Goal: Task Accomplishment & Management: Manage account settings

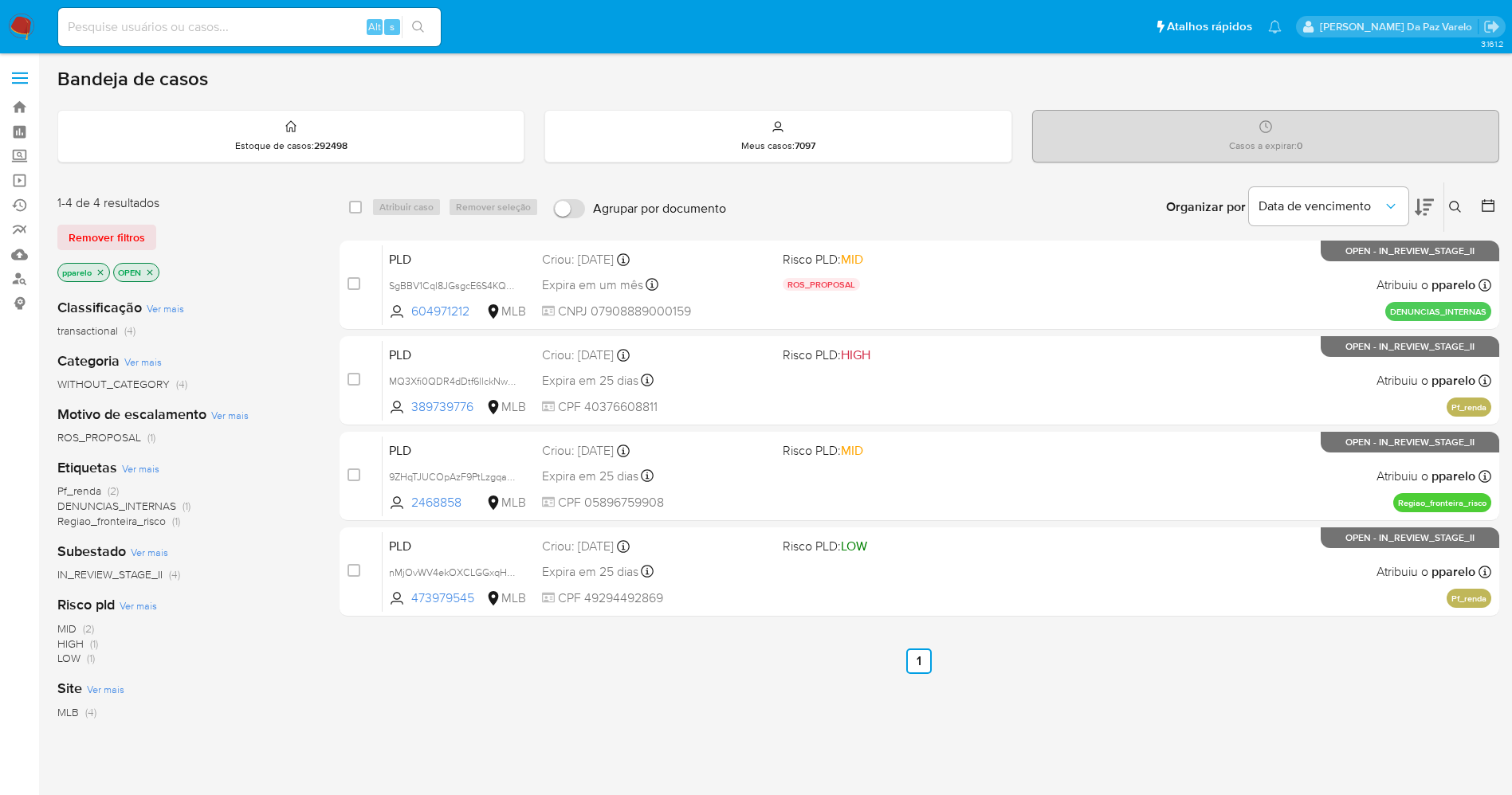
click at [1456, 209] on icon at bounding box center [1455, 207] width 13 height 13
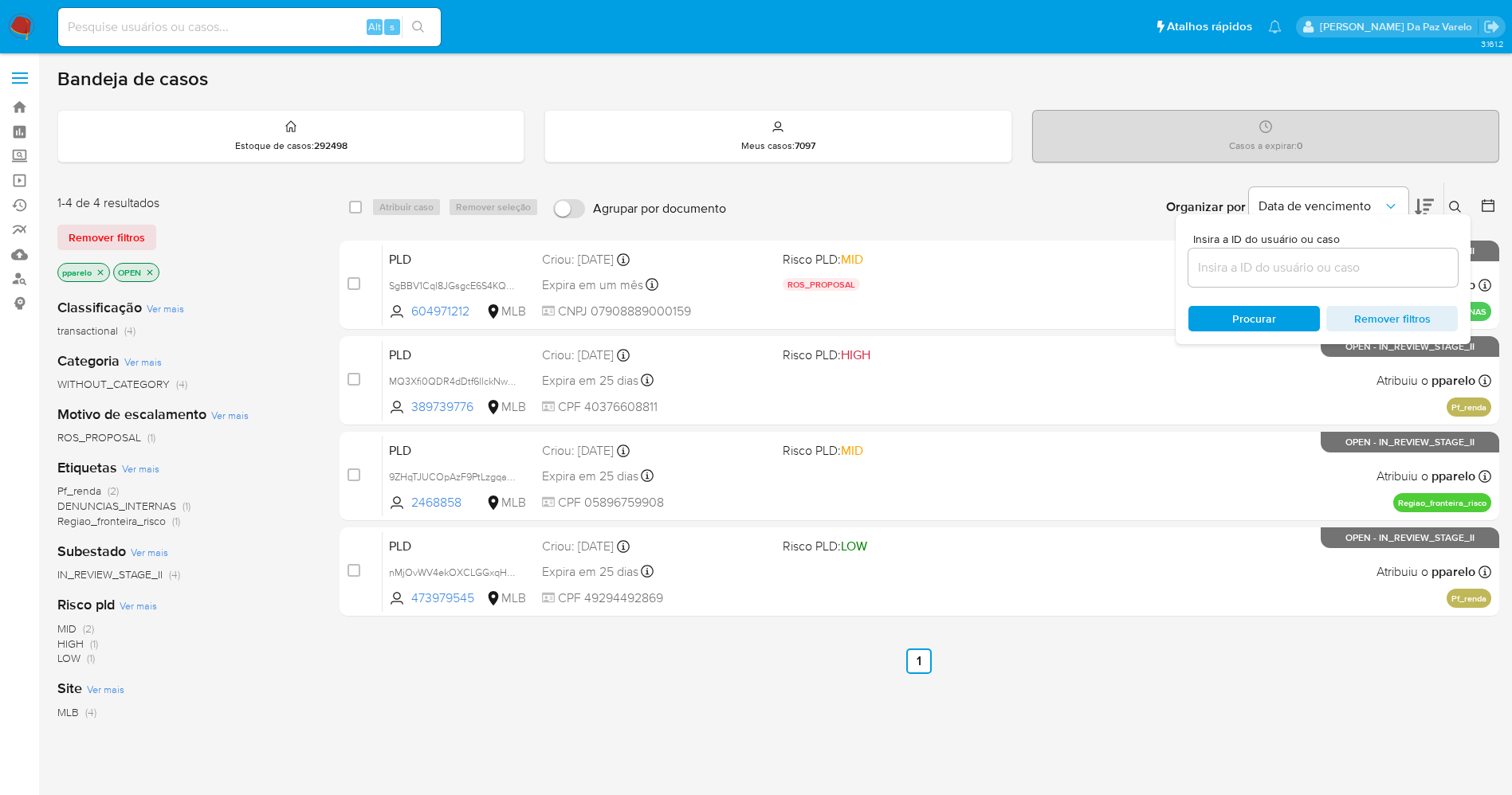
click at [1367, 269] on input at bounding box center [1323, 267] width 270 height 20
type input "1365590320"
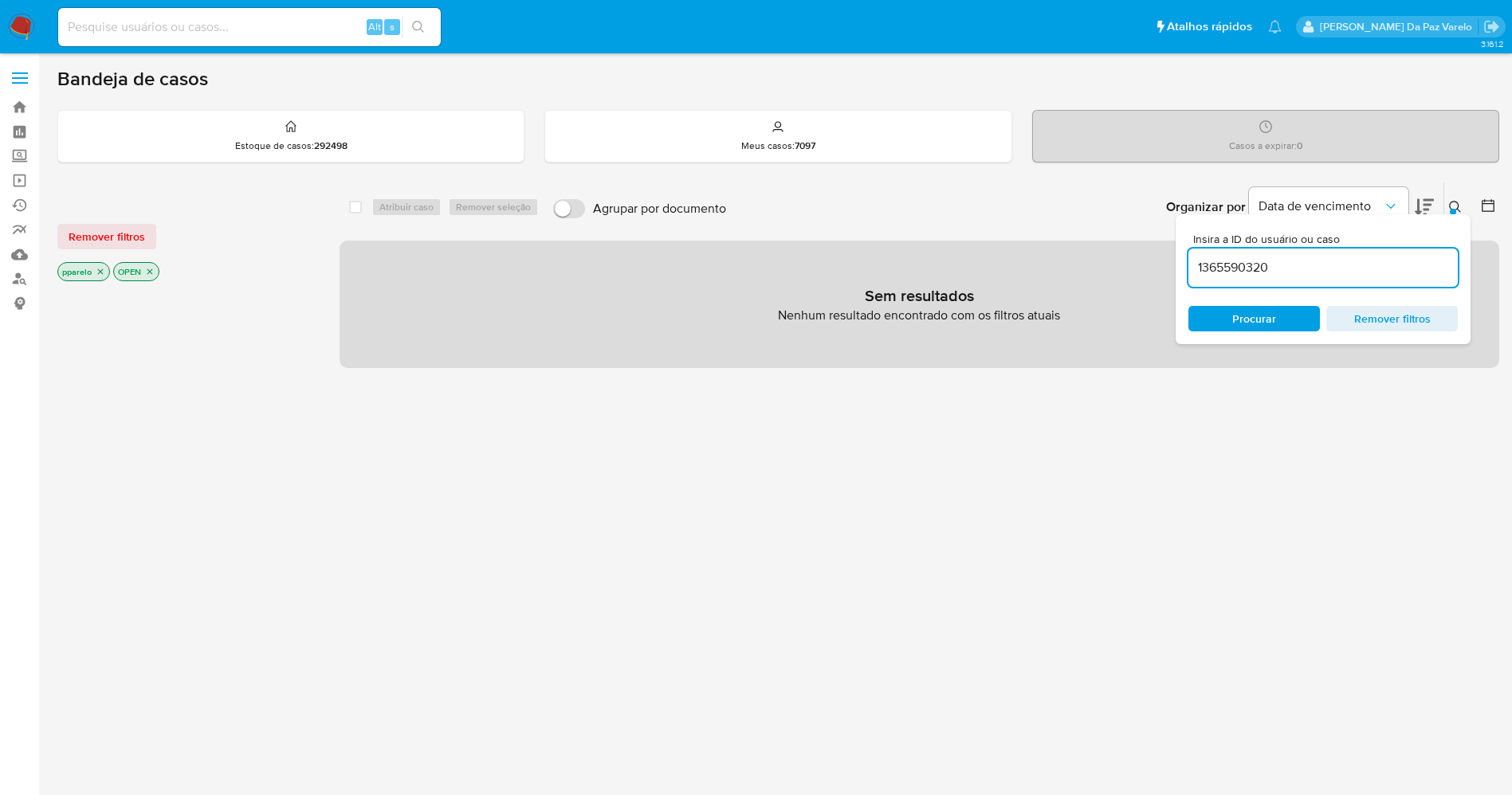
click at [100, 275] on icon "close-filter" at bounding box center [100, 271] width 10 height 10
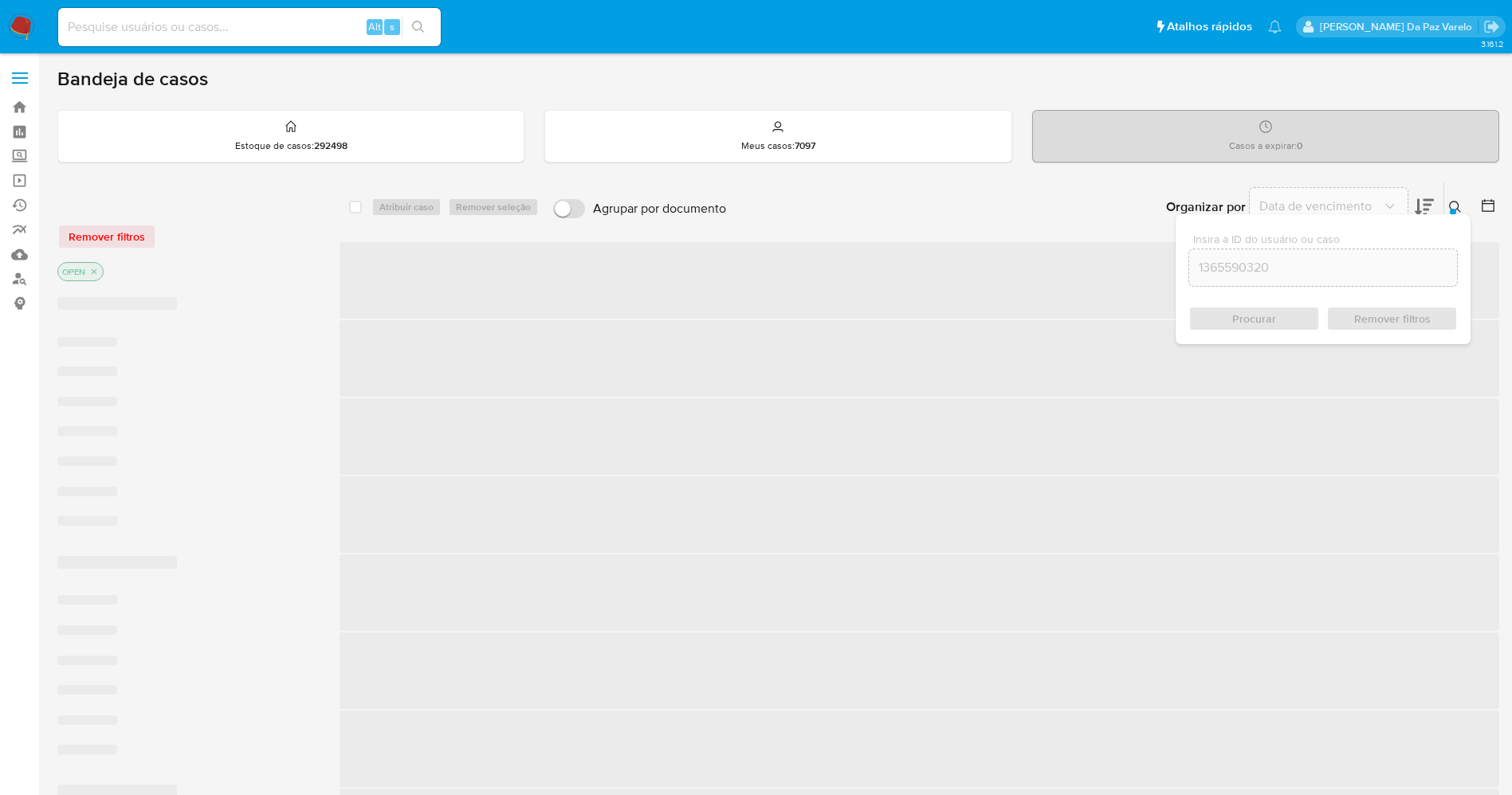
click at [99, 270] on icon "close-filter" at bounding box center [94, 271] width 10 height 10
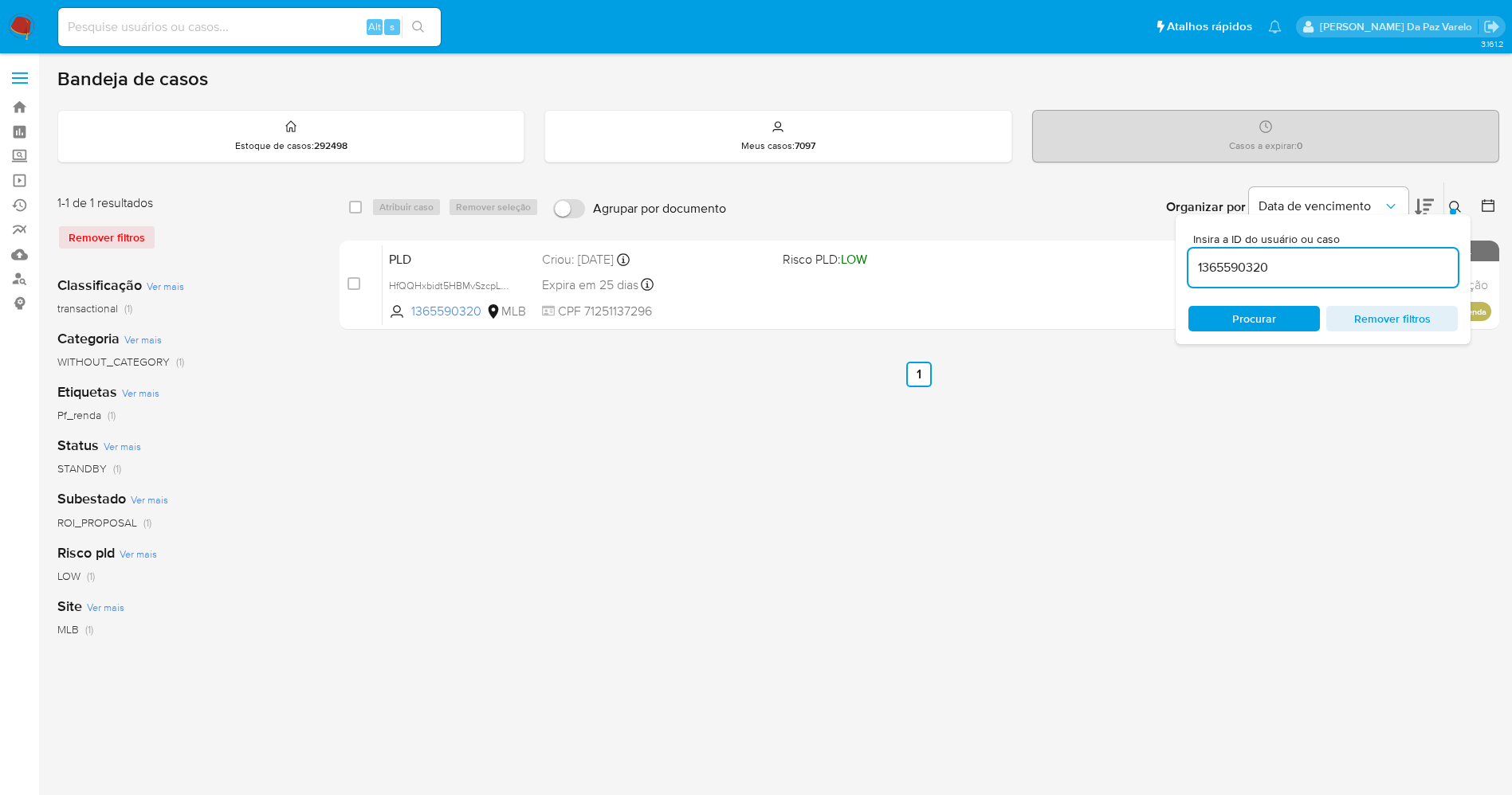
drag, startPoint x: 24, startPoint y: 5, endPoint x: 18, endPoint y: 18, distance: 14.3
click at [22, 6] on nav "Pausado Ver notificaciones Alt s Atalhos rápidos Presiona las siguientes teclas…" at bounding box center [756, 26] width 1512 height 53
click at [20, 25] on img at bounding box center [21, 27] width 27 height 27
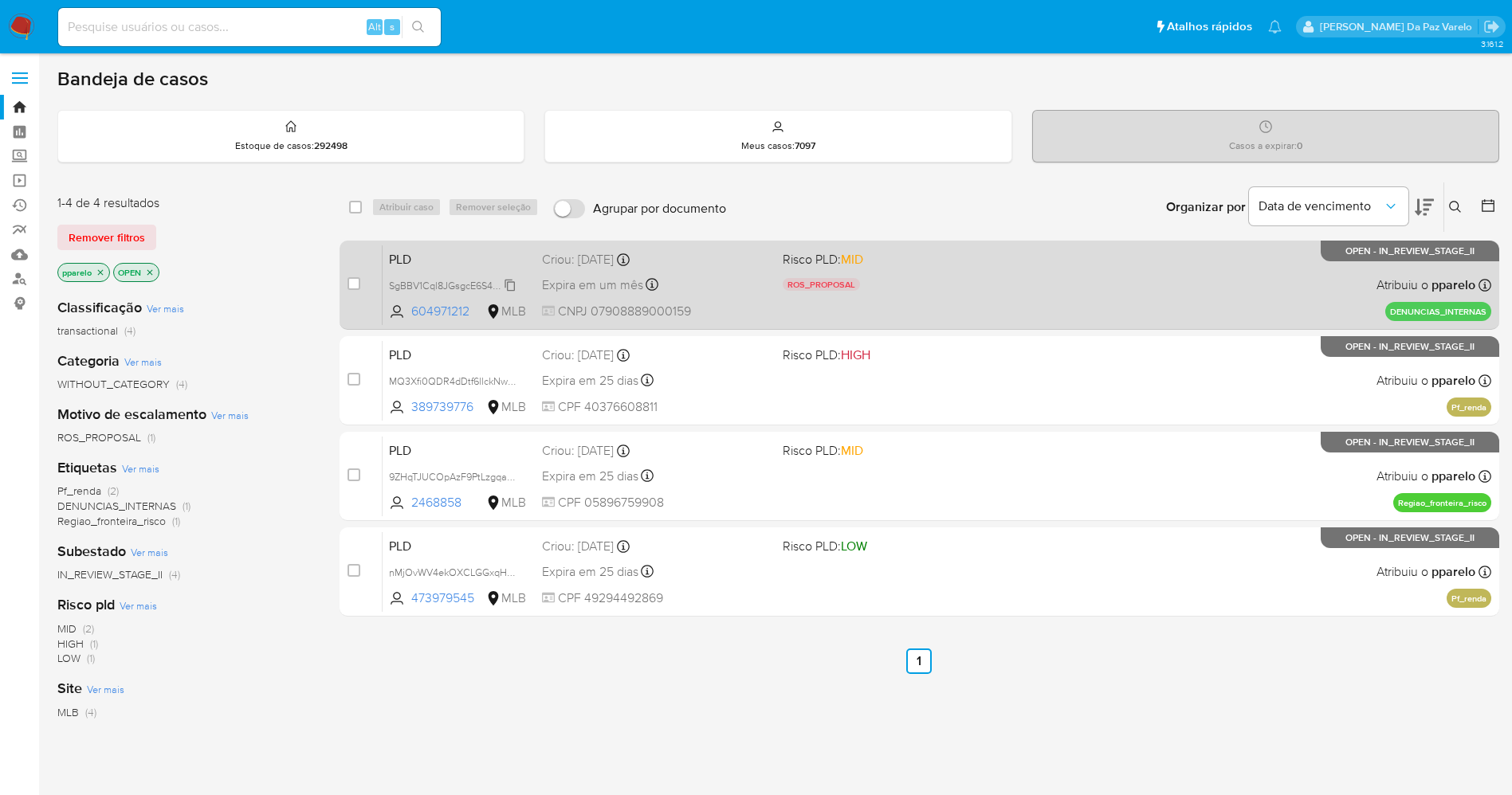
click at [509, 284] on span "SgBBV1Cql8JGsgcE6S4KQiHZ" at bounding box center [455, 284] width 132 height 17
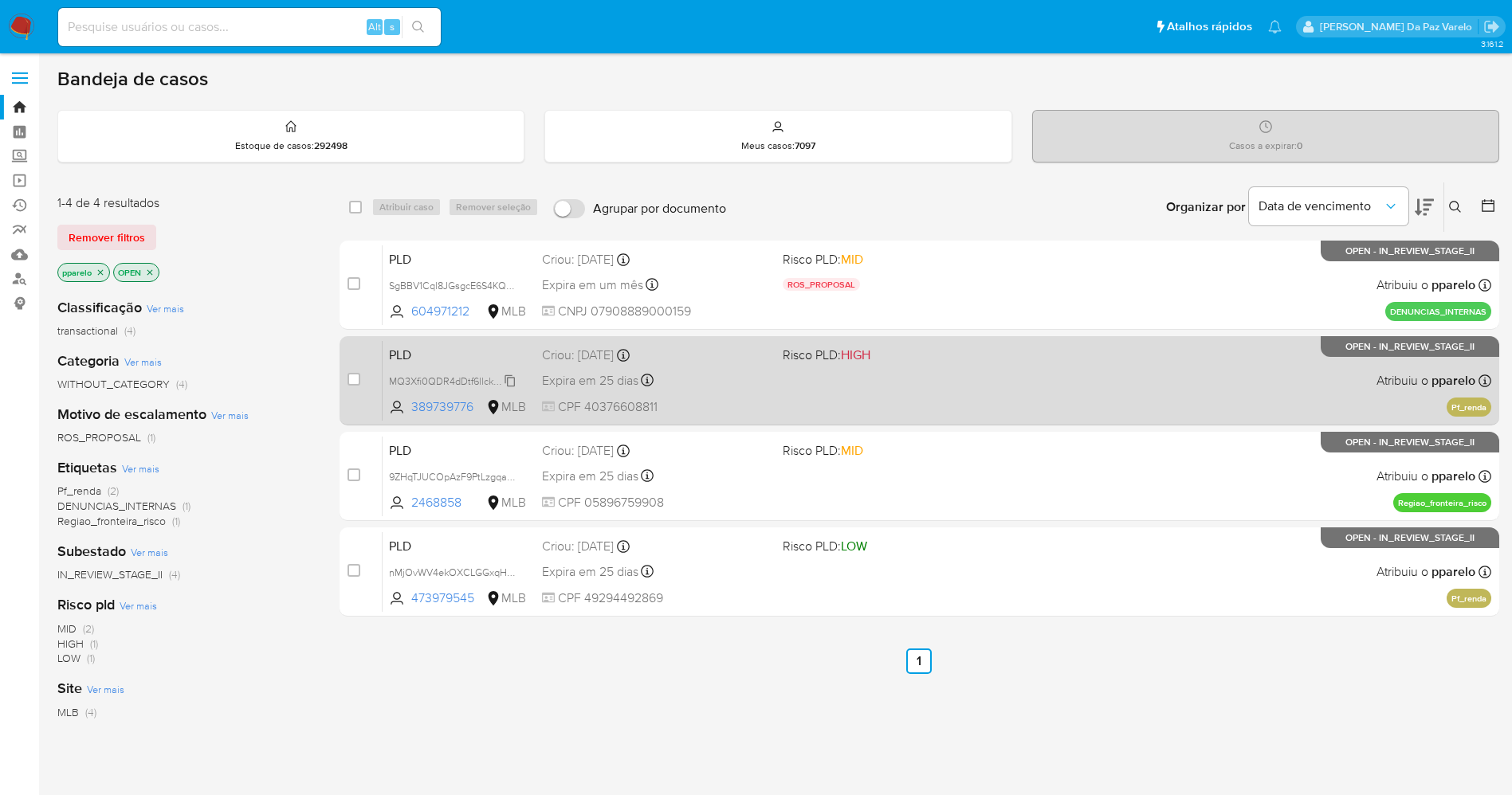
drag, startPoint x: 506, startPoint y: 376, endPoint x: 515, endPoint y: 378, distance: 9.2
click at [507, 376] on span "MQ3Xfi0QDR4dDtf6llckNwNf" at bounding box center [453, 380] width 128 height 17
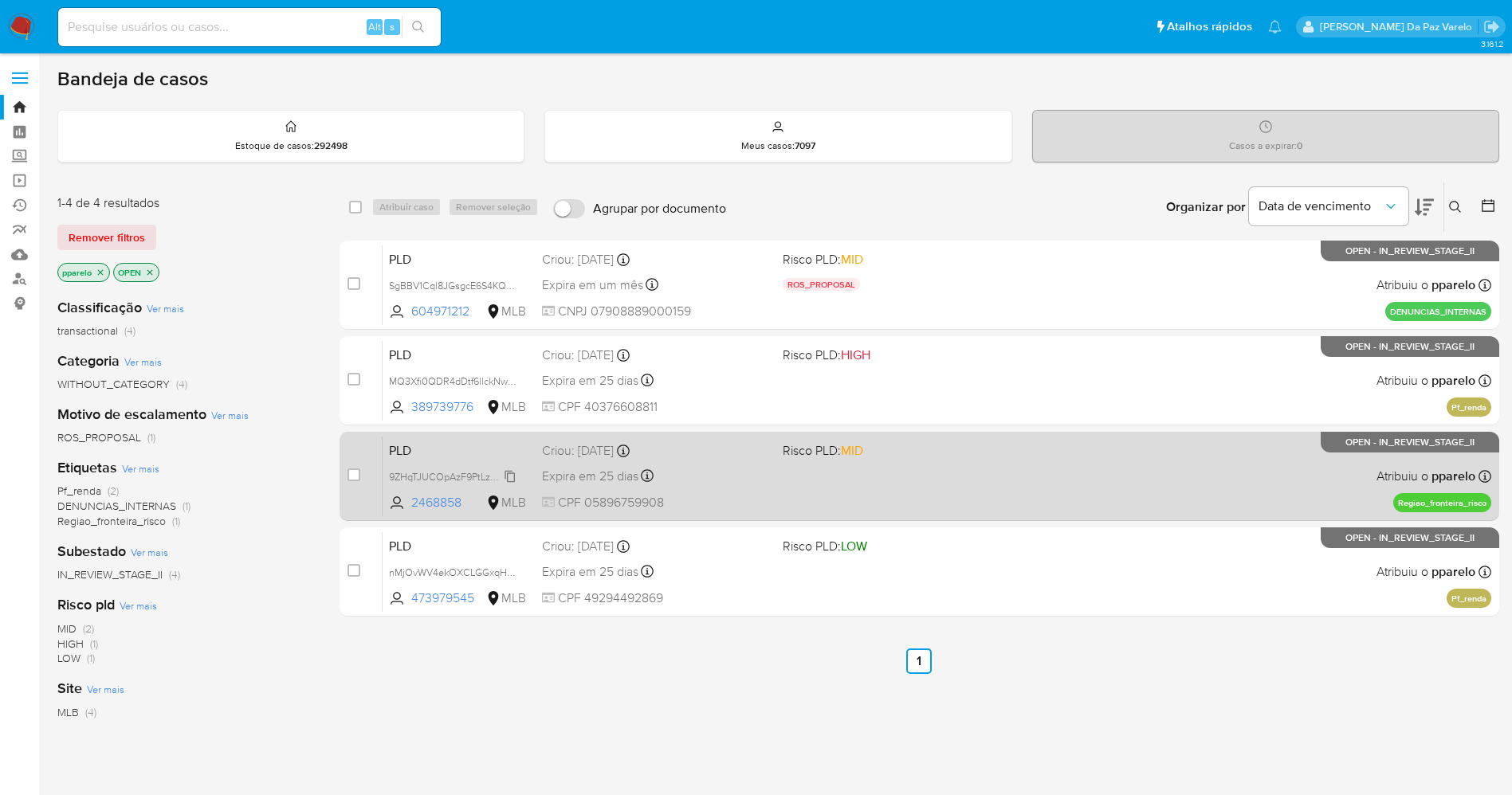
click at [507, 480] on span "9ZHqTJUCOpAzF9PtLzgqaJzt" at bounding box center [454, 475] width 130 height 17
click at [507, 475] on span "9ZHqTJUCOpAzF9PtLzgqaJzt" at bounding box center [454, 475] width 130 height 17
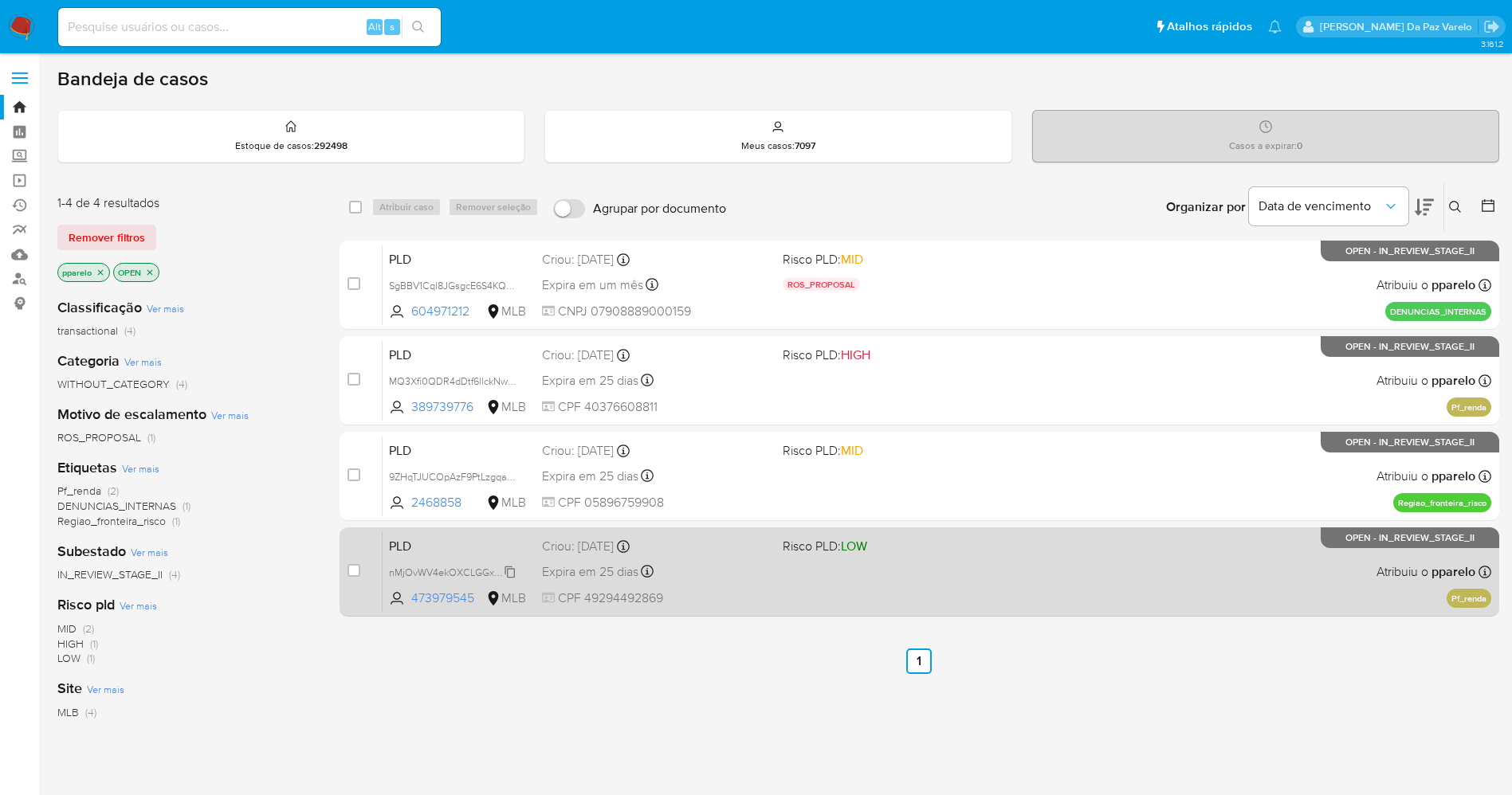
click at [515, 571] on span "nMjOvWV4ekOXCLGGxqH3p2OX" at bounding box center [464, 571] width 149 height 17
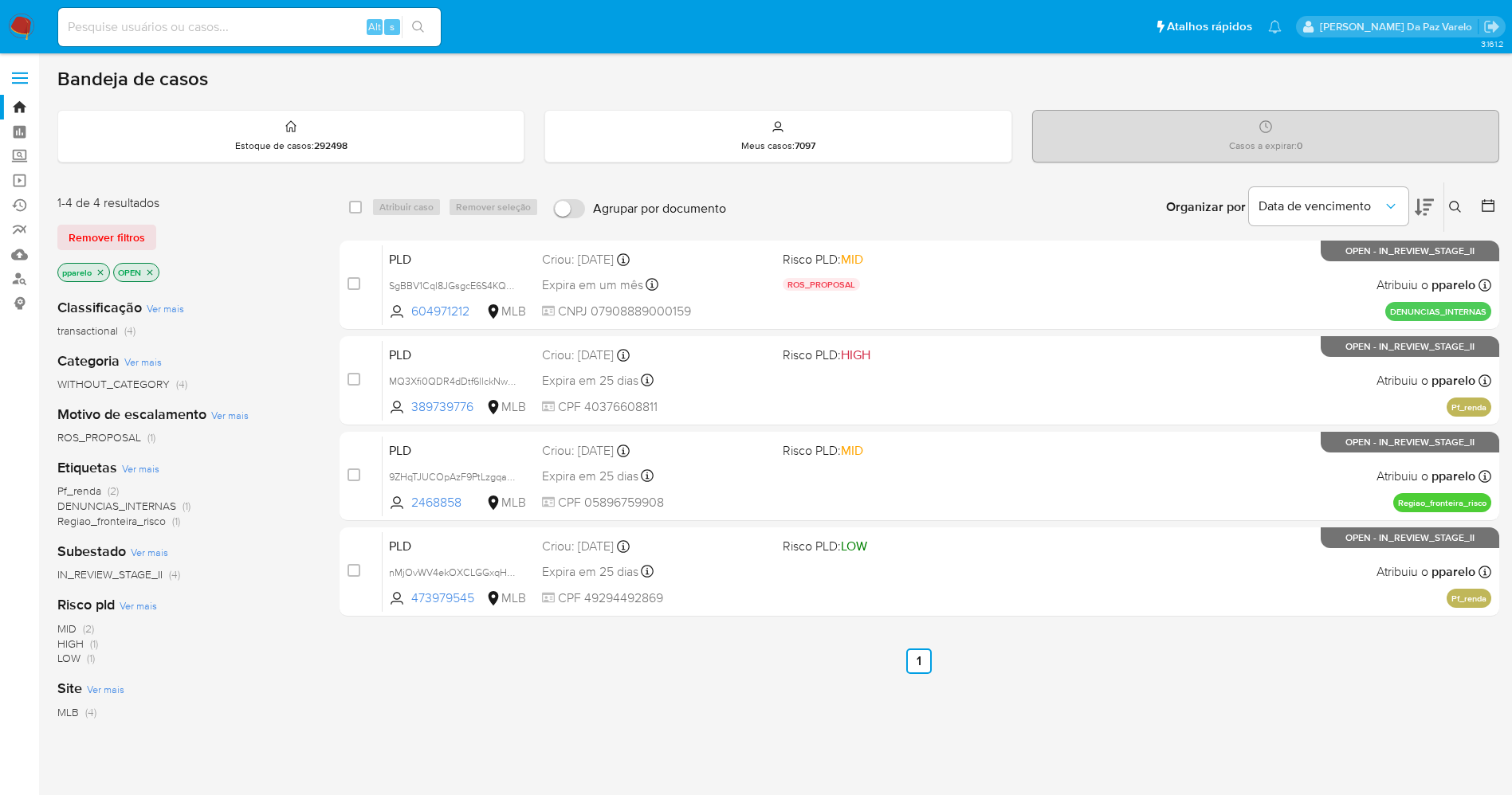
click at [1455, 203] on icon at bounding box center [1455, 207] width 13 height 13
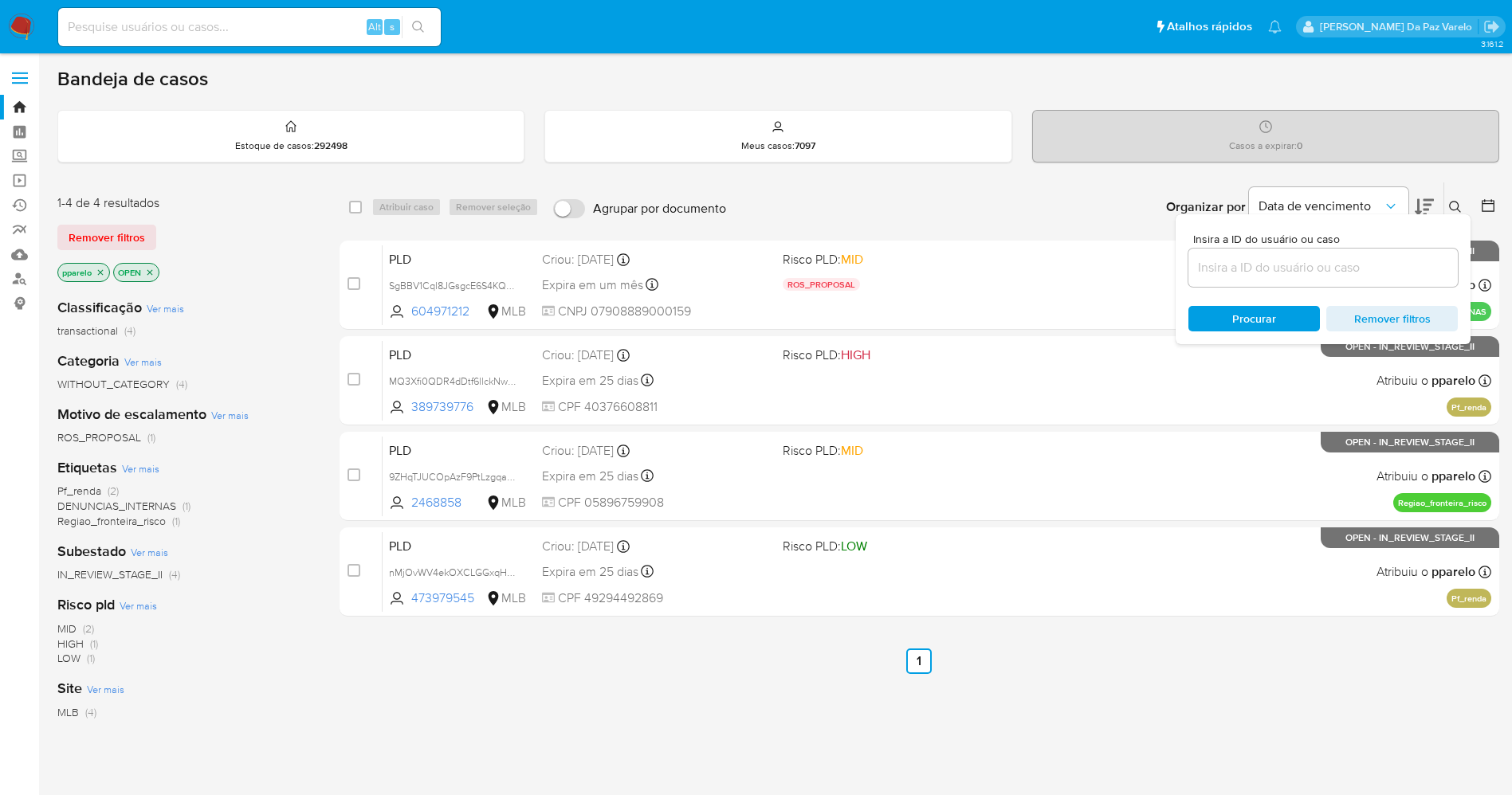
drag, startPoint x: 1253, startPoint y: 249, endPoint x: 1252, endPoint y: 276, distance: 27.0
click at [1253, 250] on div at bounding box center [1323, 268] width 270 height 39
drag, startPoint x: 1256, startPoint y: 276, endPoint x: 1258, endPoint y: 269, distance: 7.3
click at [1256, 276] on input at bounding box center [1323, 267] width 270 height 20
paste input "9ZHqTJUCOpAzF9PtLzgqaJzt nMjOvWV4ekOXCLGGxqH3p2OX"
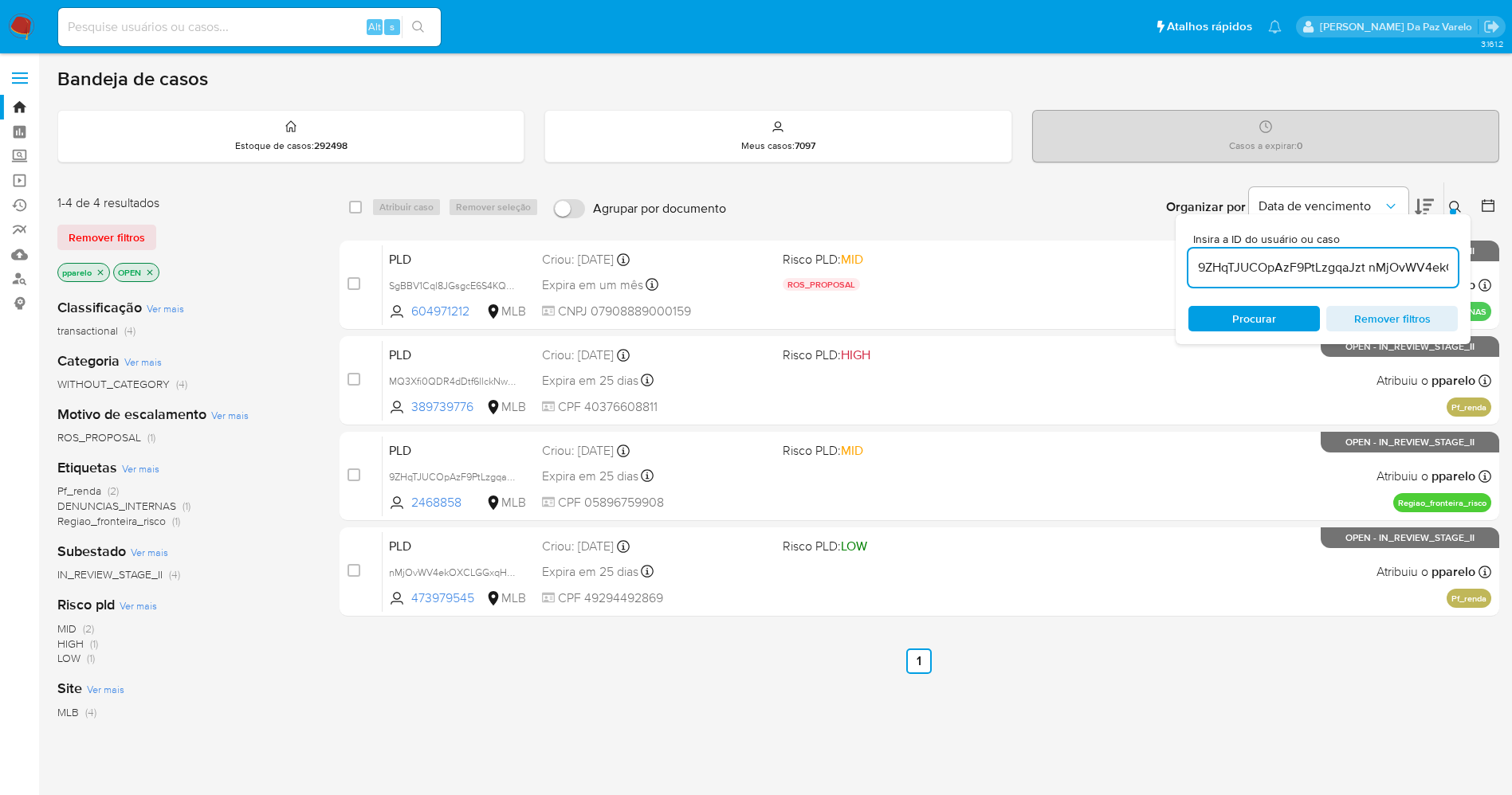
scroll to position [0, 109]
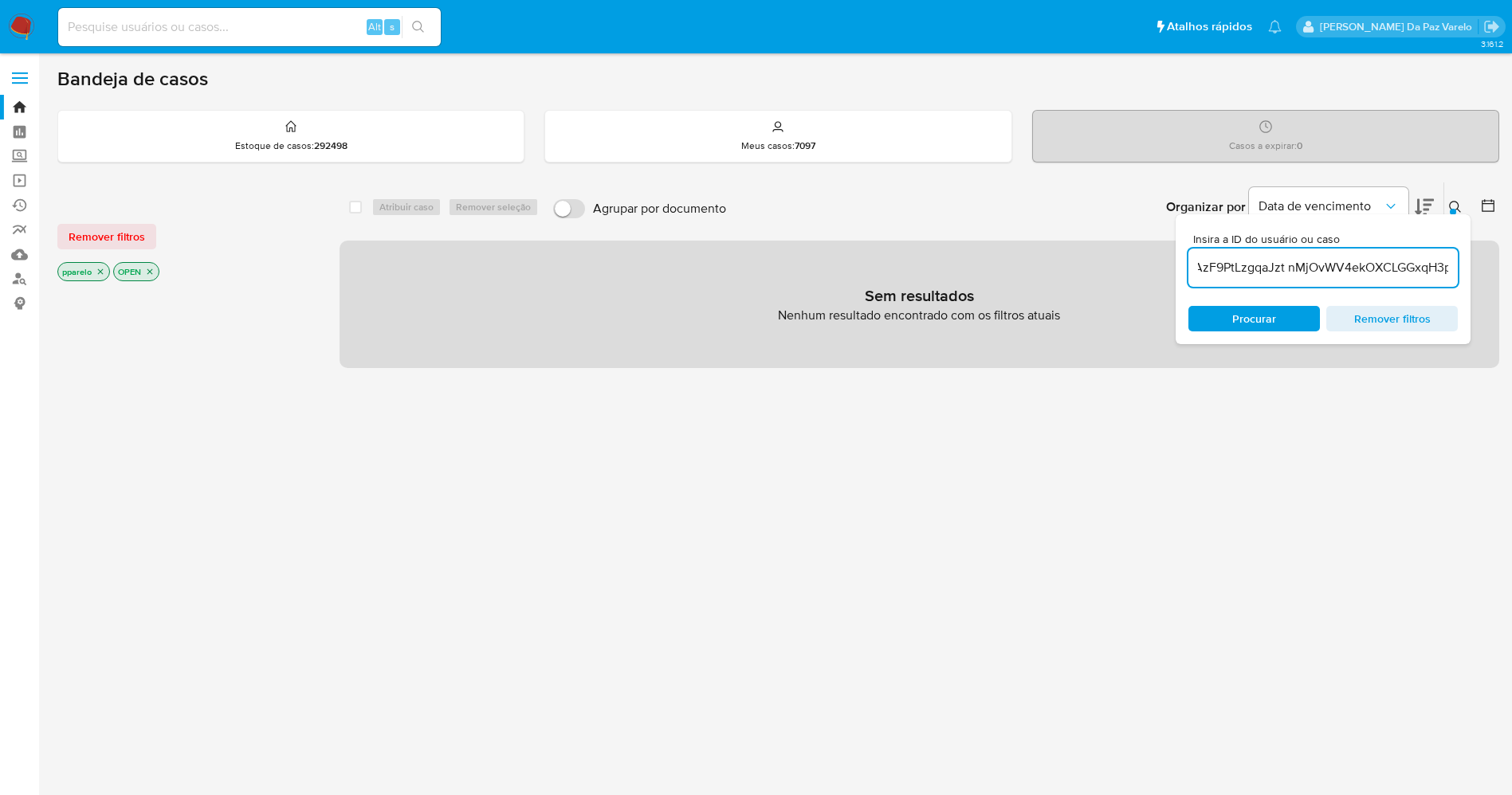
scroll to position [0, 109]
drag, startPoint x: 1231, startPoint y: 270, endPoint x: 1462, endPoint y: 267, distance: 231.0
click at [1465, 267] on div "Insira a ID do usuário ou caso 9ZHqTJUCOpAzF9PtLzgqaJzt nMjOvWV4ekOXCLGGxqH3p2O…" at bounding box center [1323, 279] width 295 height 129
click at [1390, 262] on input "9ZHqTJUCOpAzF9PtLzgqaJzt nMjOvWV4ekOXCLGGxqH3p2OX" at bounding box center [1323, 267] width 270 height 20
click at [1259, 274] on input "9ZHqTJUCOpAzF9PtLzgqaJzt nMjOvWV4ekOXCLGGxqH3p2OX" at bounding box center [1323, 267] width 270 height 20
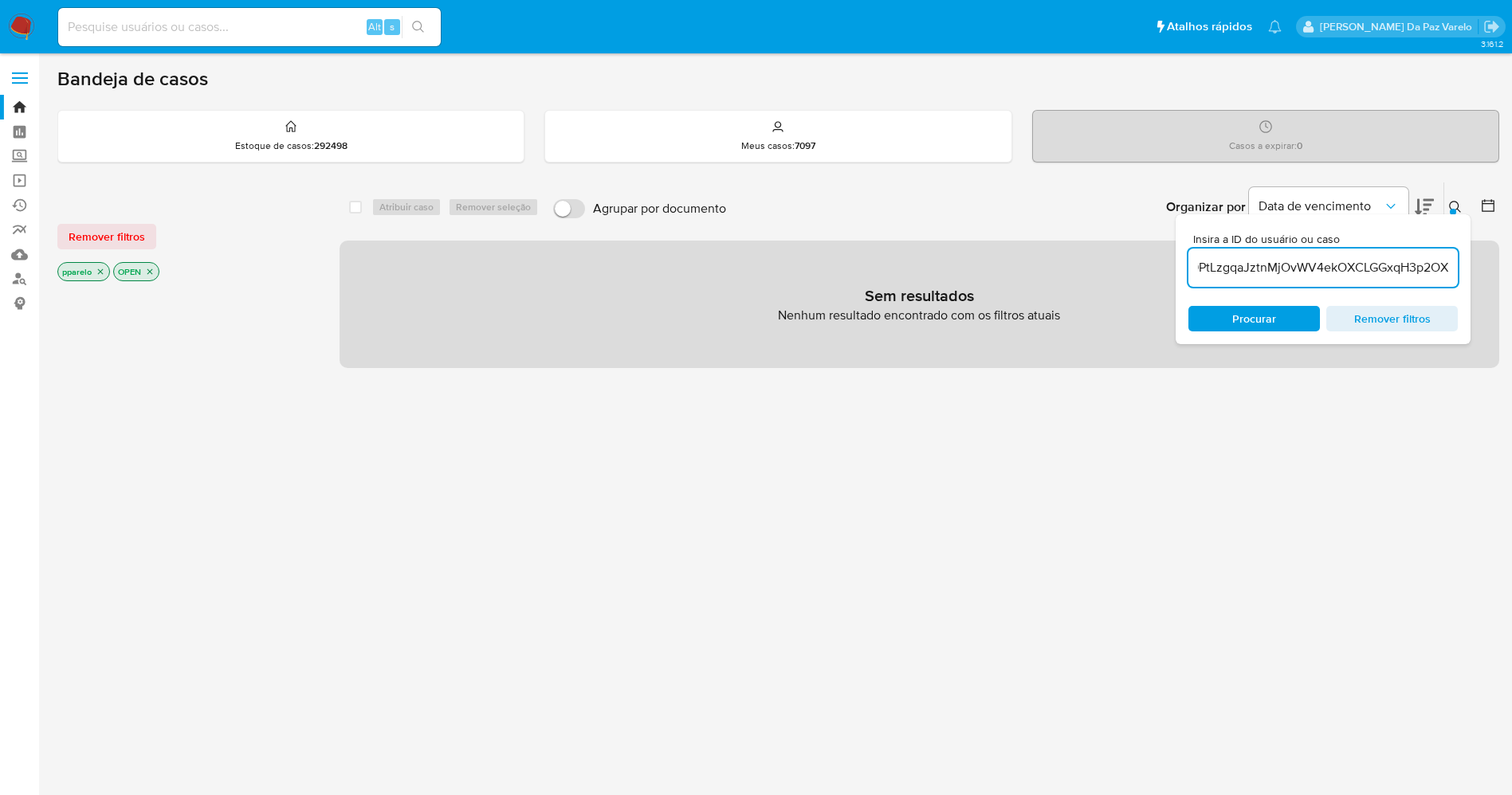
scroll to position [0, 105]
click at [1295, 268] on input "9ZHqTJUCOpAzF9PtLzgqaJztnMjOvWV4ekOXCLGGxqH3p2OX" at bounding box center [1323, 267] width 270 height 20
drag, startPoint x: 1293, startPoint y: 276, endPoint x: 1504, endPoint y: 283, distance: 211.1
click at [1504, 283] on main "3.161.2" at bounding box center [756, 485] width 1512 height 971
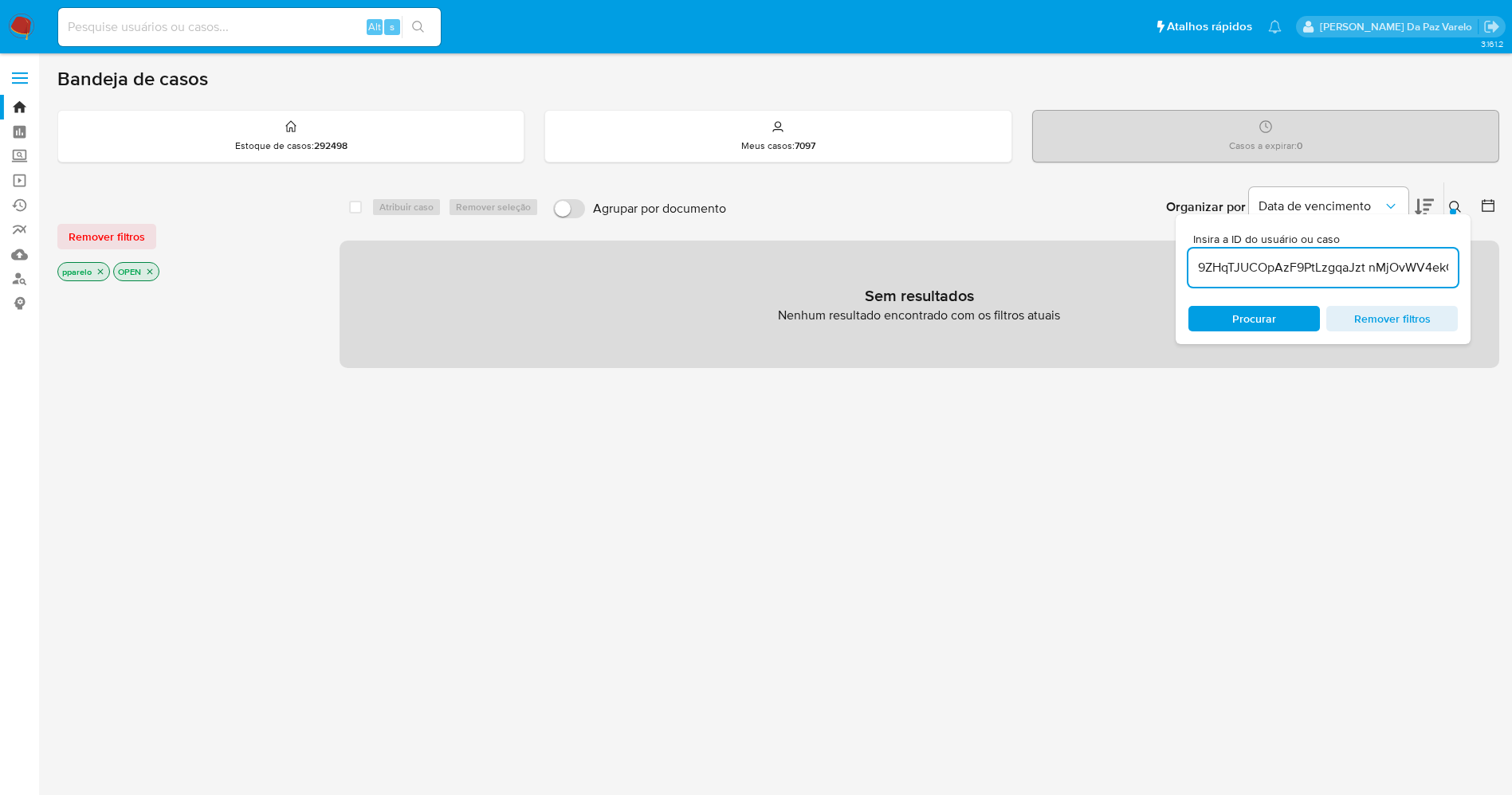
click at [1367, 262] on input "9ZHqTJUCOpAzF9PtLzgqaJzt nMjOvWV4ekOXCLGGxqH3p2OX" at bounding box center [1323, 267] width 270 height 20
type input "9ZHqTJUCOpAzF9PtLzgqaJzt,nMjOvWV4ekOXCLGGxqH3p2OX"
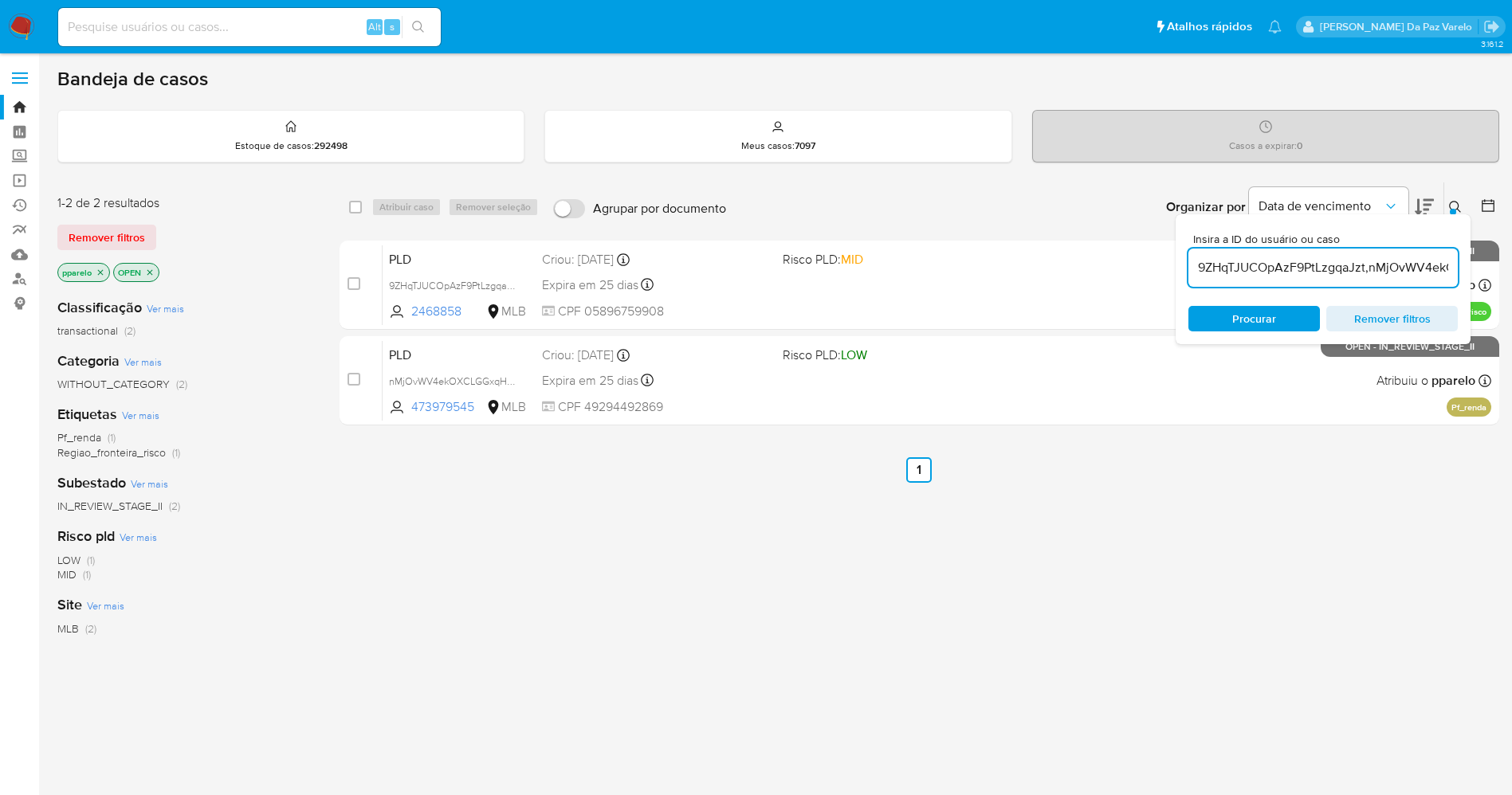
click at [1455, 206] on icon at bounding box center [1455, 207] width 13 height 13
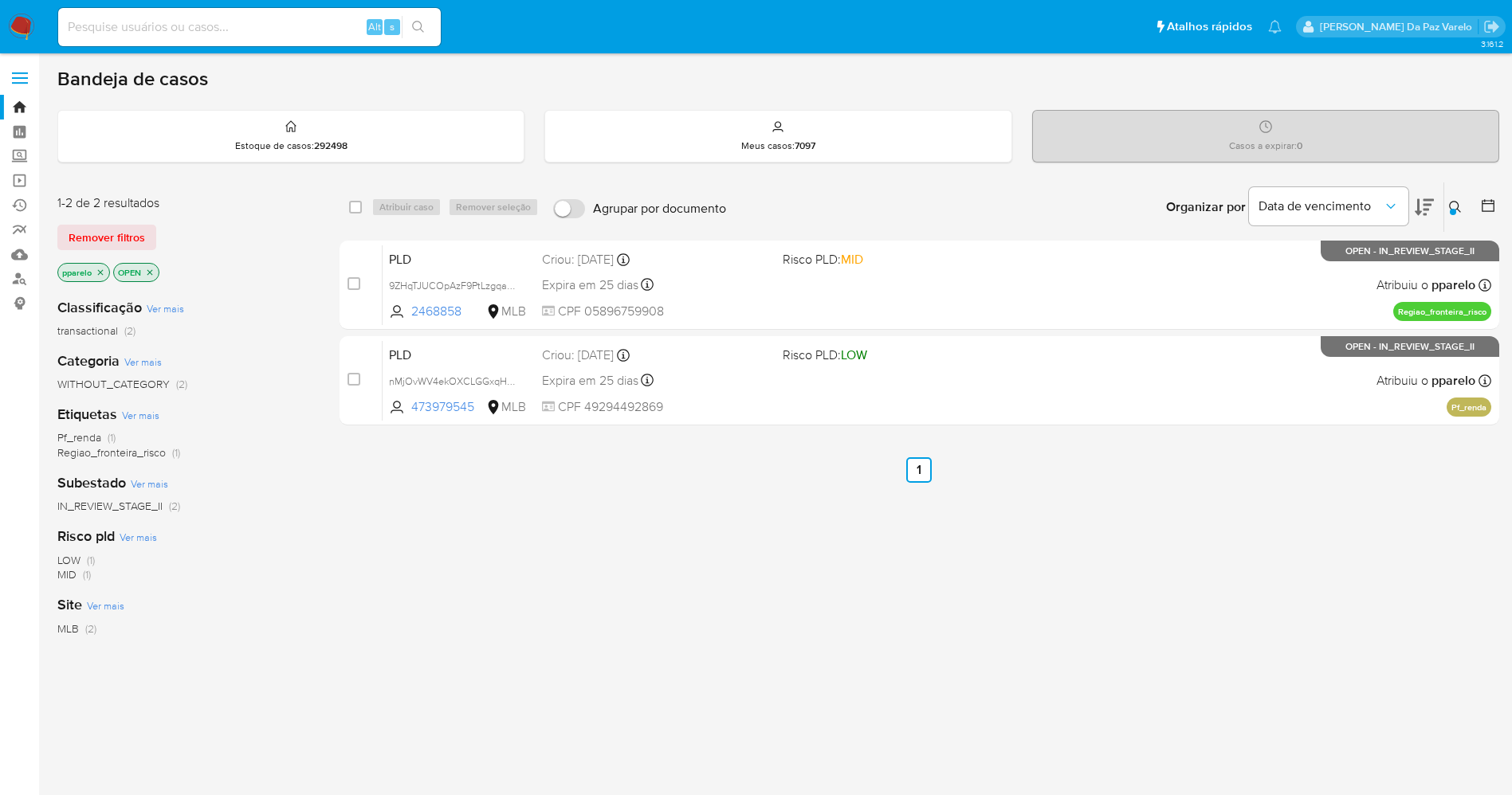
click at [352, 199] on div "select-all-cases-checkbox" at bounding box center [355, 207] width 13 height 15
drag, startPoint x: 353, startPoint y: 207, endPoint x: 385, endPoint y: 214, distance: 32.8
click at [353, 207] on input "checkbox" at bounding box center [355, 207] width 13 height 13
checkbox input "true"
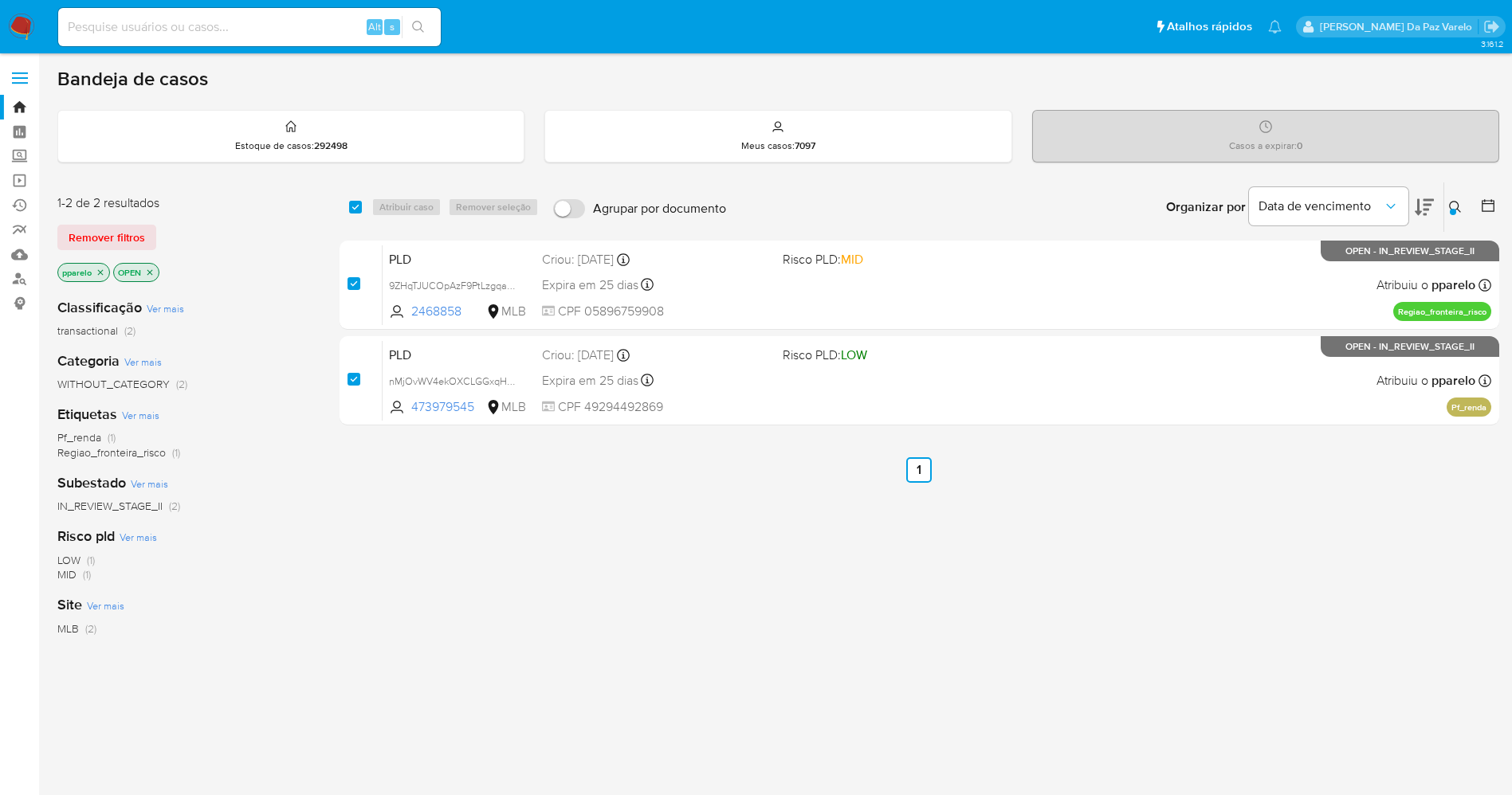
checkbox input "true"
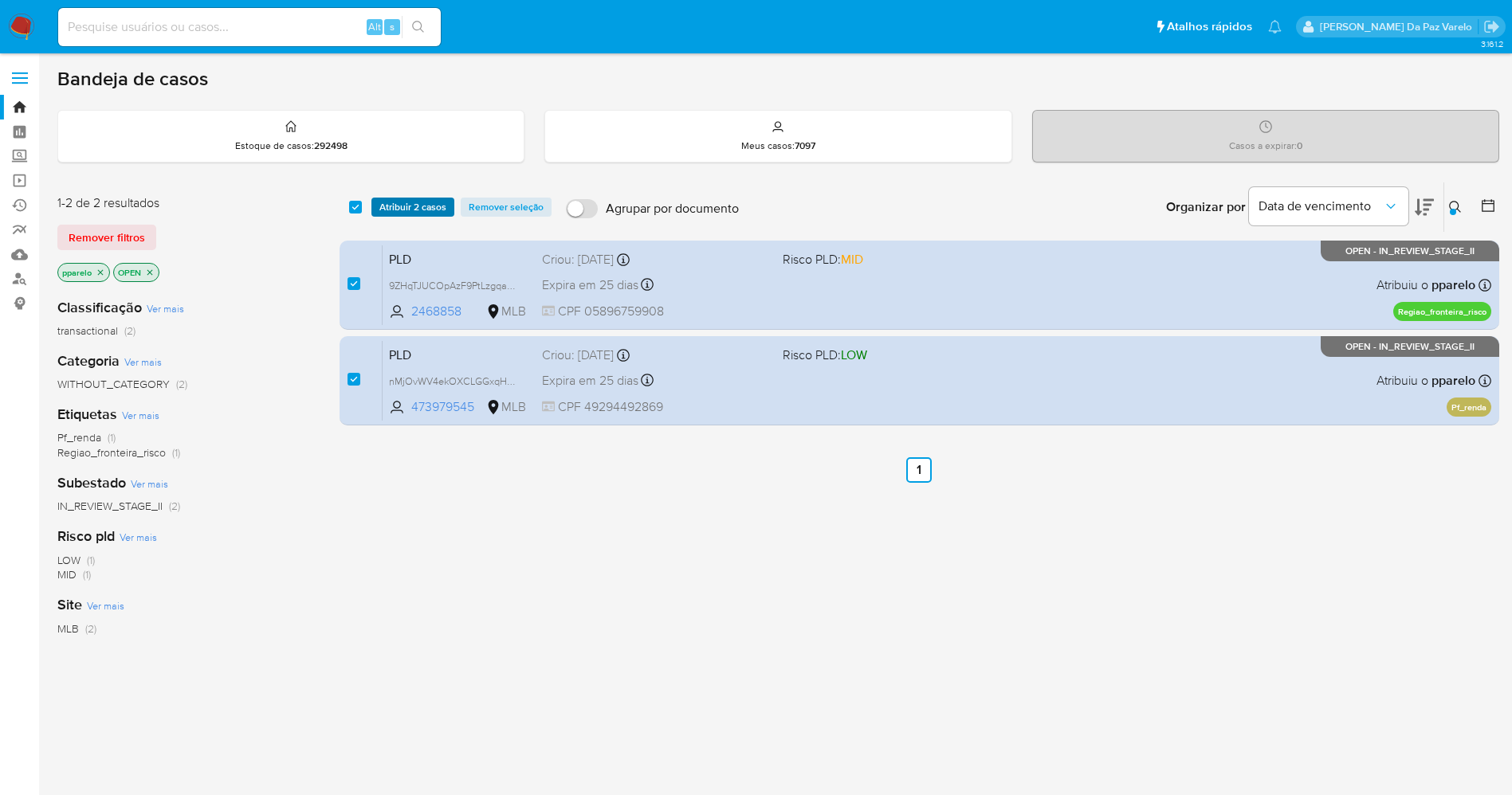
click at [408, 215] on span "Atribuir 2 casos" at bounding box center [413, 207] width 67 height 15
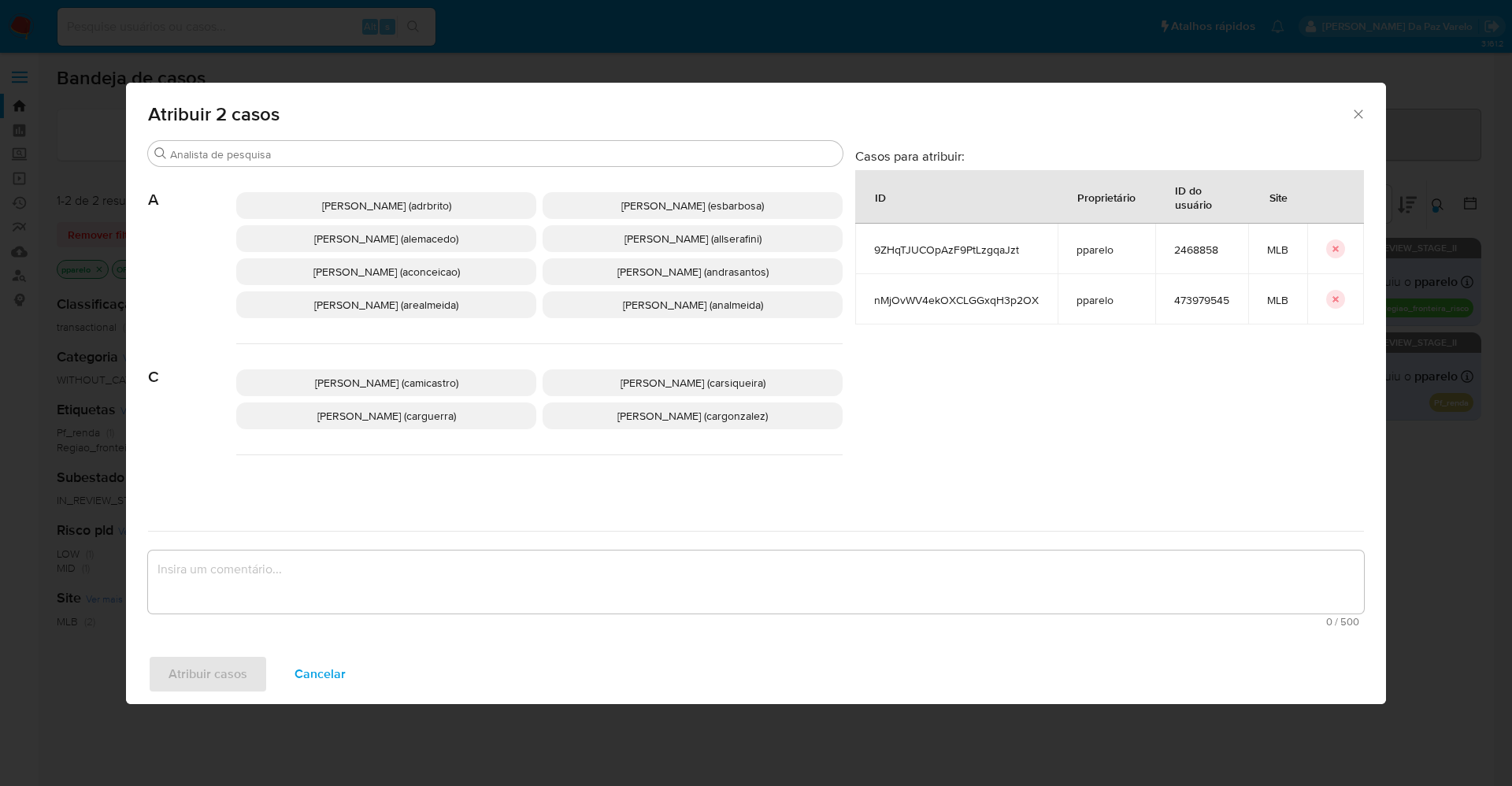
click at [403, 210] on span "[PERSON_NAME] (adrbrito)" at bounding box center [386, 205] width 129 height 15
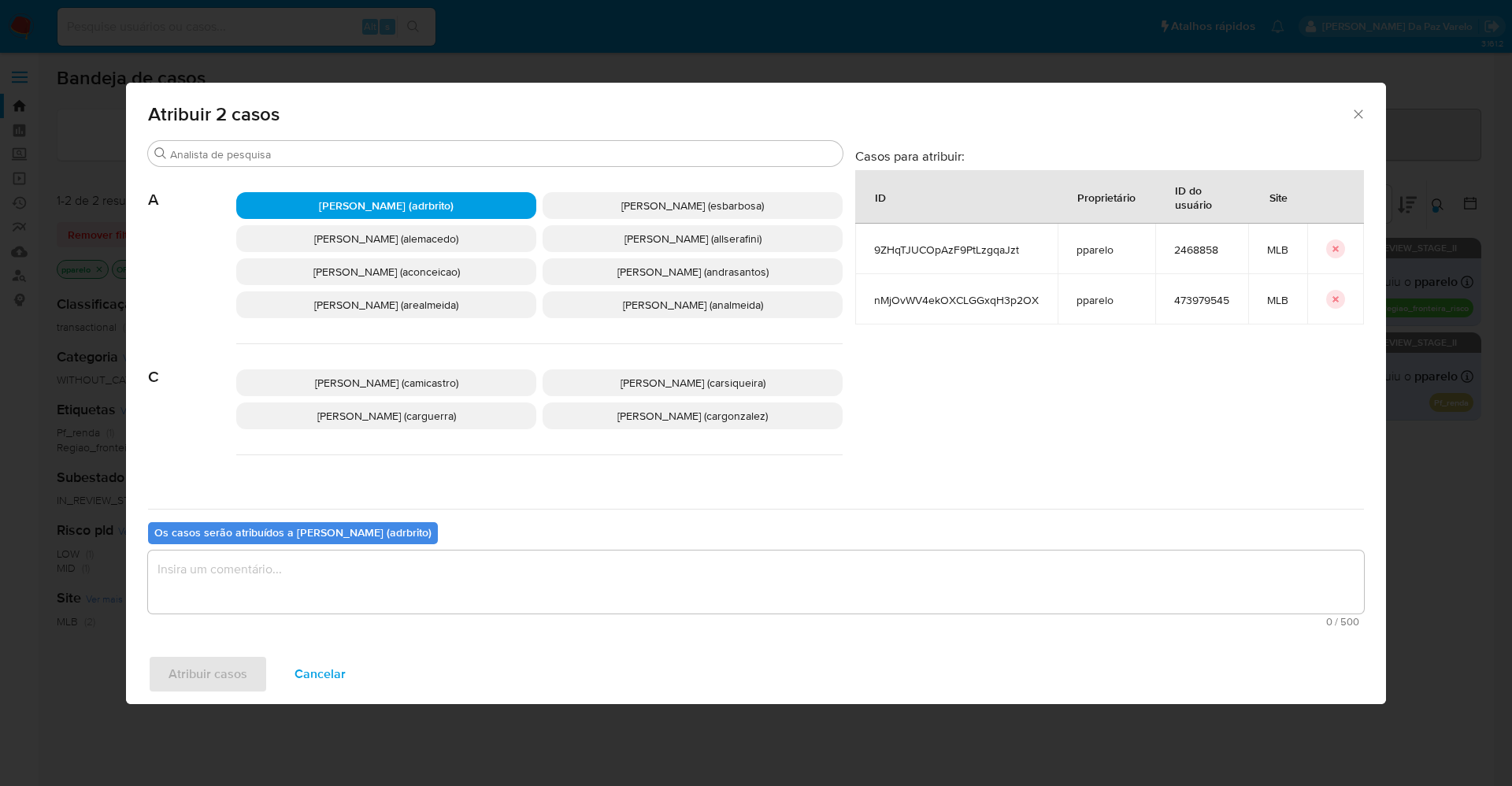
click at [403, 210] on span "[PERSON_NAME] (adrbrito)" at bounding box center [386, 205] width 135 height 15
click at [370, 156] on input "Buscar" at bounding box center [503, 154] width 666 height 14
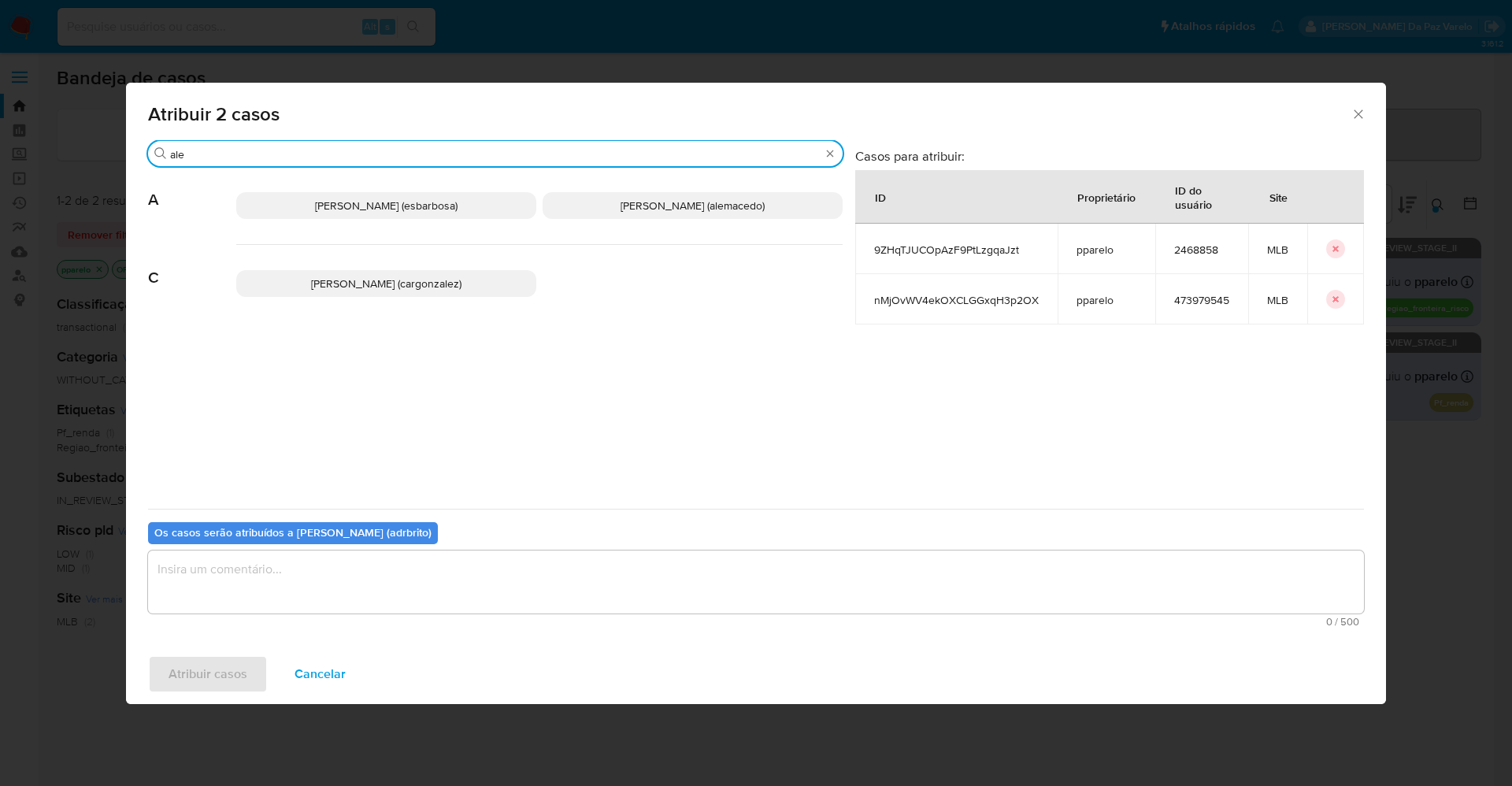
type input "ale"
click at [650, 209] on span "[PERSON_NAME] (alemacedo)" at bounding box center [692, 205] width 144 height 15
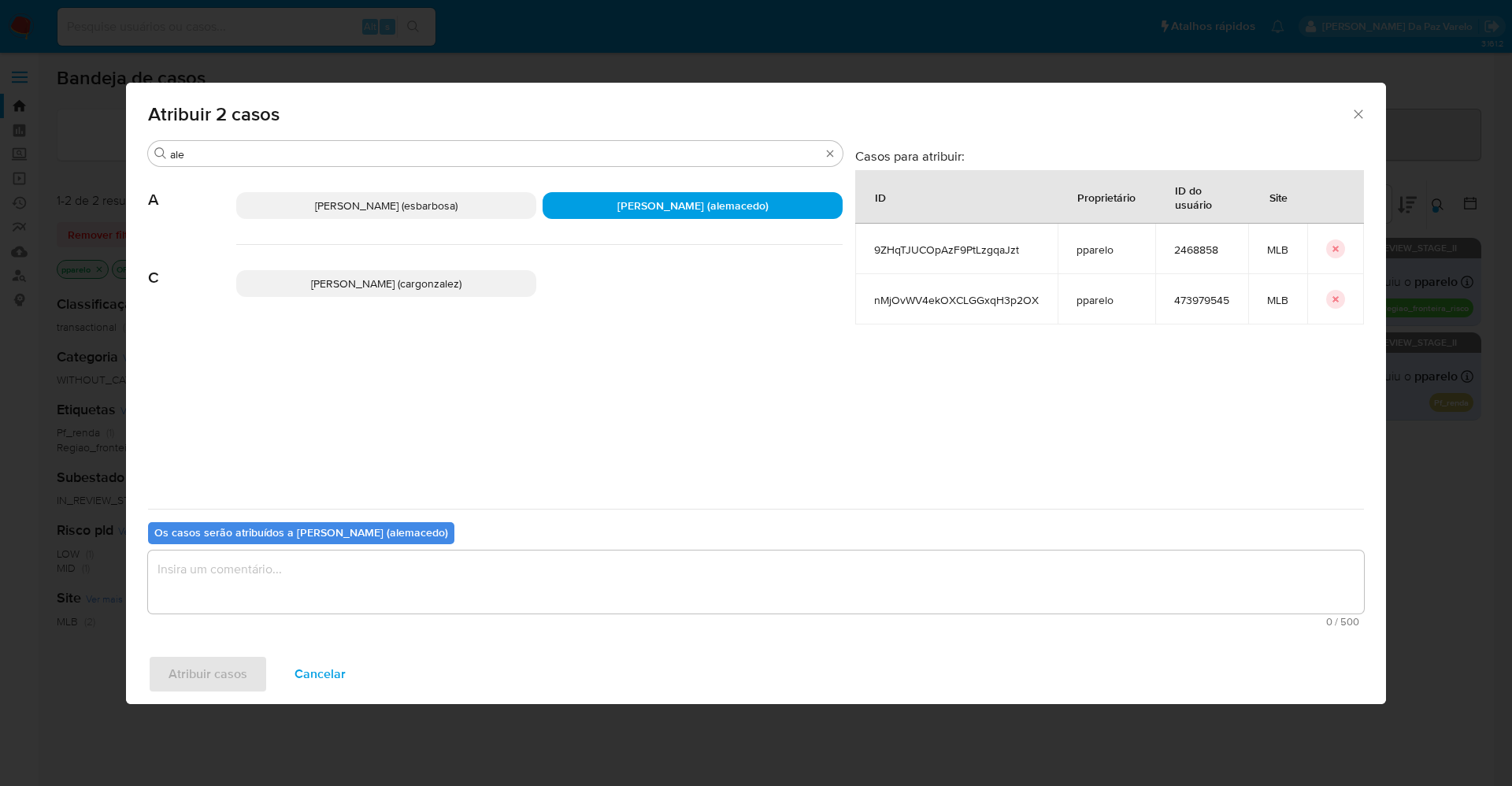
click at [380, 204] on span "[PERSON_NAME] (esbarbosa)" at bounding box center [386, 205] width 142 height 15
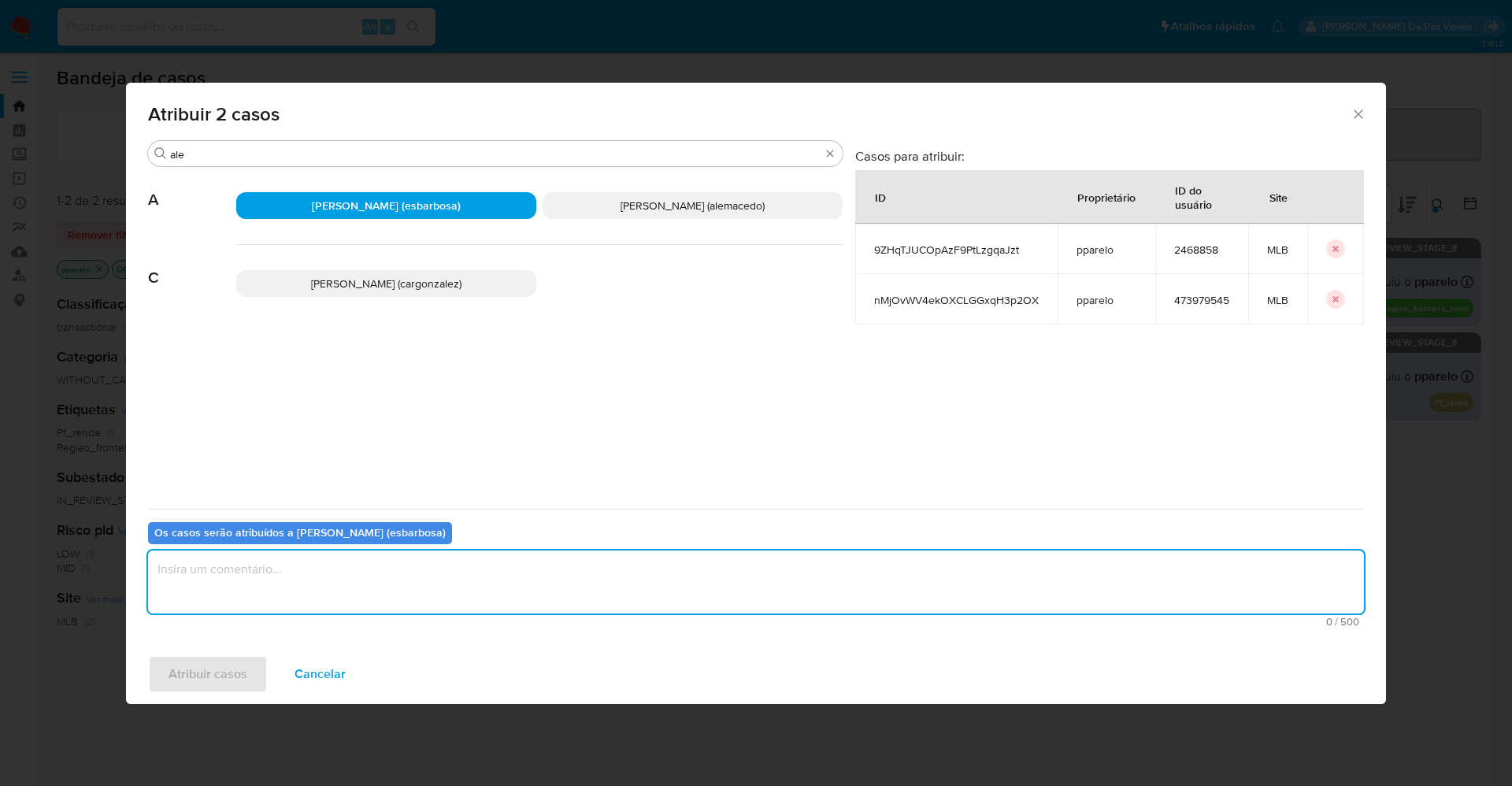
click at [366, 584] on textarea "assign-modal" at bounding box center [756, 583] width 1216 height 63
type textarea "."
click at [212, 675] on span "Atribuir casos" at bounding box center [208, 674] width 78 height 34
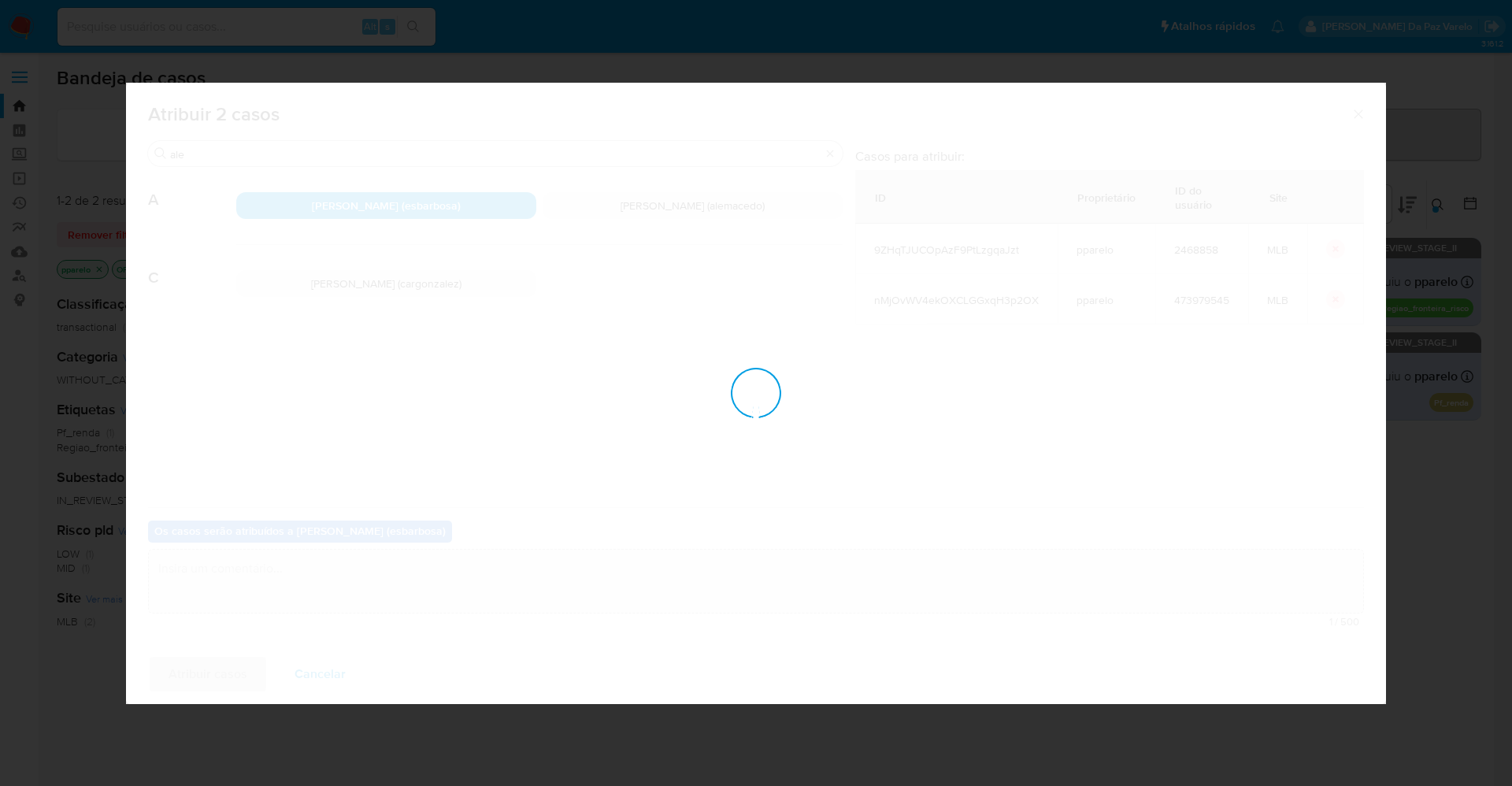
checkbox input "false"
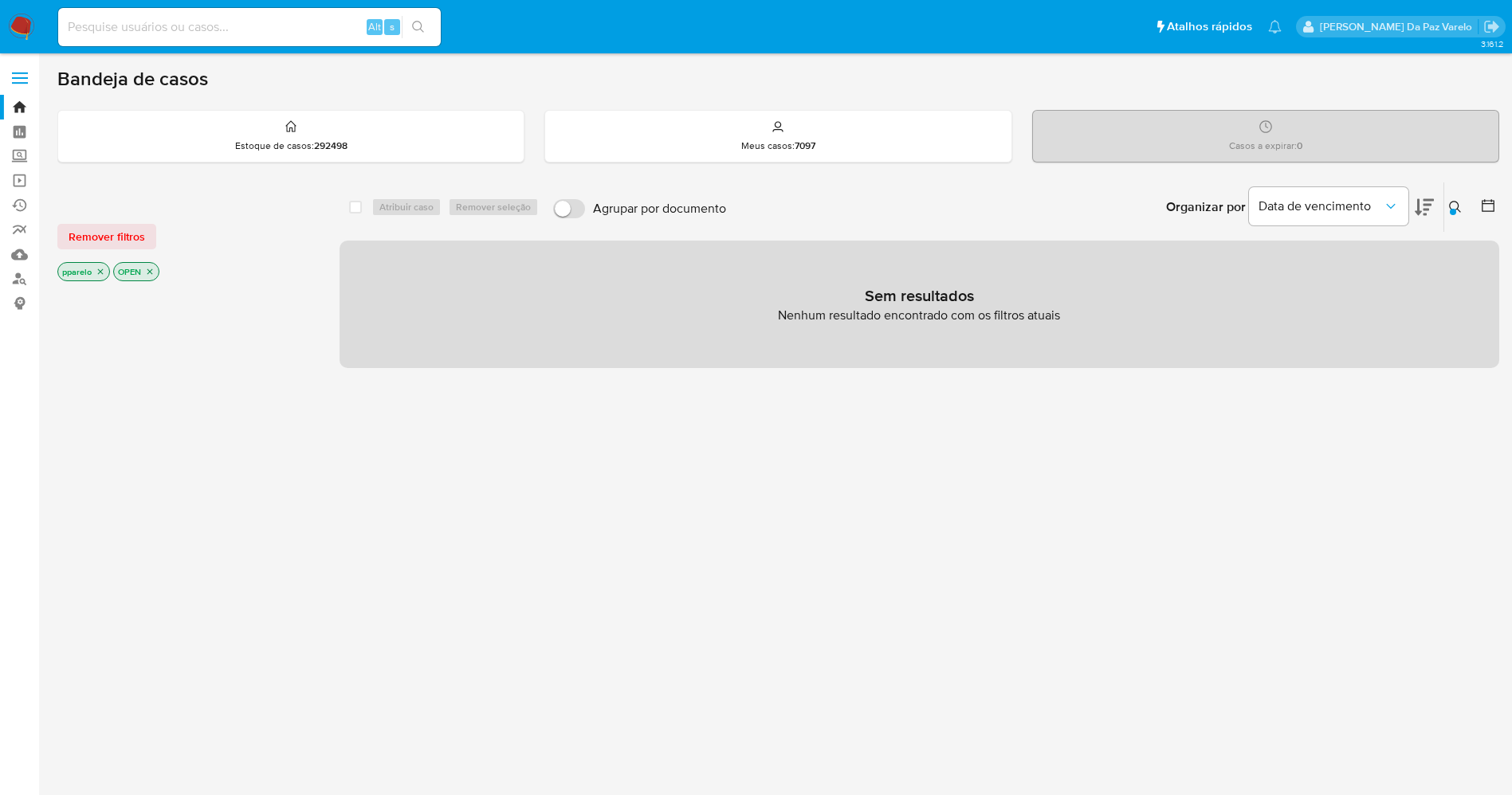
click at [19, 22] on img at bounding box center [21, 27] width 27 height 27
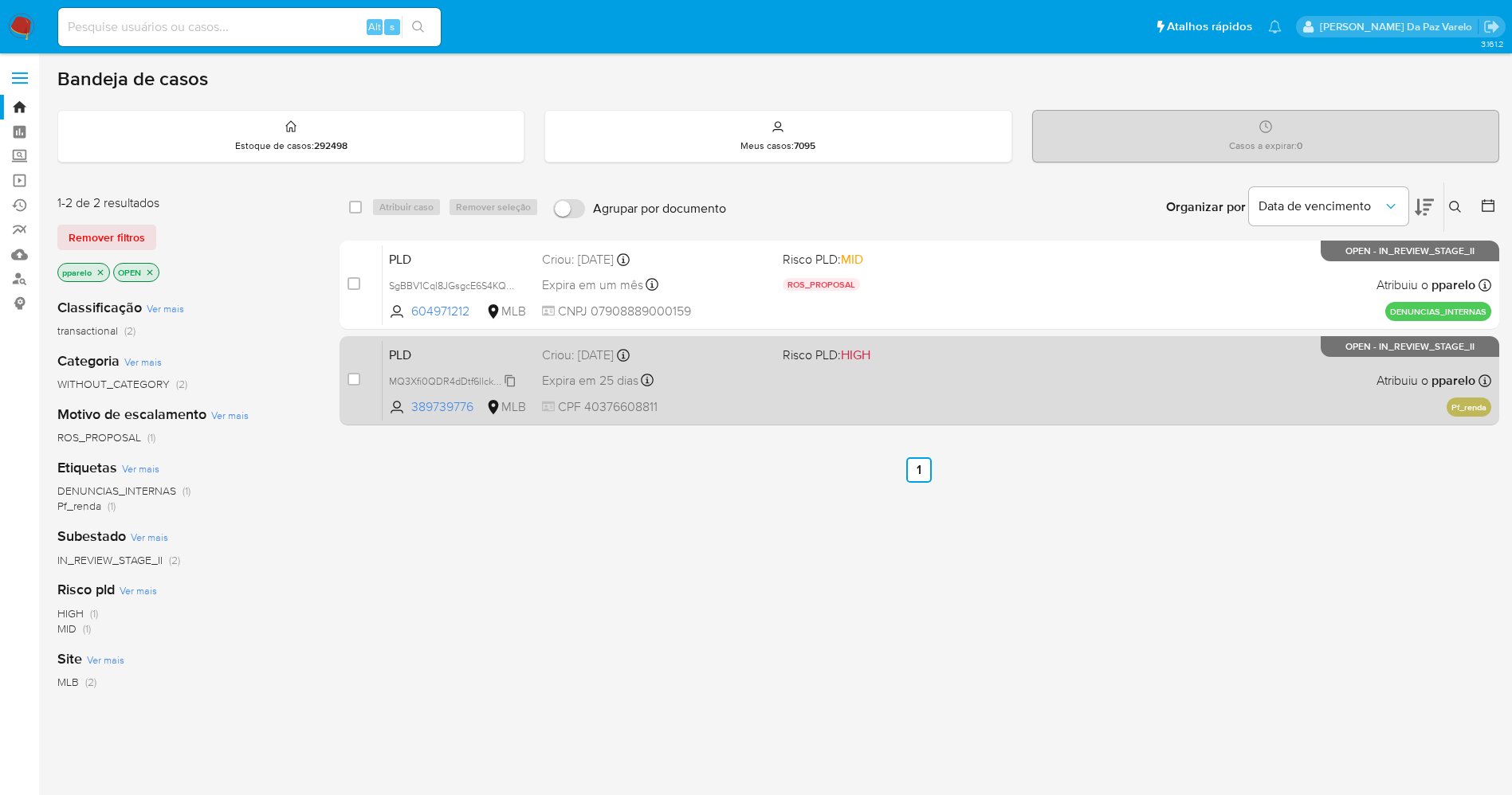
click at [513, 381] on span "MQ3Xfi0QDR4dDtf6llckNwNf" at bounding box center [453, 380] width 128 height 17
drag, startPoint x: 512, startPoint y: 376, endPoint x: 487, endPoint y: 367, distance: 26.6
click at [510, 376] on span "MQ3Xfi0QDR4dDtf6llckNwNf" at bounding box center [453, 380] width 128 height 17
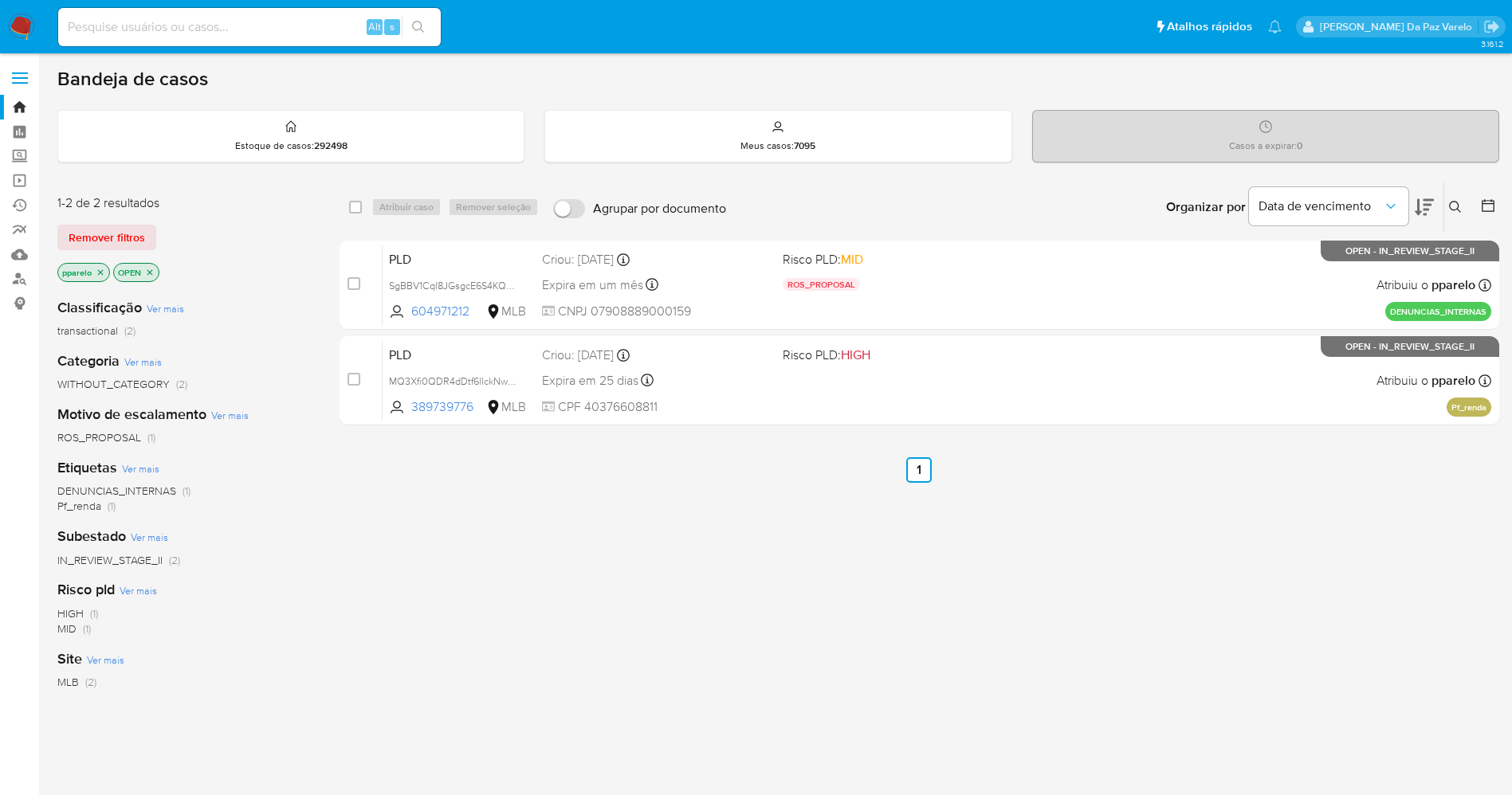
click at [326, 23] on input at bounding box center [249, 26] width 383 height 20
paste input "HfQQHxbidt5HBMvSzcpLMank"
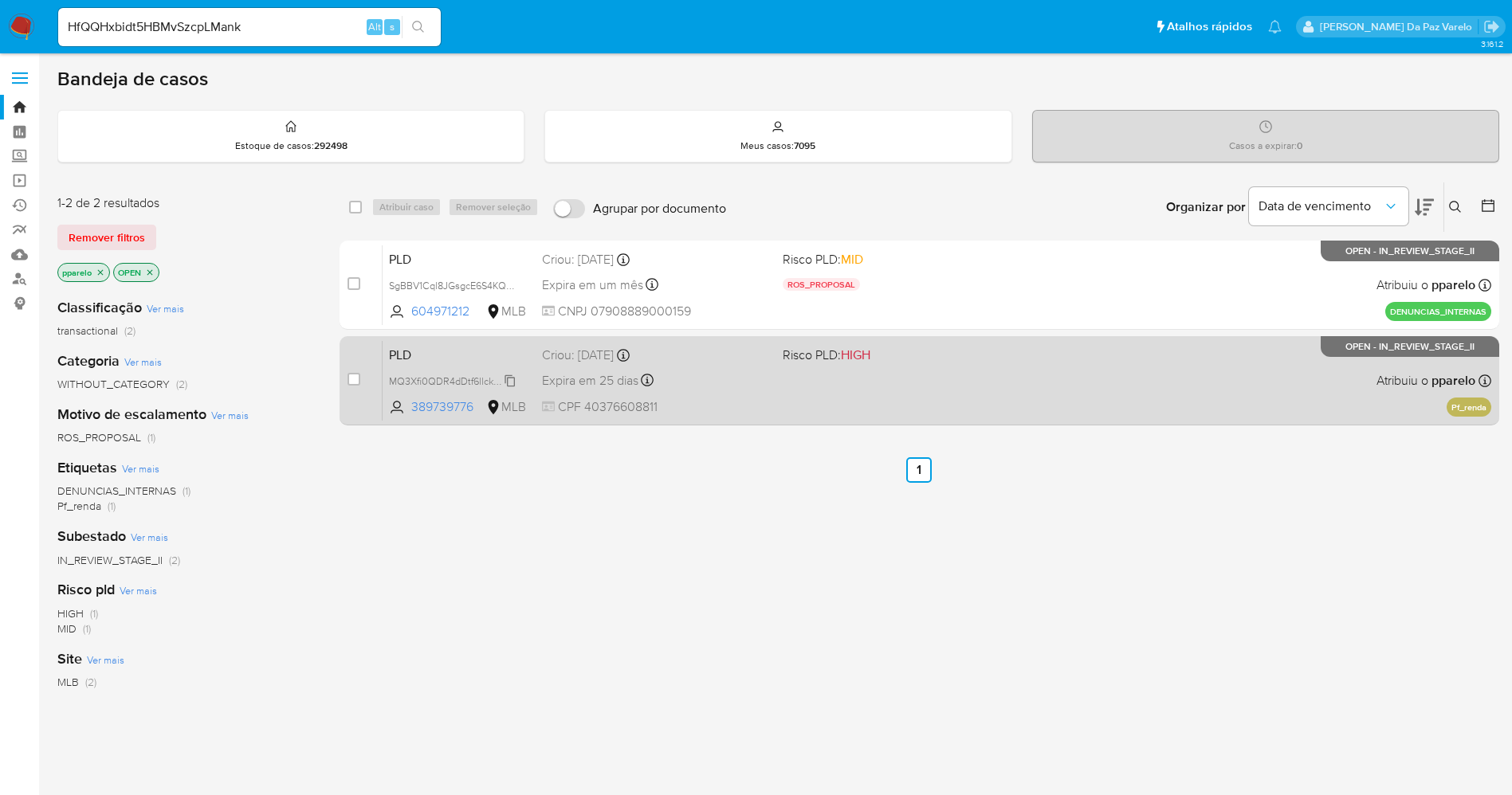
click at [515, 380] on span "MQ3Xfi0QDR4dDtf6llckNwNf" at bounding box center [453, 380] width 128 height 17
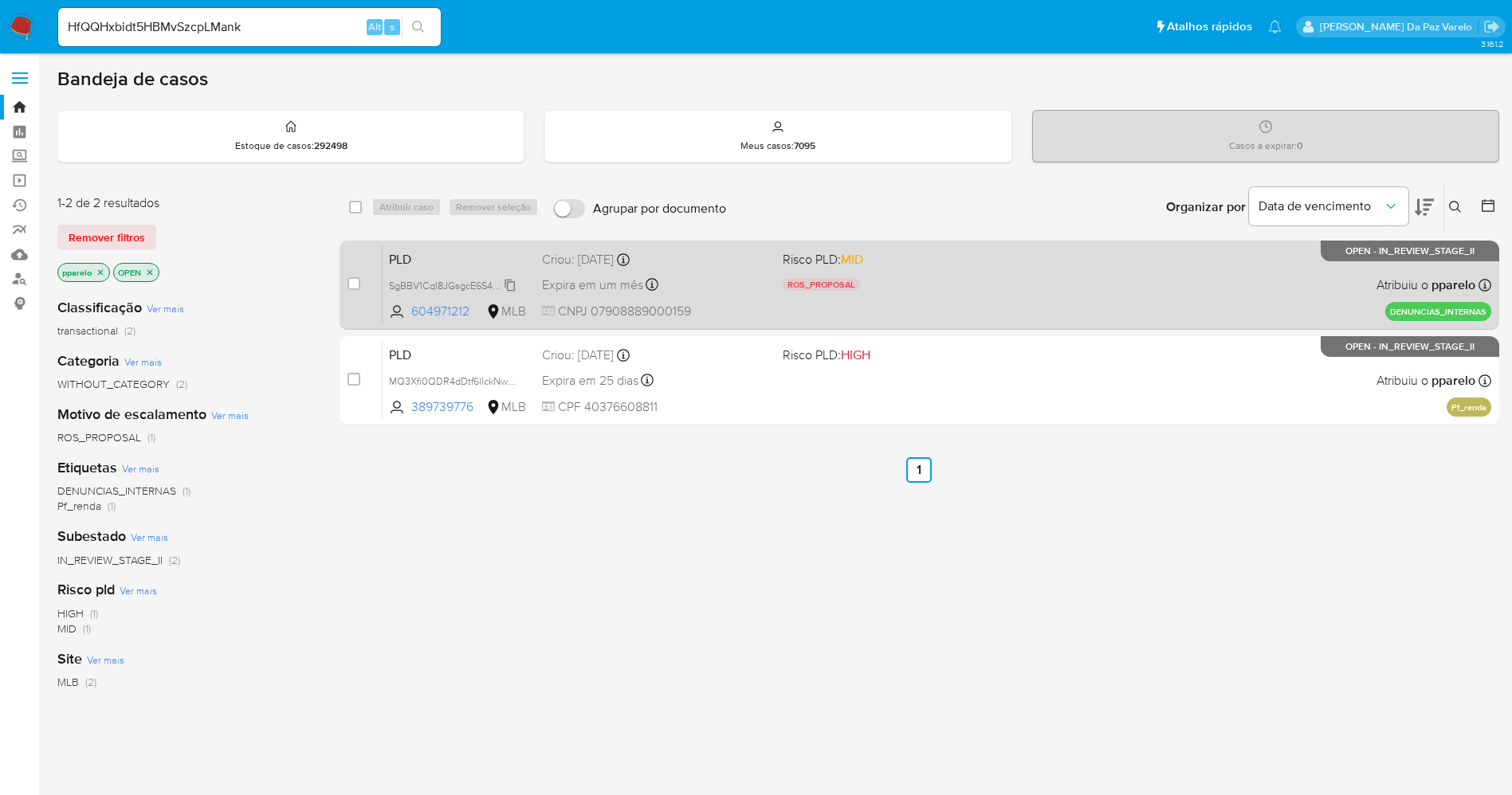
click at [508, 284] on span "SgBBV1Cql8JGsgcE6S4KQiHZ" at bounding box center [455, 284] width 132 height 17
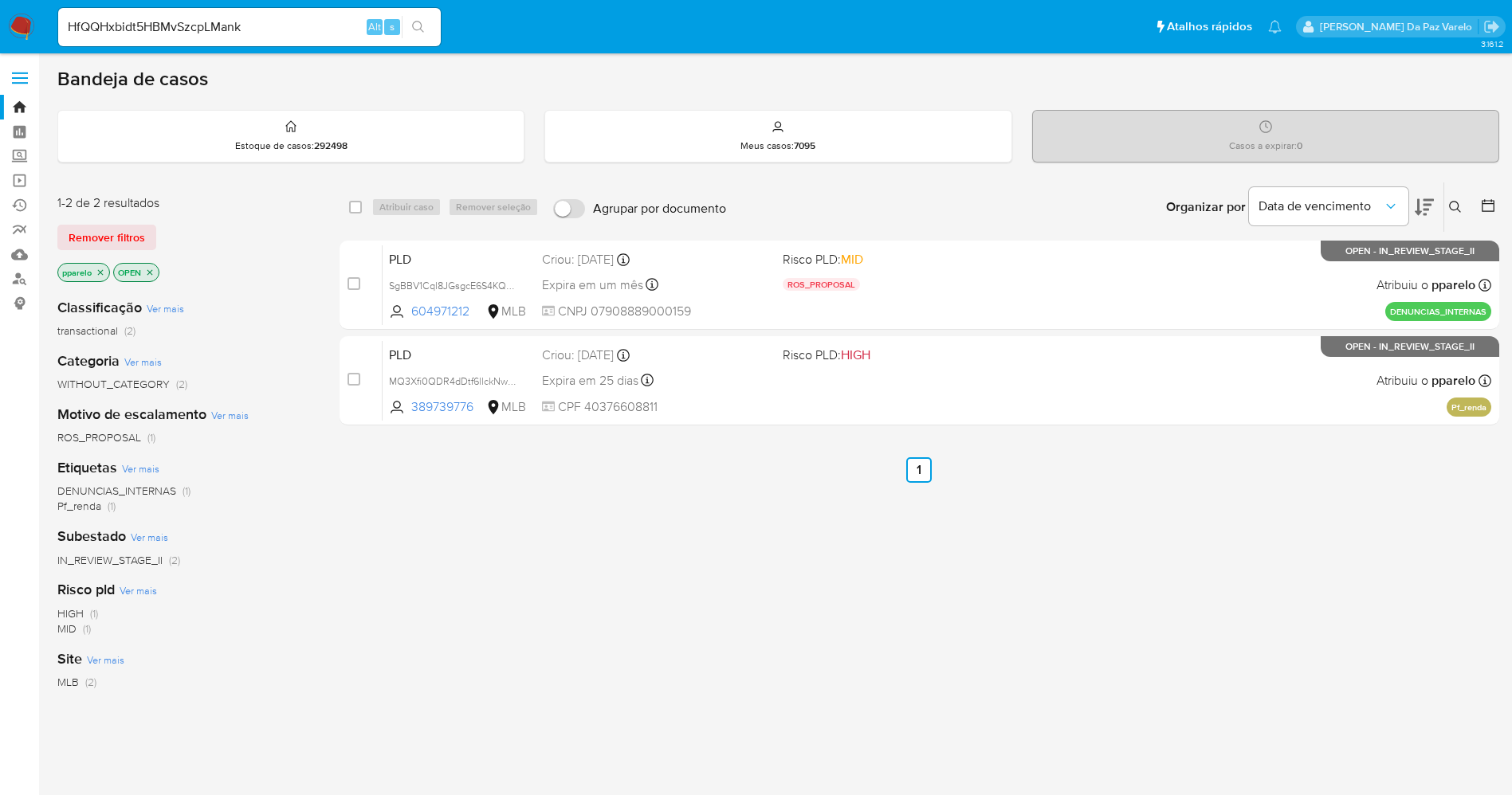
click at [277, 25] on input "HfQQHxbidt5HBMvSzcpLMank" at bounding box center [249, 26] width 383 height 20
click at [278, 25] on input "HfQQHxbidt5HBMvSzcpLMank" at bounding box center [249, 26] width 383 height 20
paste input "MQ3Xfi0QDR4dDtf6llckNwNf"
type input "MQ3Xfi0QDR4dDtf6llckNwNf"
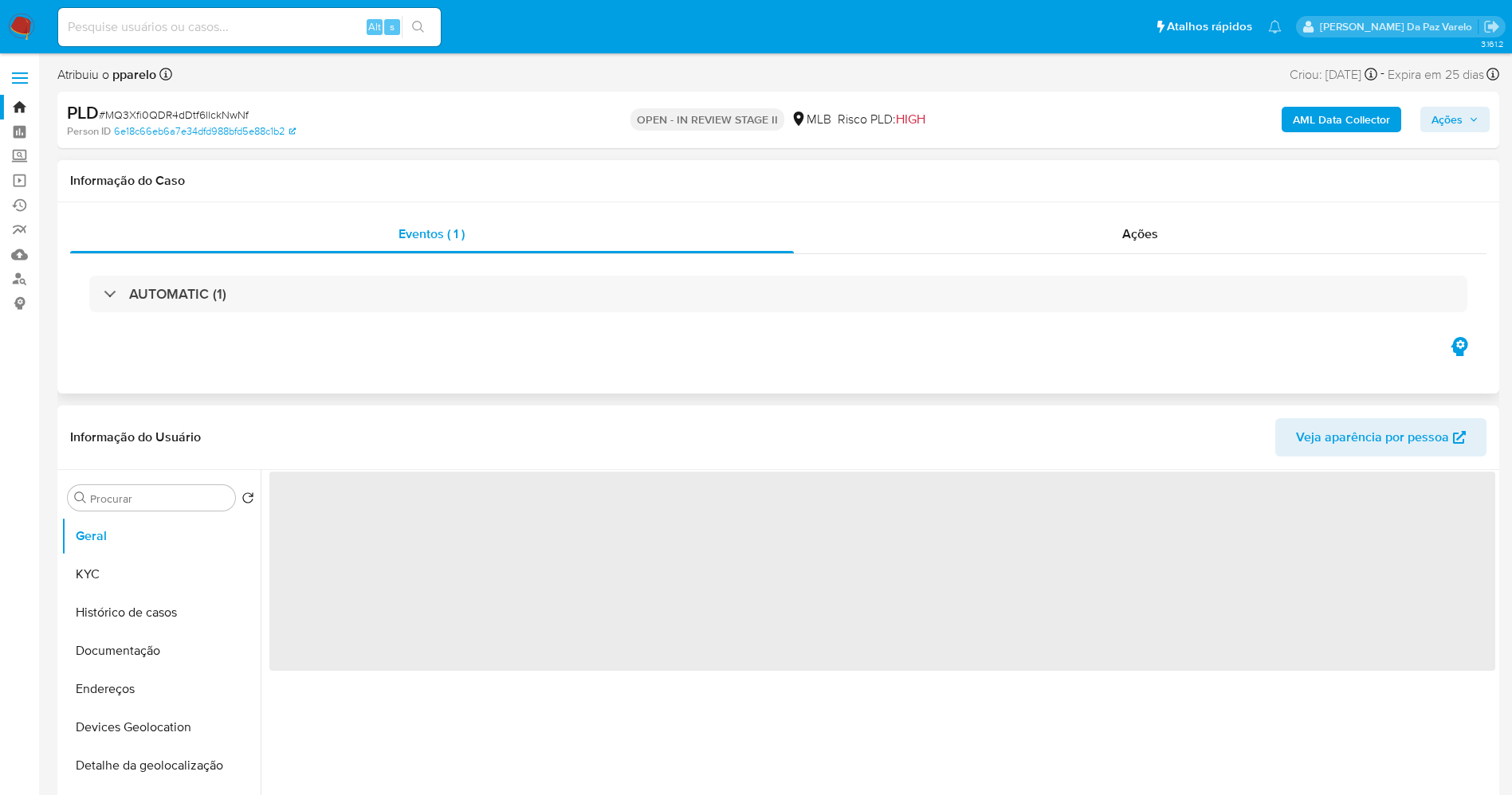
select select "10"
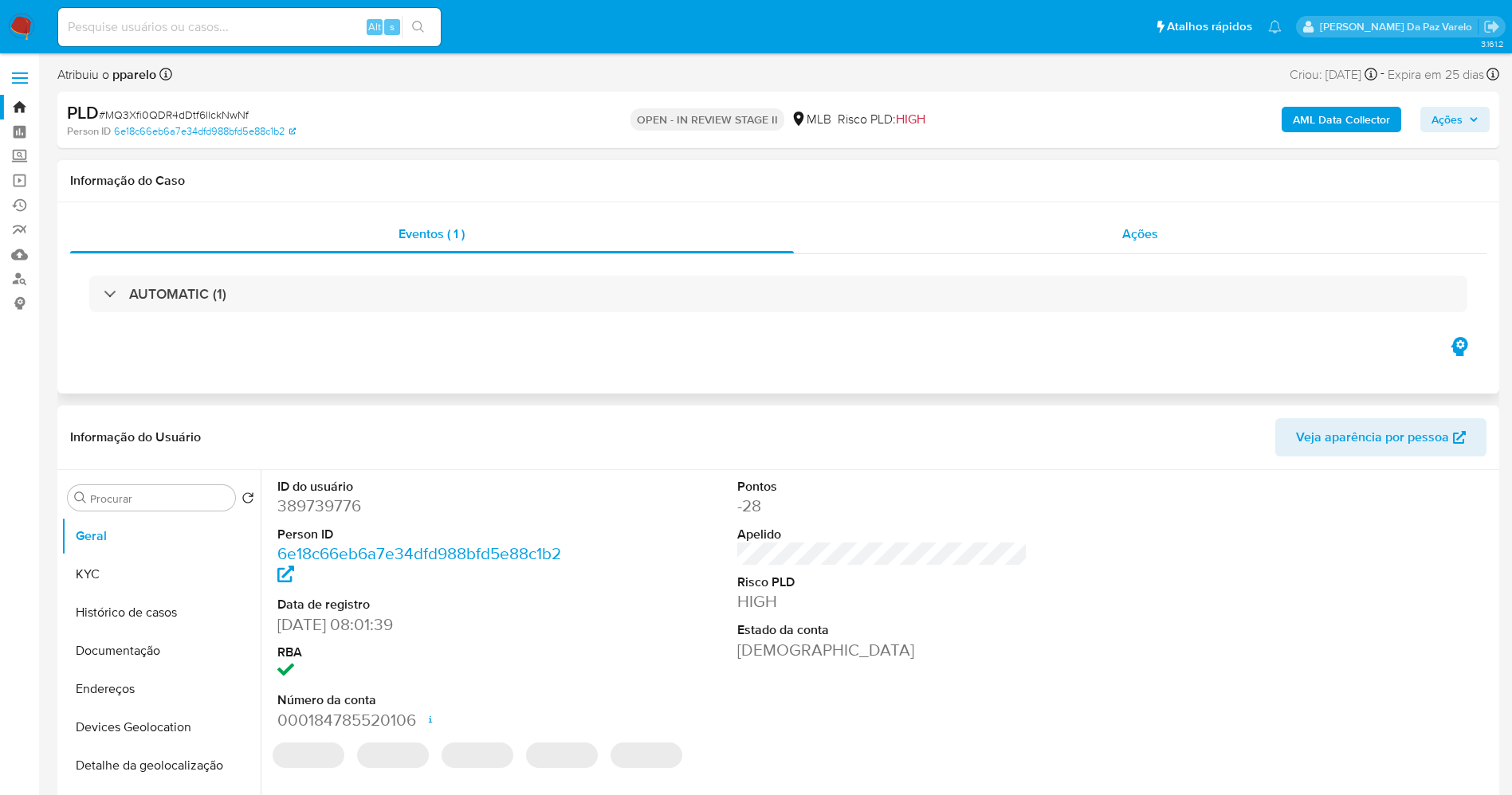
click at [1155, 233] on span "Ações" at bounding box center [1139, 234] width 36 height 18
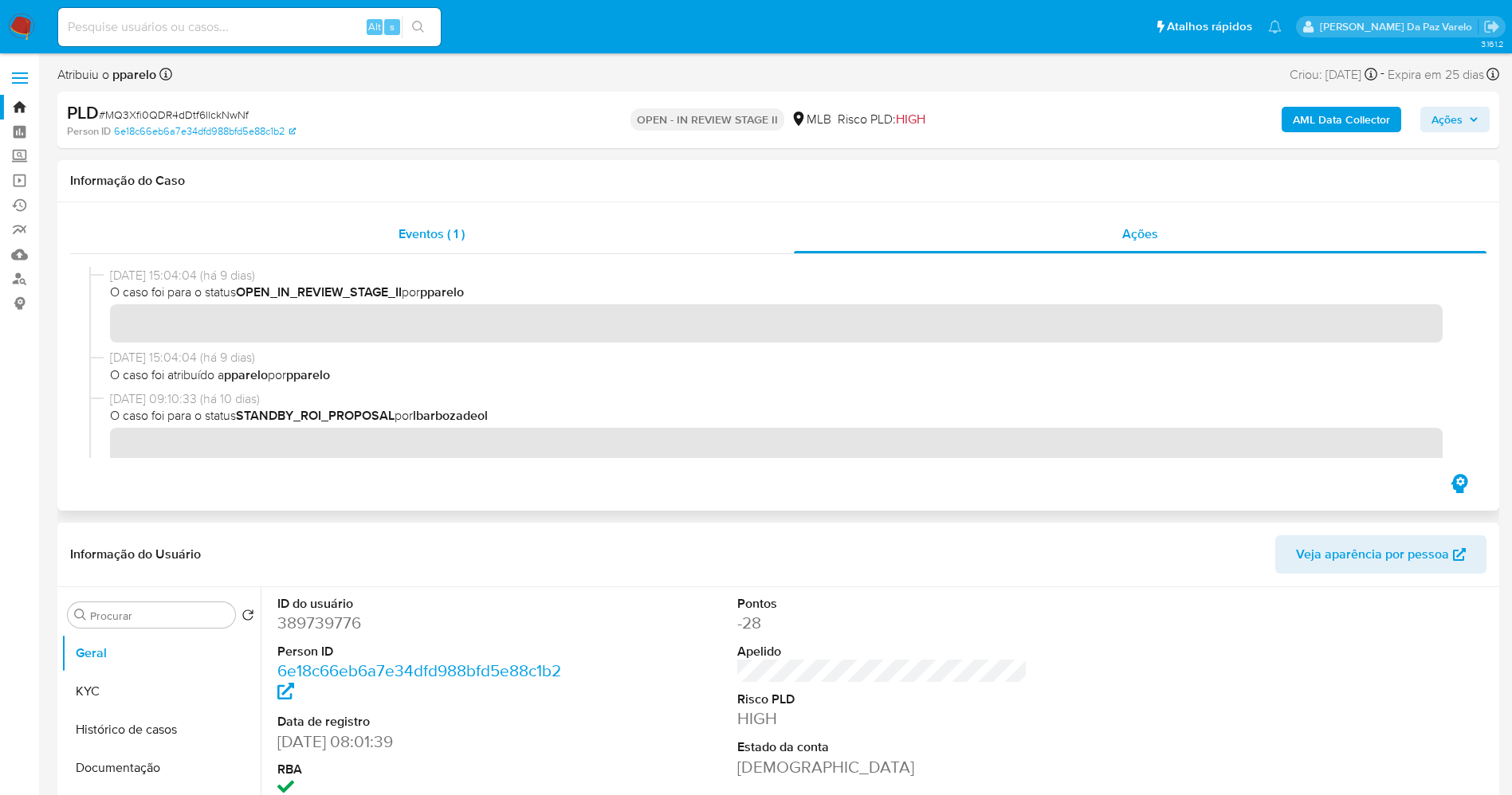
click at [440, 226] on span "Eventos ( 1 )" at bounding box center [431, 234] width 66 height 18
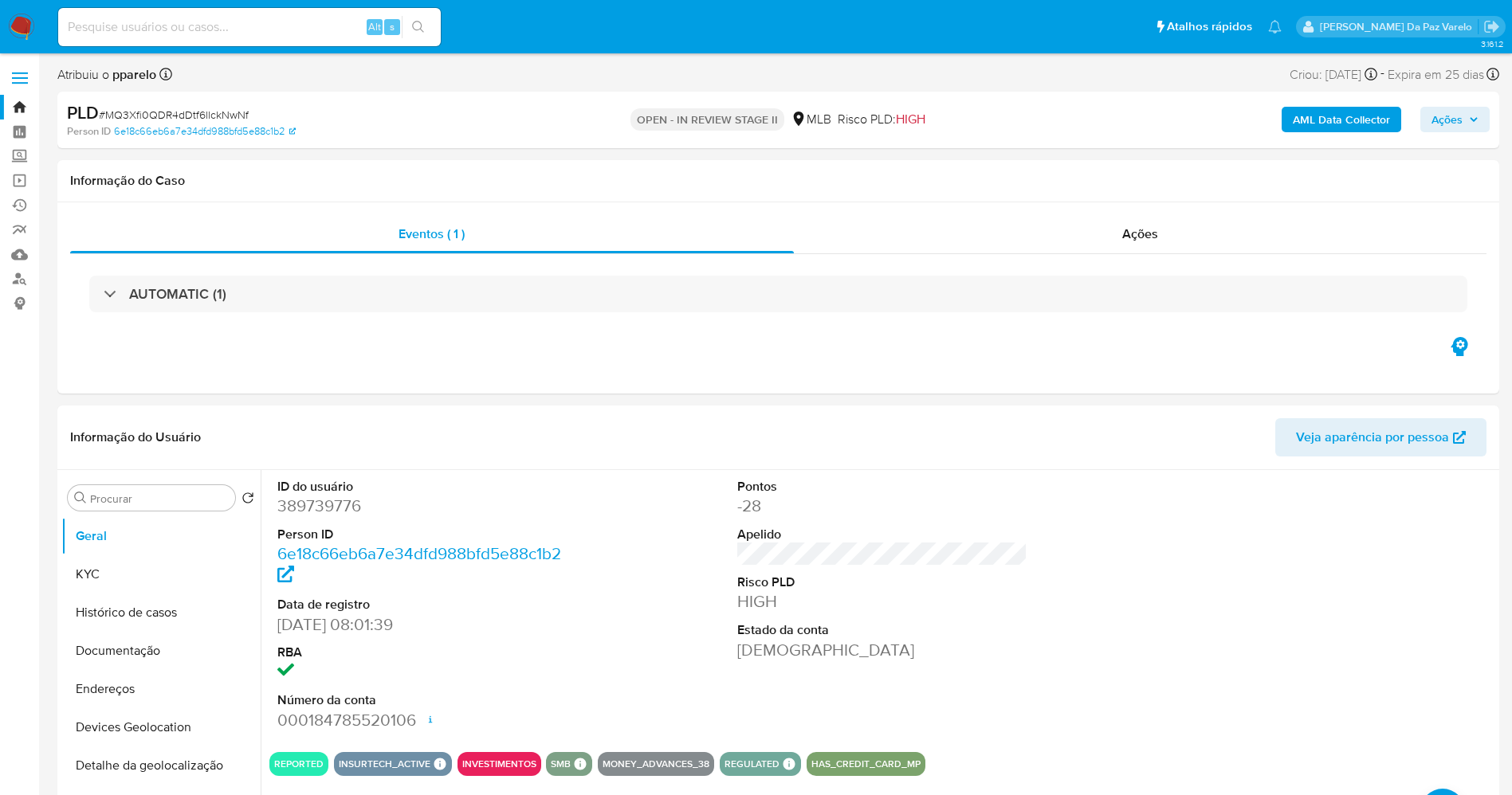
click at [20, 25] on img at bounding box center [21, 27] width 27 height 27
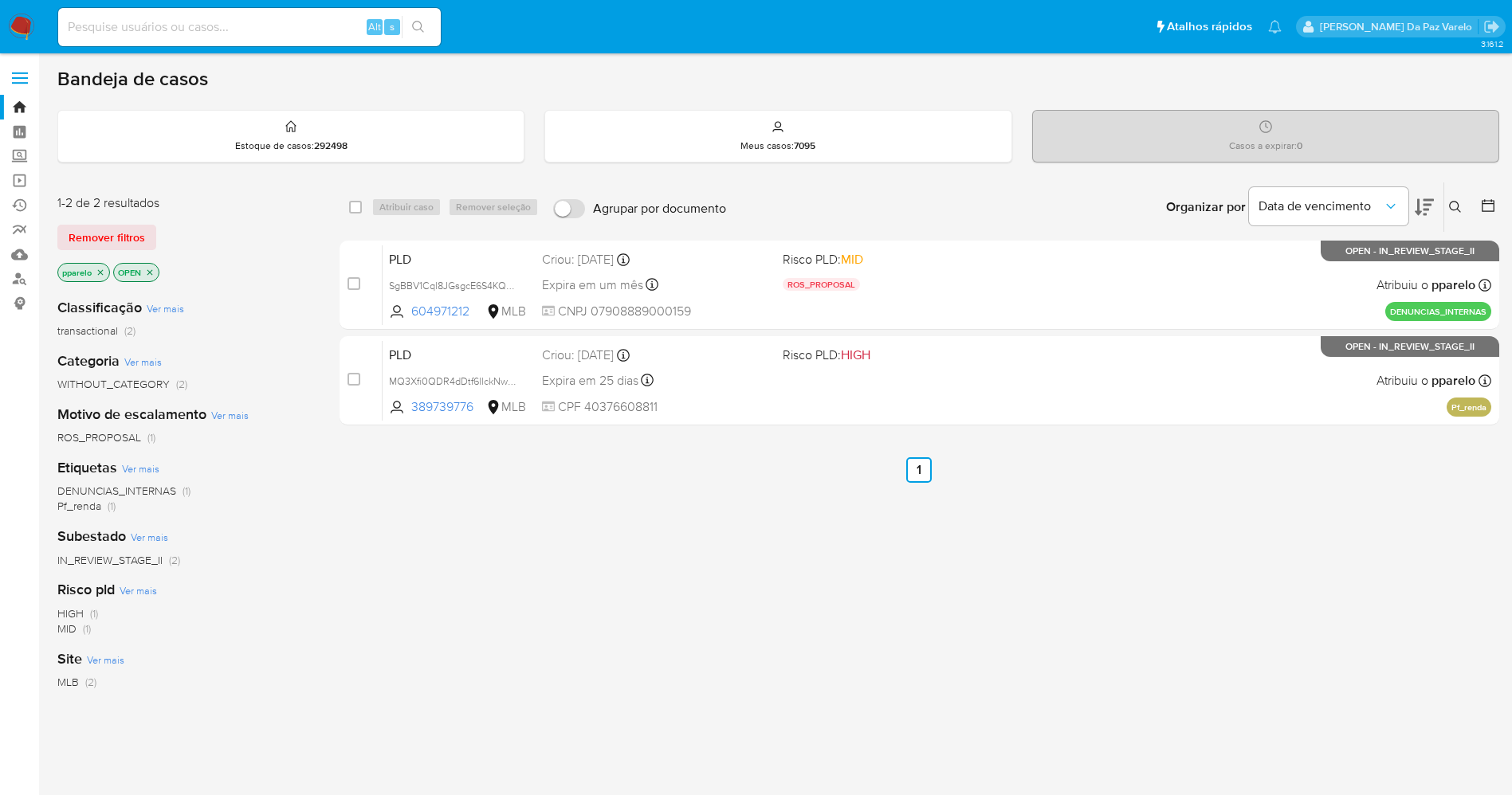
click at [274, 5] on nav "Pausado Ver notificaciones Alt s Atalhos rápidos Presiona las siguientes teclas…" at bounding box center [756, 26] width 1512 height 53
click at [269, 55] on main "3.161.2" at bounding box center [756, 485] width 1512 height 971
click at [290, 27] on input at bounding box center [249, 26] width 383 height 20
paste input "HfQQHxbidt5HBMvSzcpLMank"
type input "HfQQHxbidt5HBMvSzcpLMank"
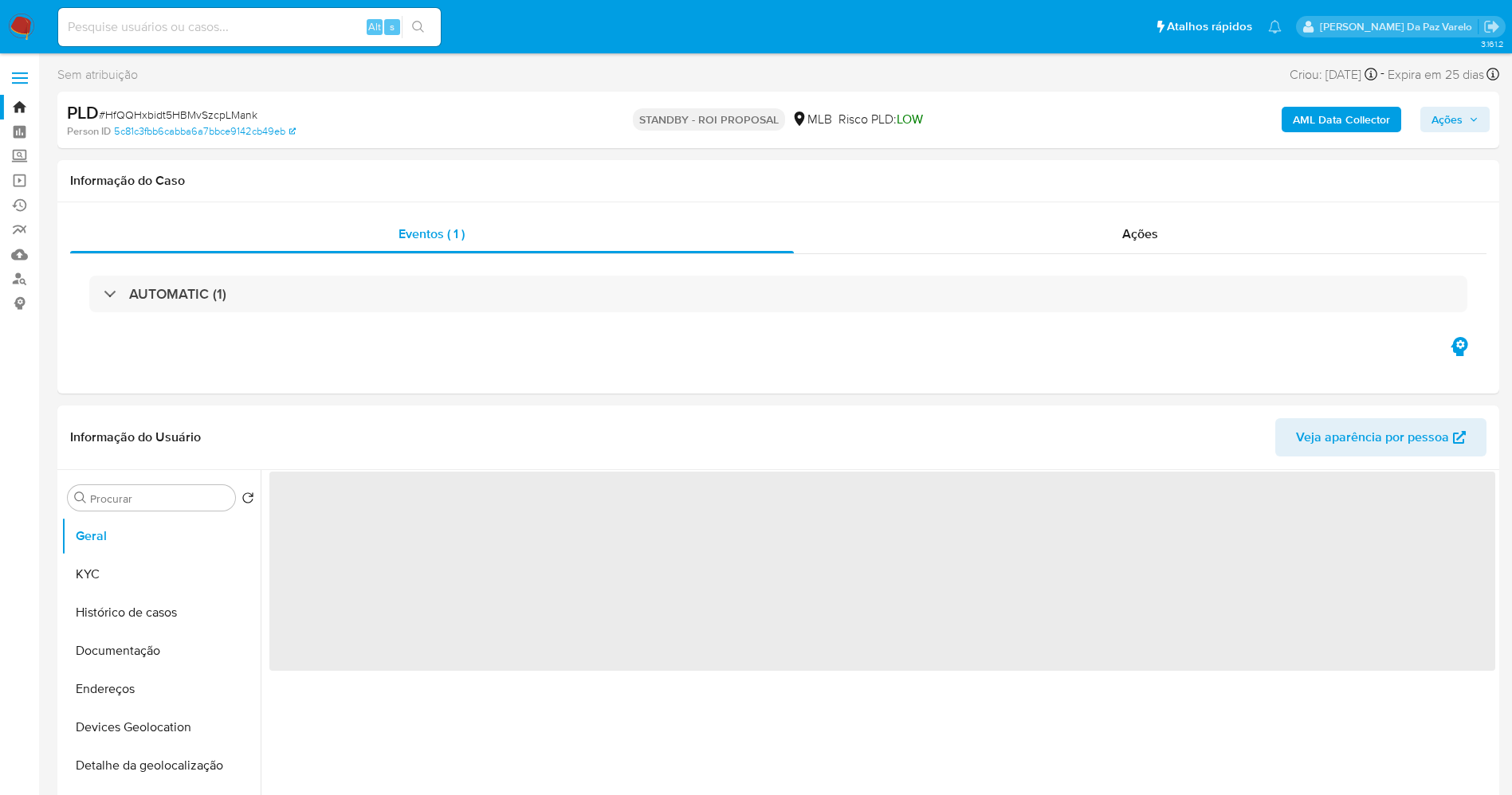
select select "10"
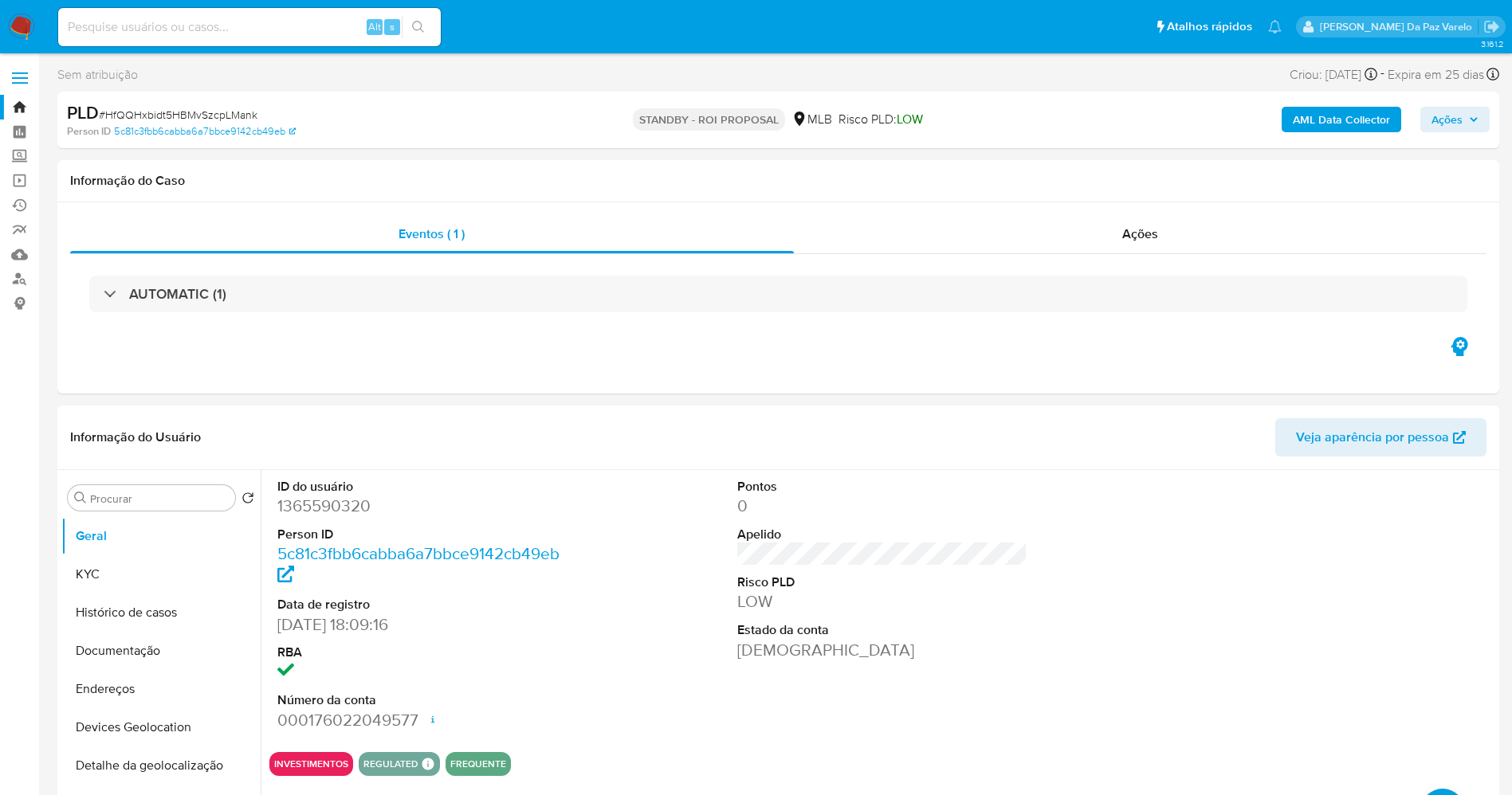
drag, startPoint x: 30, startPoint y: 10, endPoint x: 16, endPoint y: 16, distance: 15.2
click at [30, 10] on nav "Pausado Ver notificaciones Alt s Atalhos rápidos Presiona las siguientes teclas…" at bounding box center [756, 26] width 1512 height 53
click at [16, 16] on img at bounding box center [21, 27] width 27 height 27
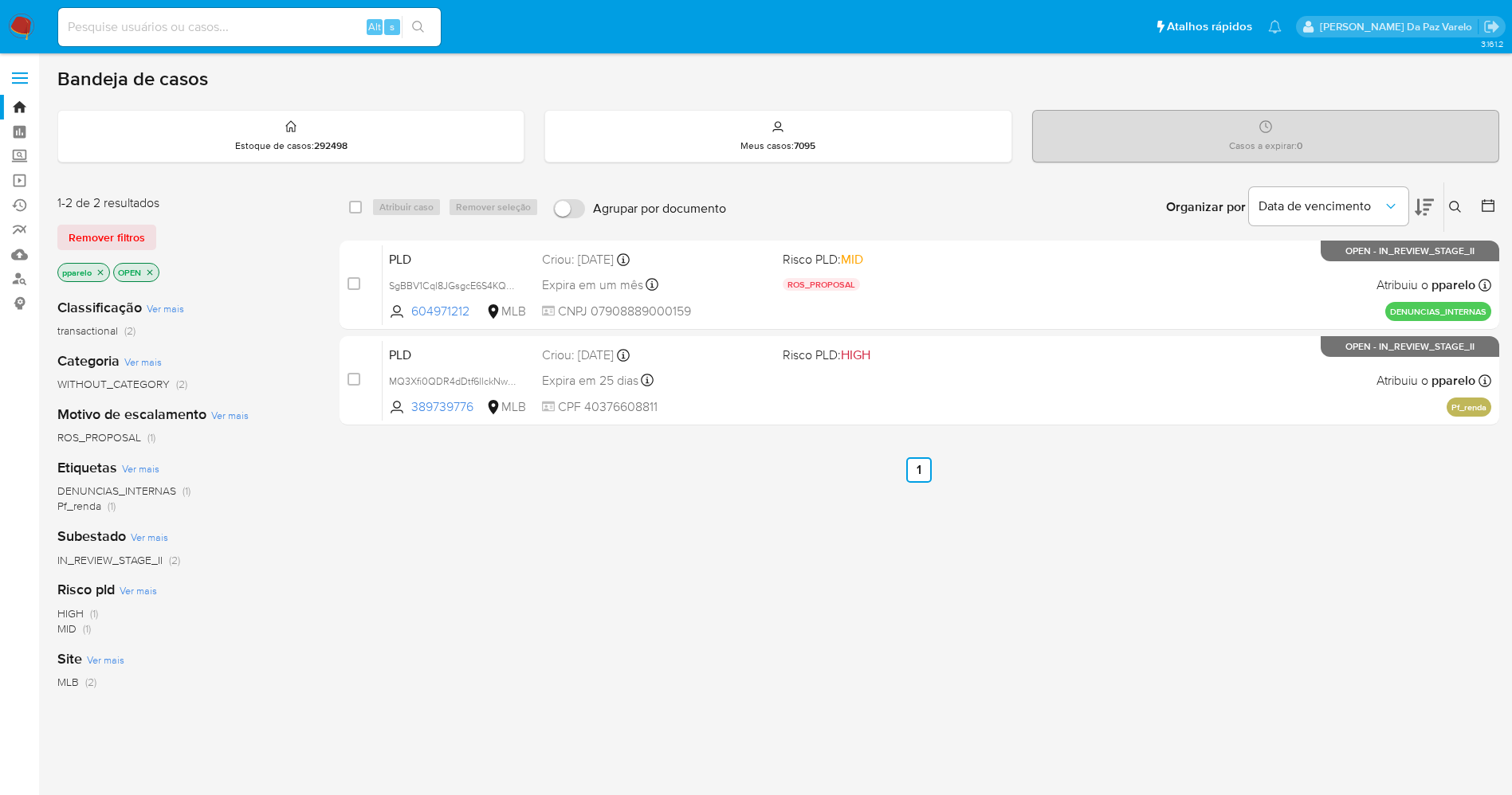
click at [1450, 211] on icon at bounding box center [1455, 207] width 13 height 13
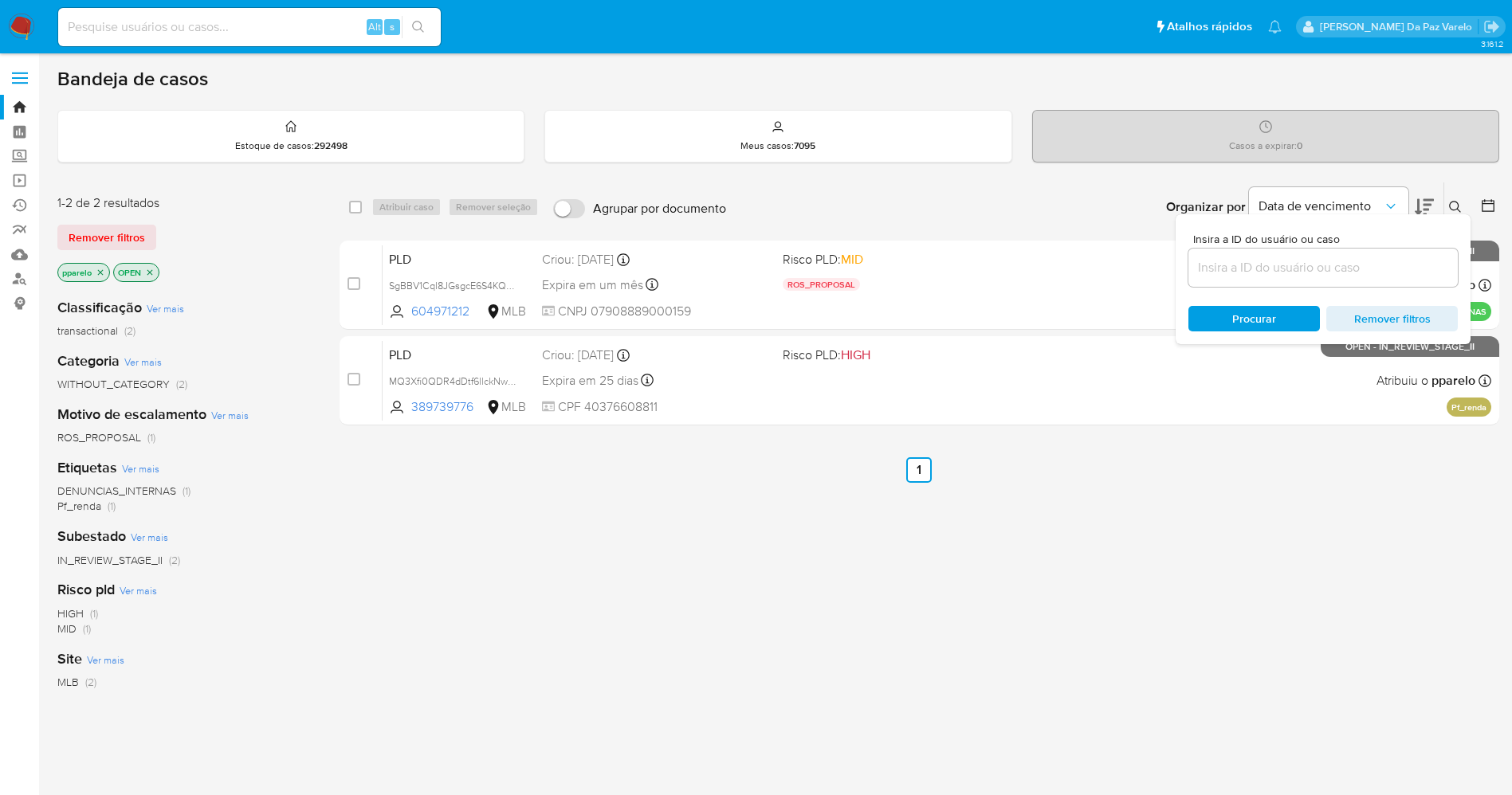
click at [1256, 270] on input at bounding box center [1323, 267] width 270 height 20
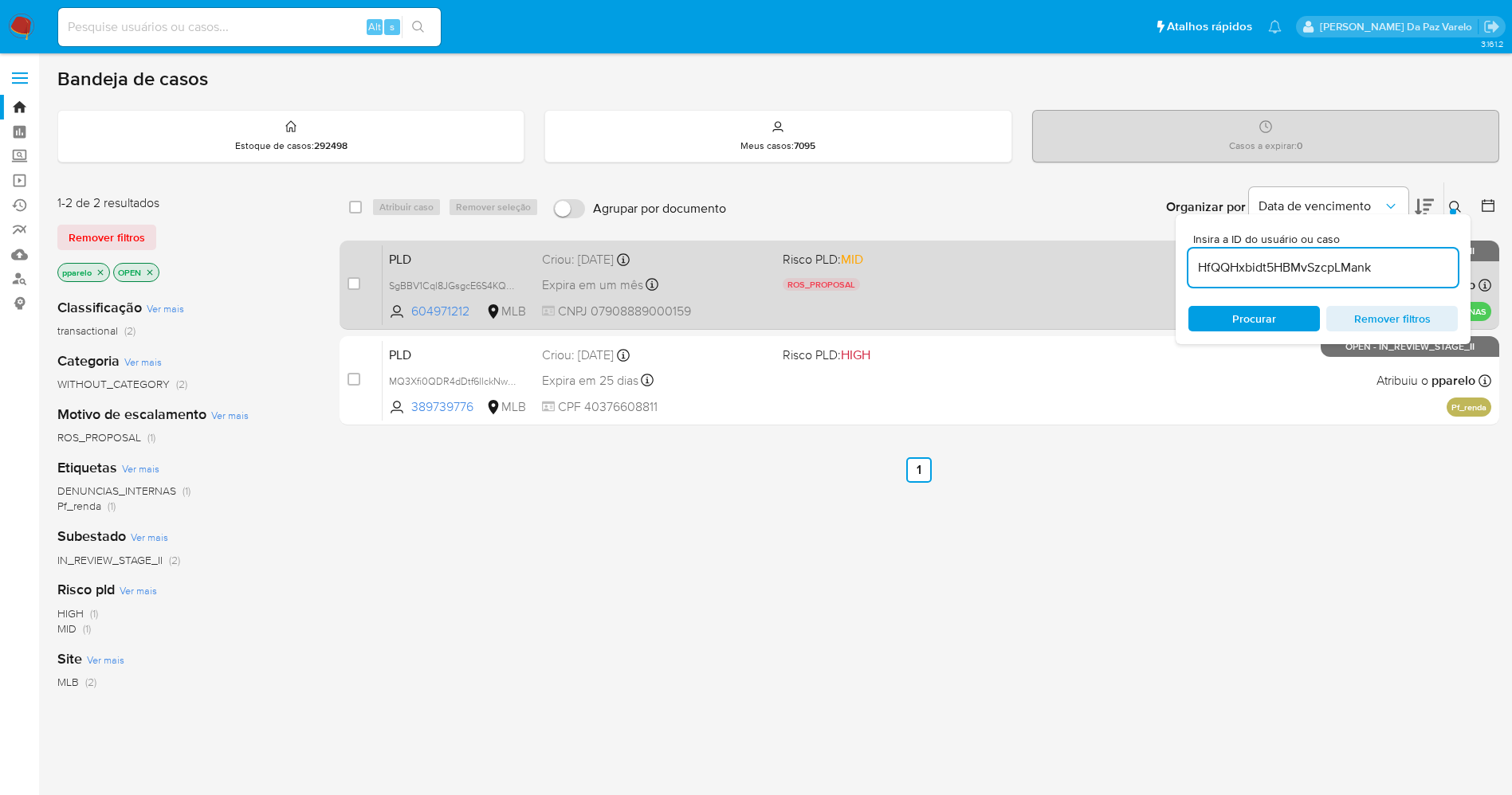
type input "HfQQHxbidt5HBMvSzcpLMank"
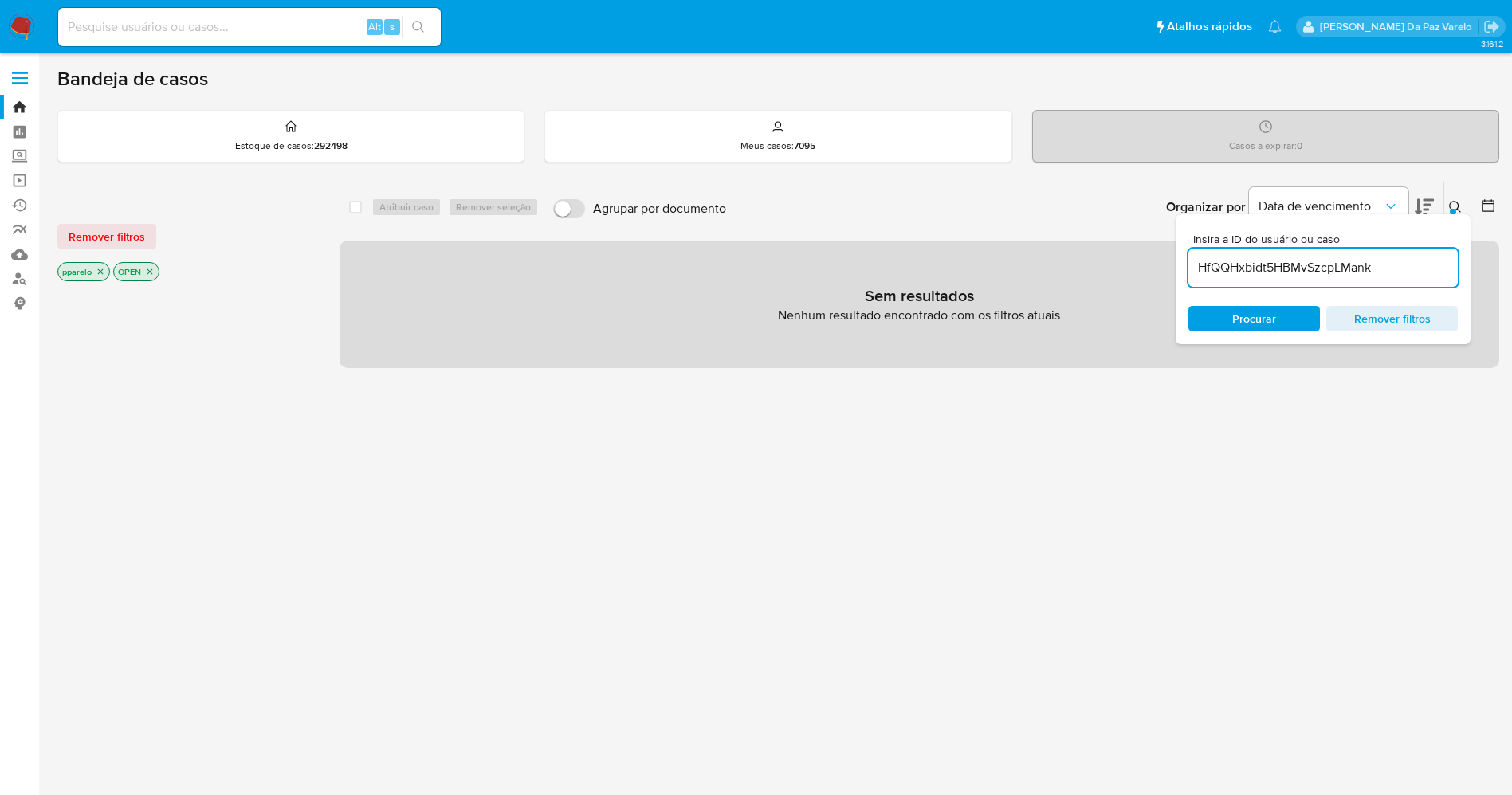
click at [1461, 209] on icon at bounding box center [1455, 207] width 13 height 13
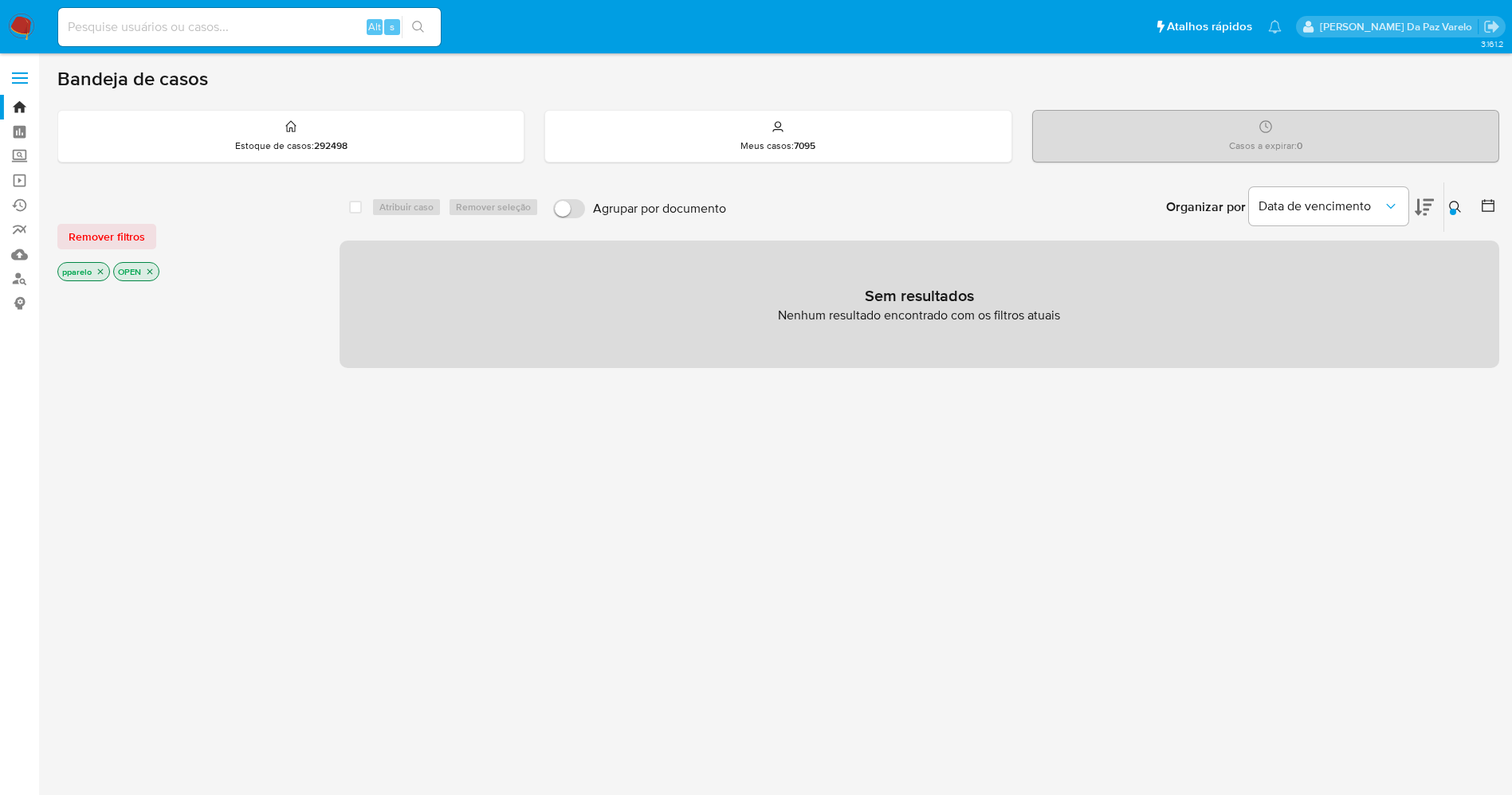
click at [86, 272] on p "pparelo" at bounding box center [83, 271] width 51 height 17
click at [100, 270] on icon "close-filter" at bounding box center [100, 271] width 10 height 10
click at [93, 270] on icon "close-filter" at bounding box center [94, 271] width 10 height 10
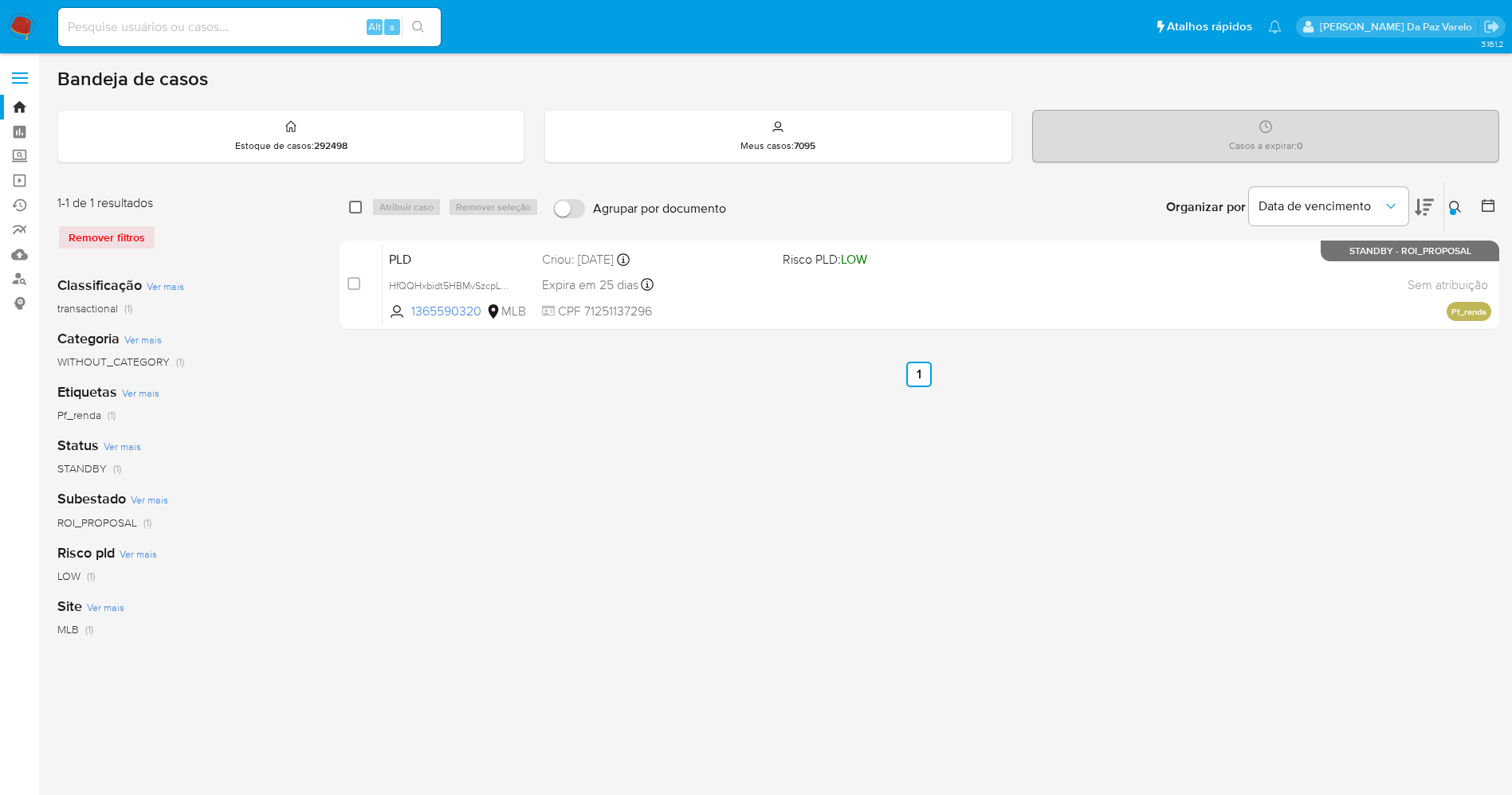
click at [357, 207] on input "checkbox" at bounding box center [355, 207] width 13 height 13
checkbox input "true"
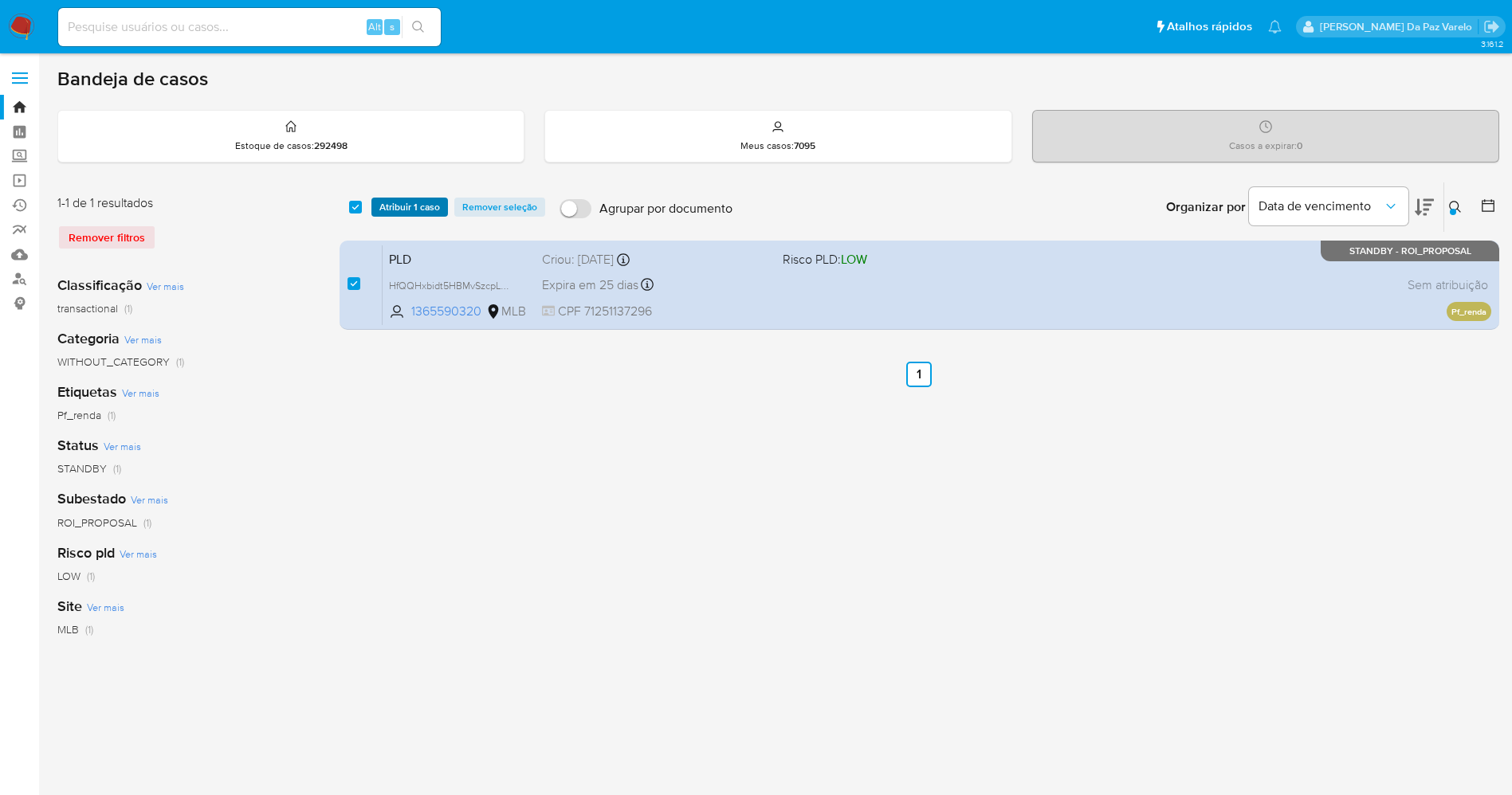
click at [409, 210] on span "Atribuir 1 caso" at bounding box center [410, 207] width 61 height 15
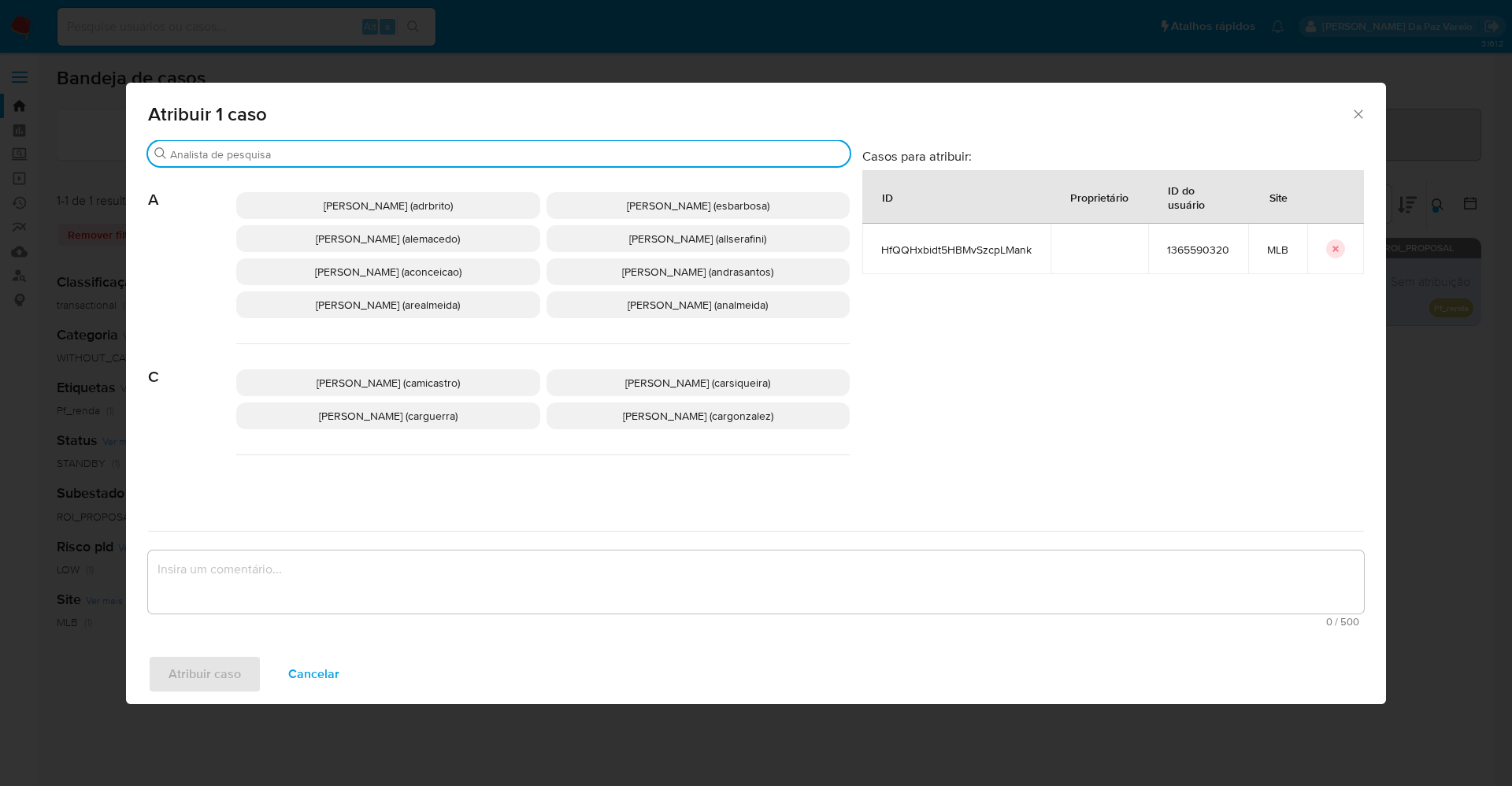
click at [461, 160] on input "Buscar" at bounding box center [506, 154] width 673 height 14
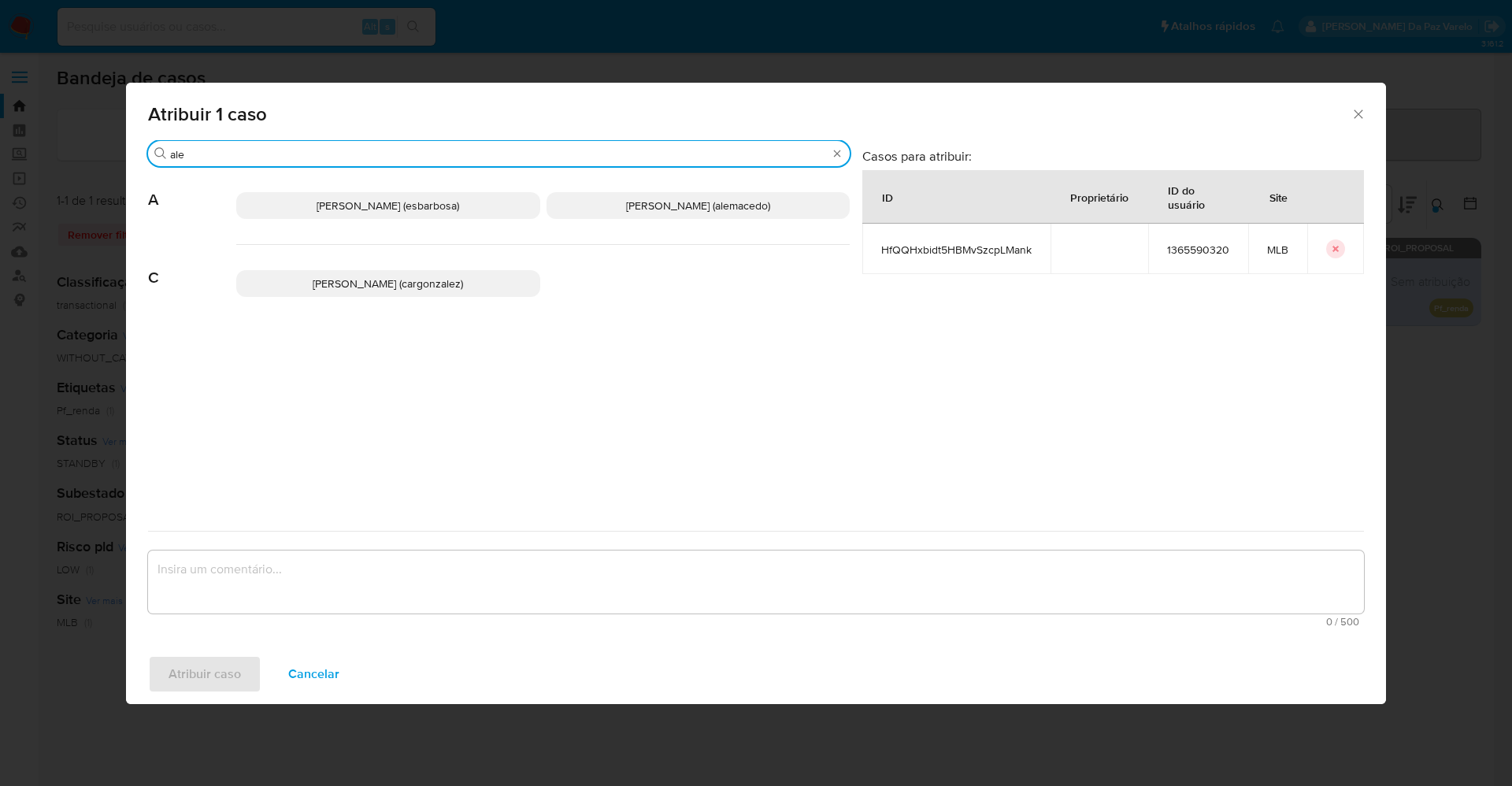
click at [459, 156] on input "ale" at bounding box center [498, 154] width 658 height 14
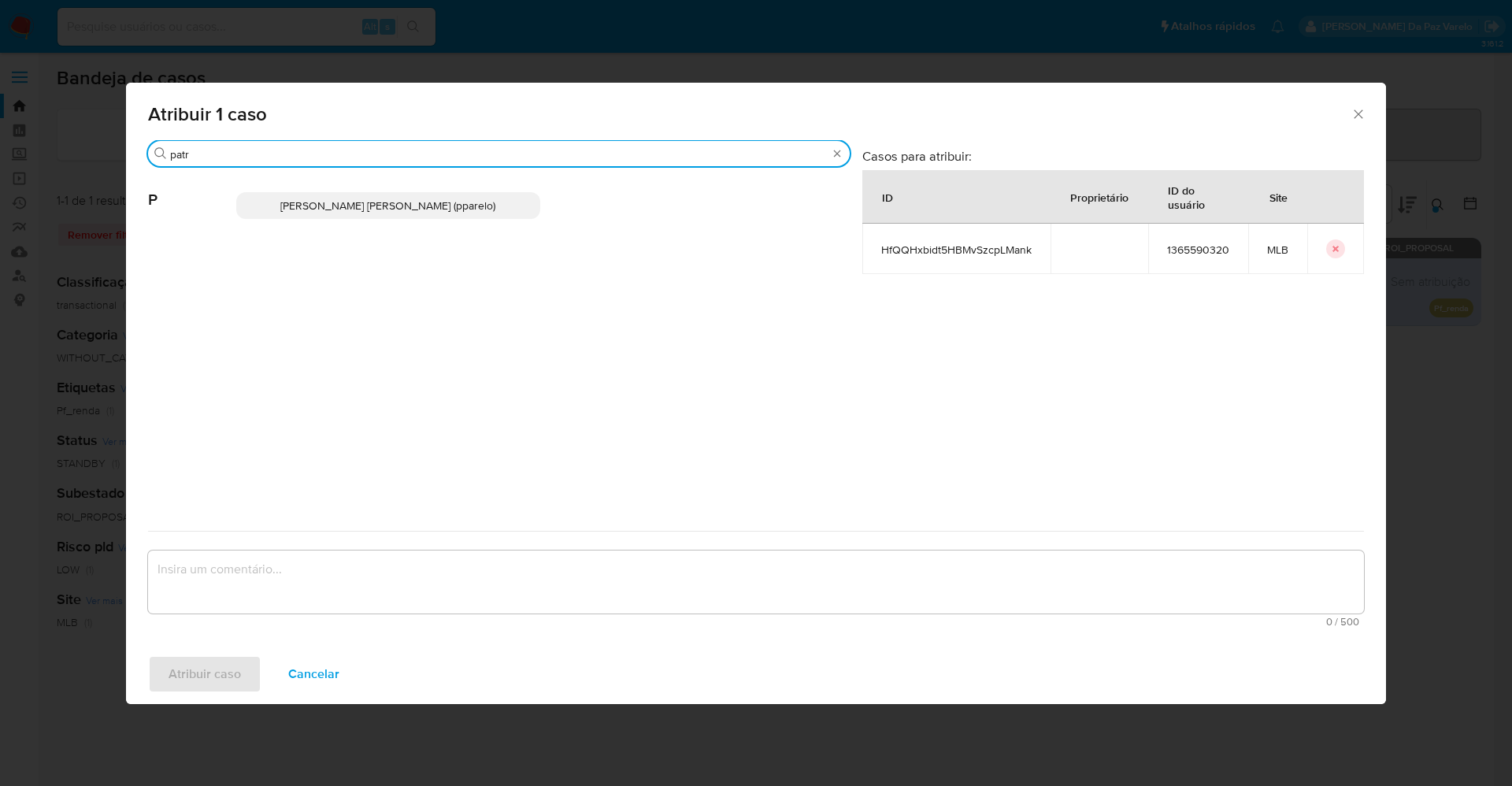
type input "patr"
click at [438, 198] on span "[PERSON_NAME] [PERSON_NAME] (pparelo)" at bounding box center [388, 205] width 215 height 15
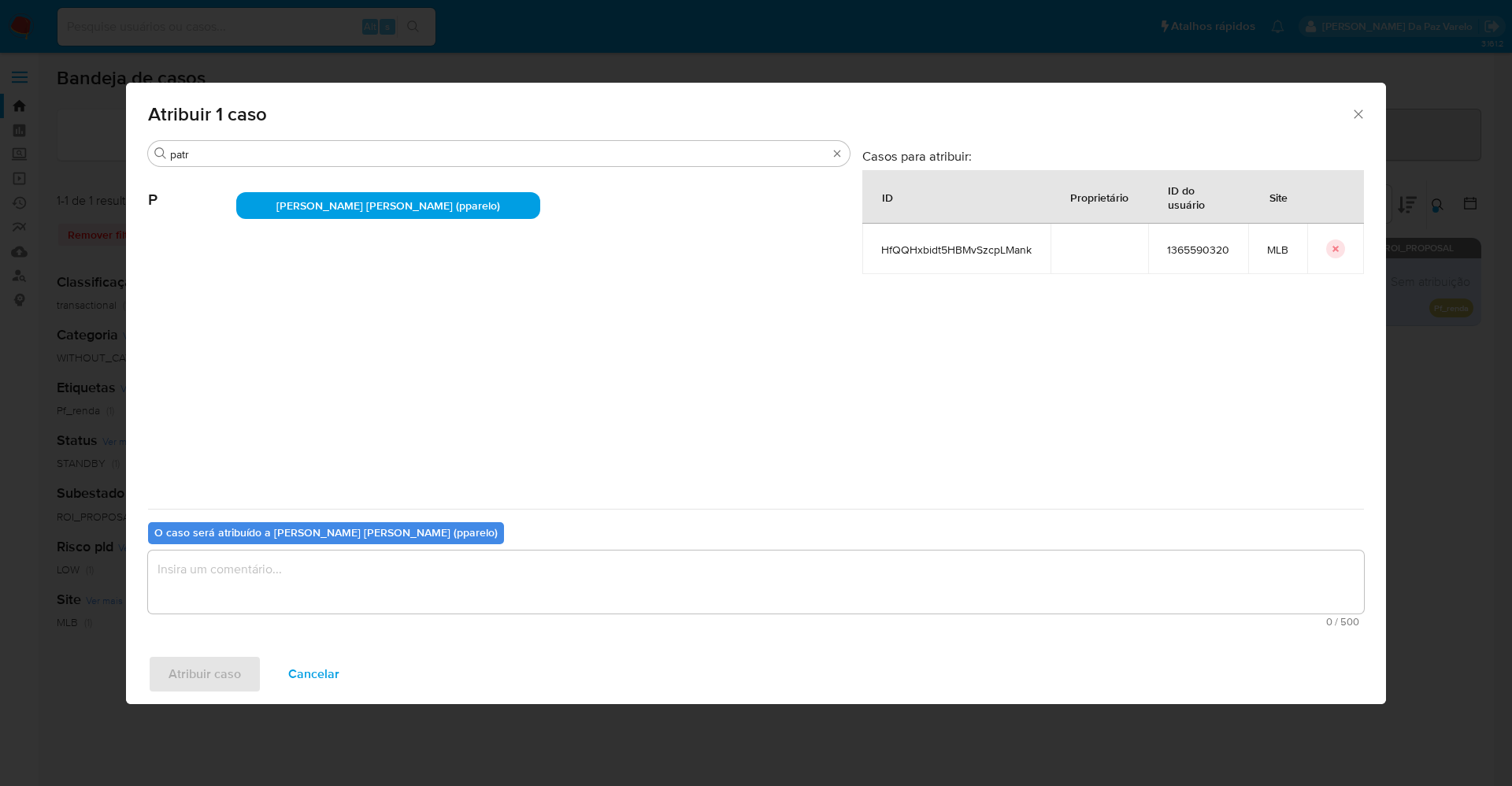
click at [436, 589] on textarea "assign-modal" at bounding box center [756, 583] width 1216 height 63
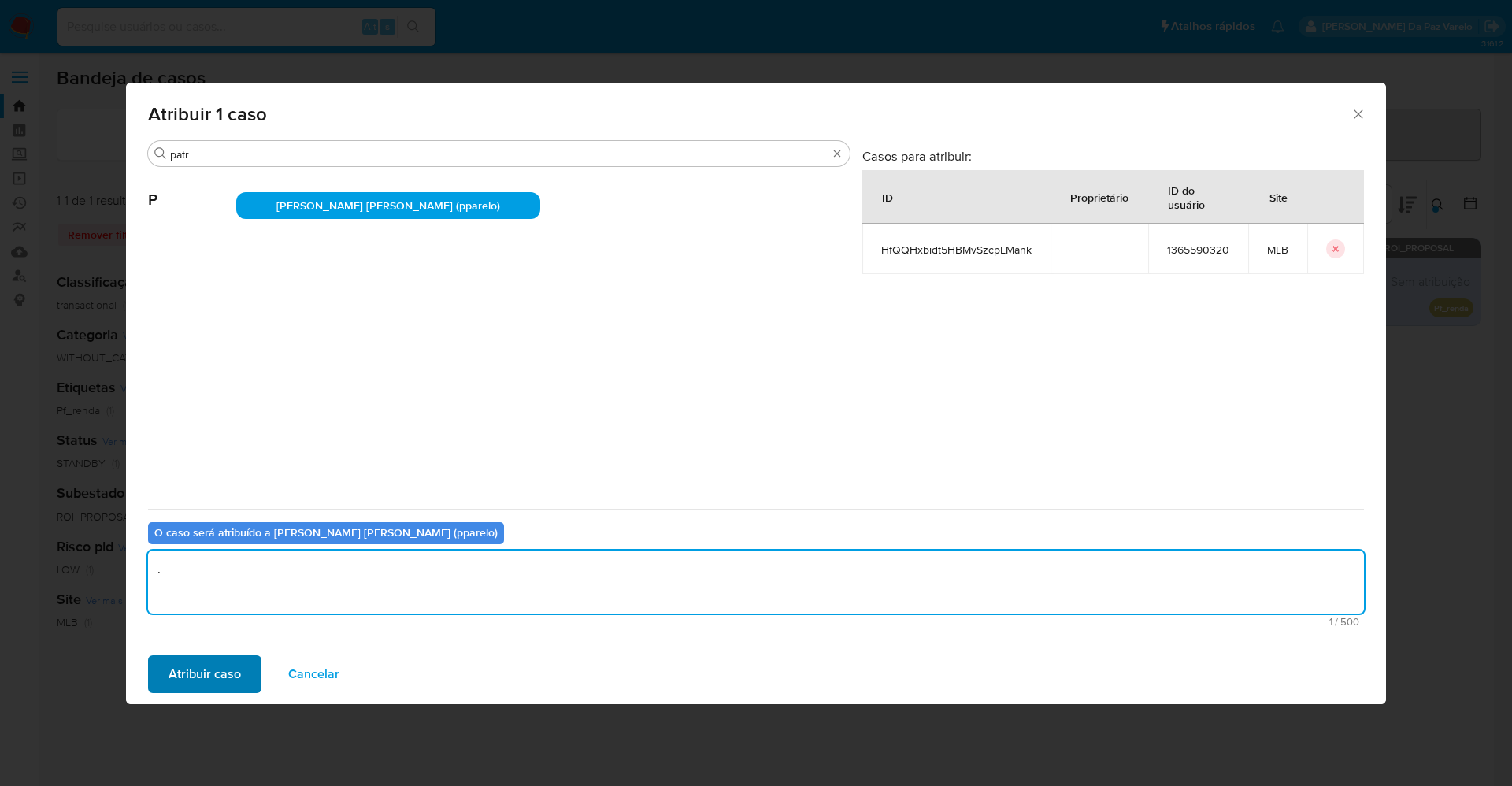
type textarea "."
click at [224, 672] on span "Atribuir caso" at bounding box center [205, 674] width 73 height 34
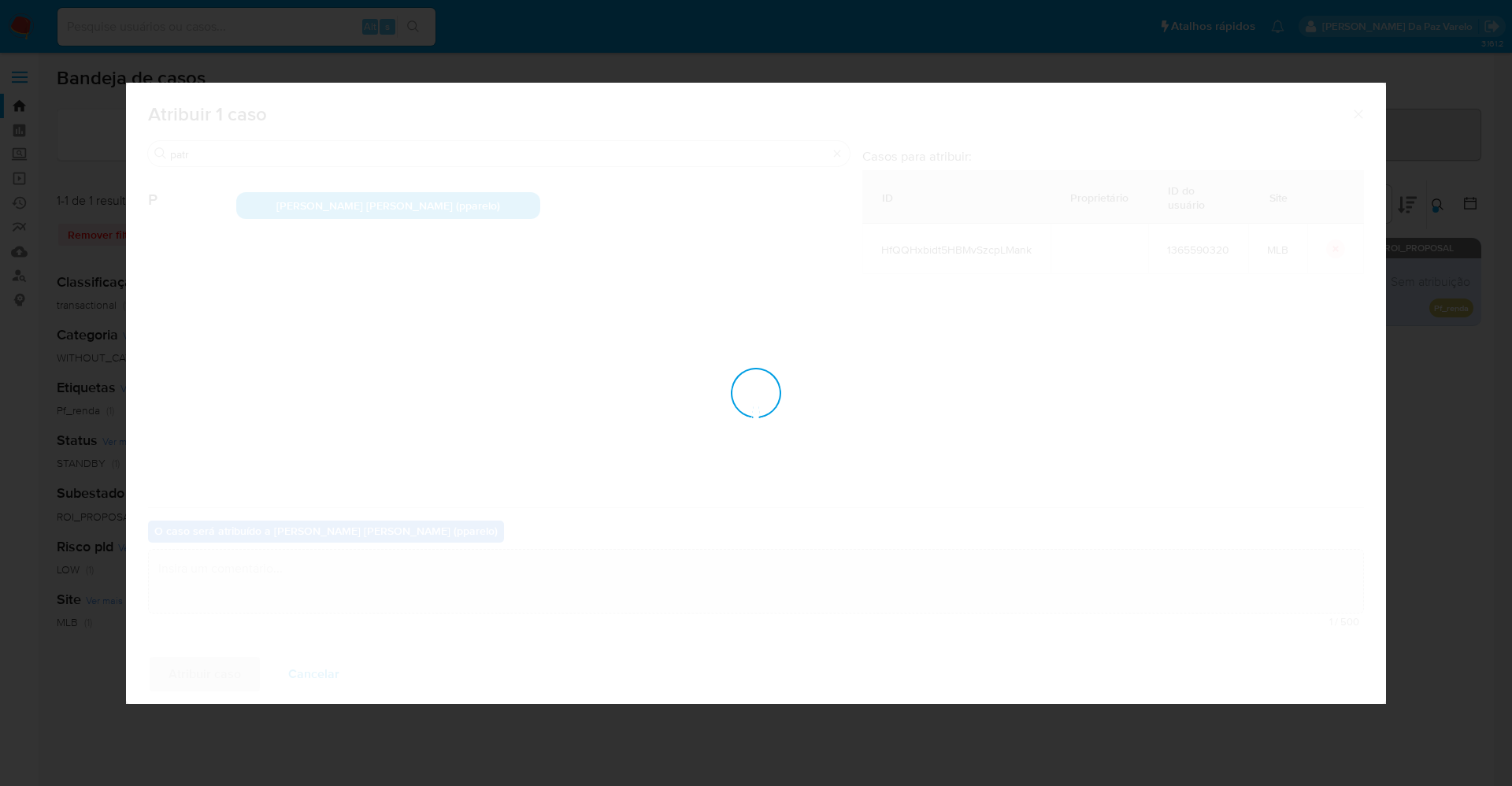
checkbox input "false"
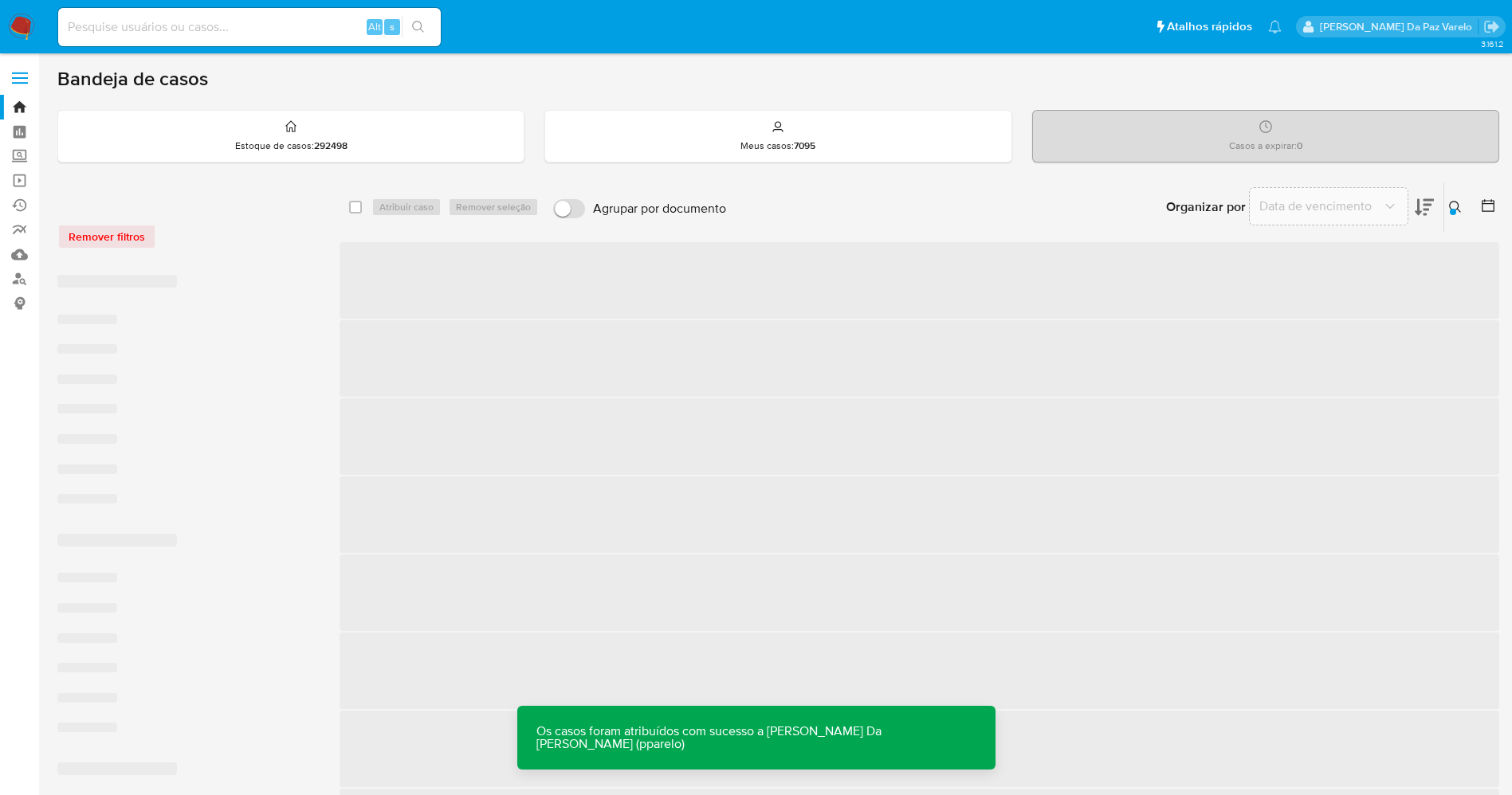
click at [244, 39] on div "Alt s" at bounding box center [249, 27] width 383 height 39
click at [248, 27] on input at bounding box center [249, 26] width 383 height 20
paste input "HfQQHxbidt5HBMvSzcpLMank"
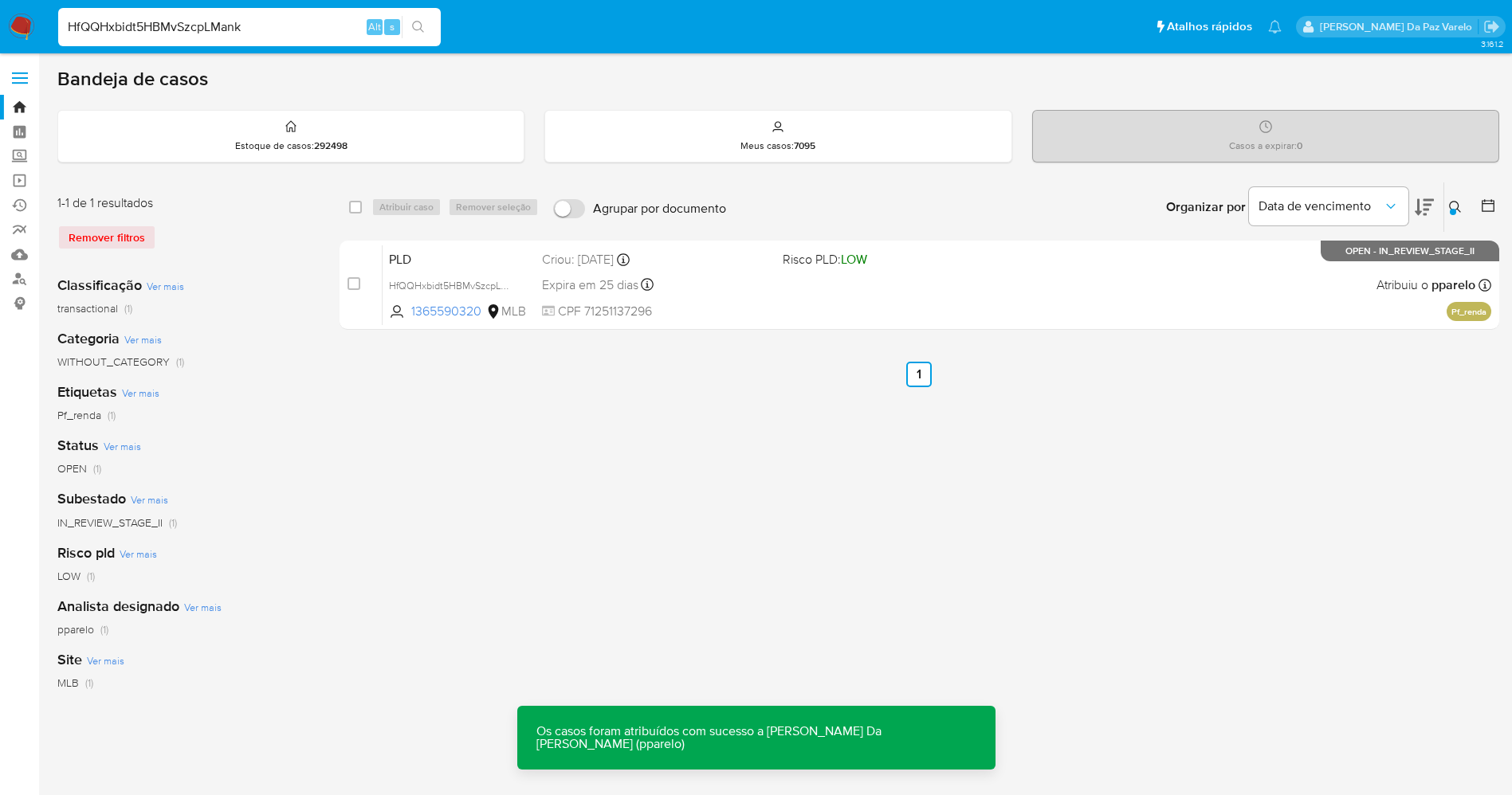
type input "HfQQHxbidt5HBMvSzcpLMank"
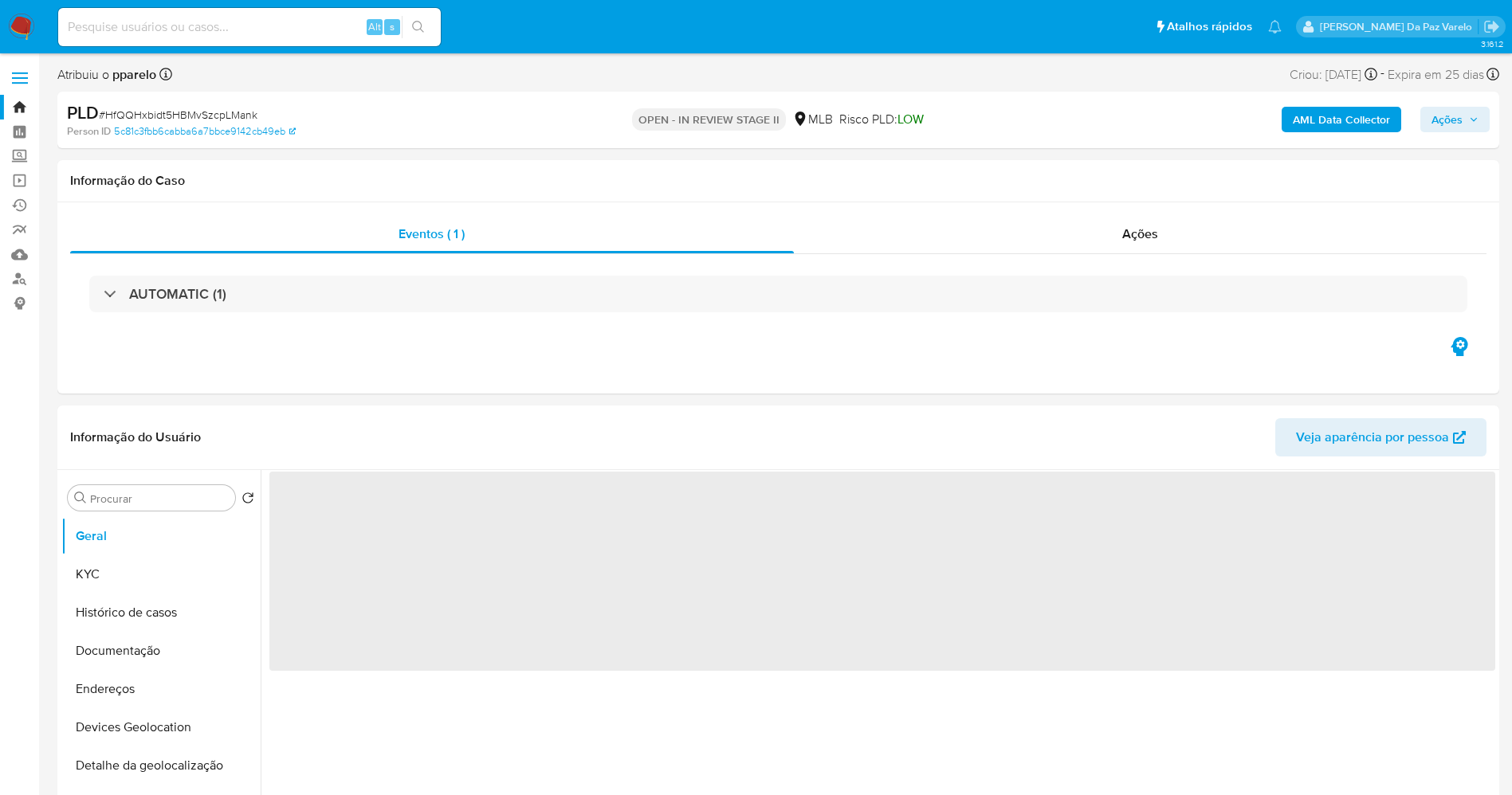
select select "10"
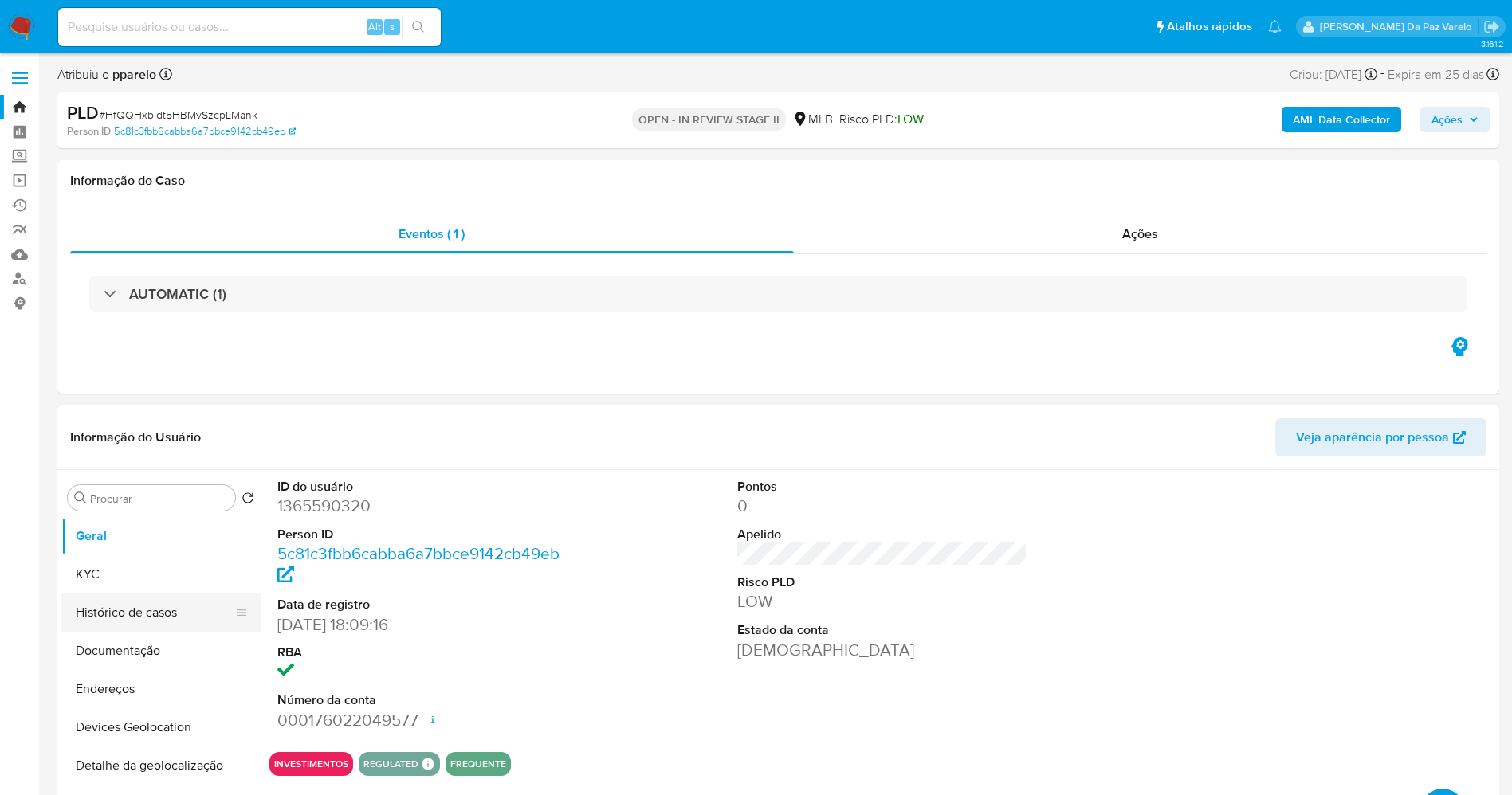
click at [141, 616] on button "Histórico de casos" at bounding box center [155, 613] width 186 height 39
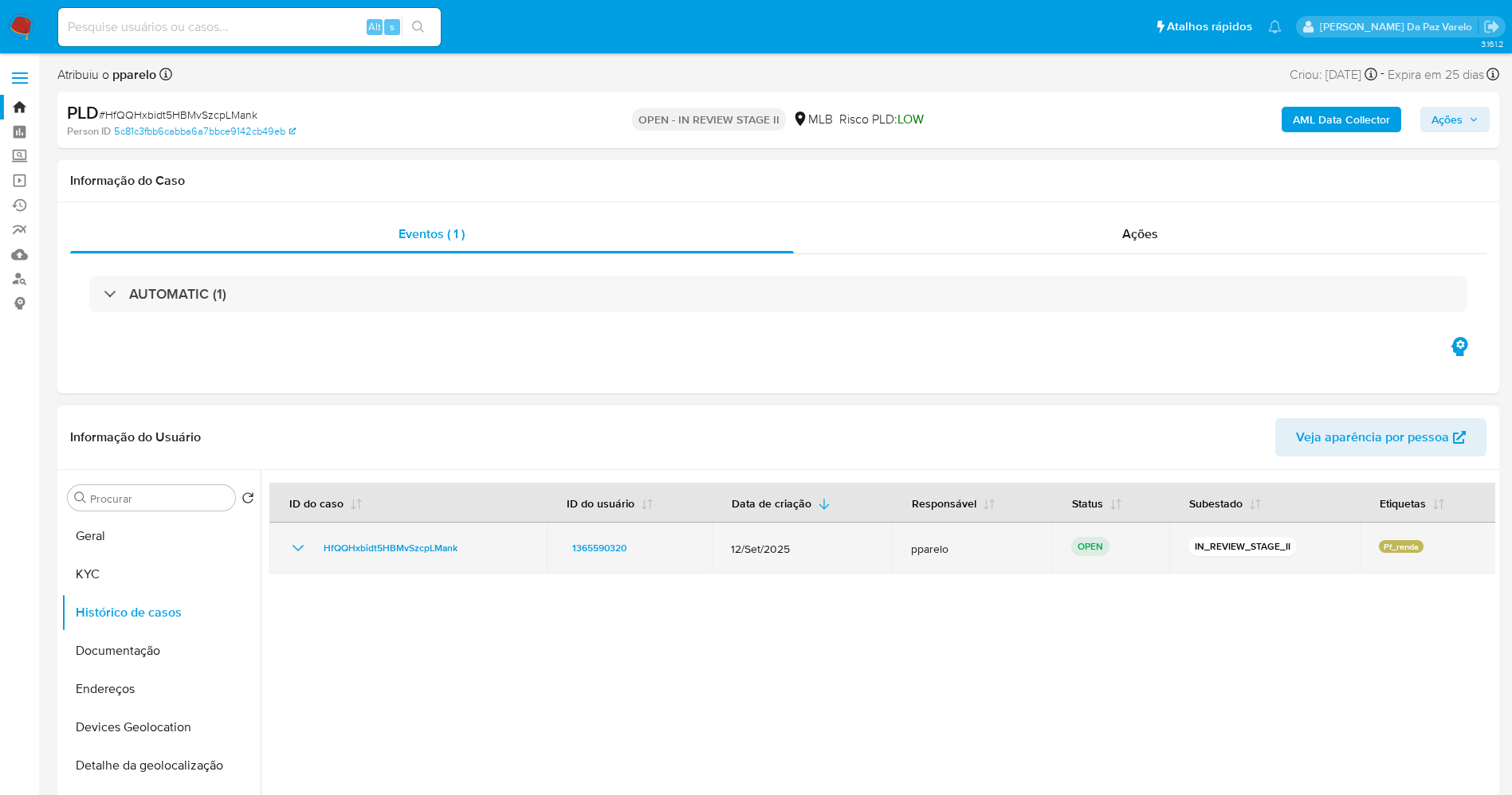
click at [299, 549] on icon "Mostrar/Ocultar" at bounding box center [299, 548] width 12 height 7
click at [296, 549] on icon "Mostrar/Ocultar" at bounding box center [299, 548] width 12 height 7
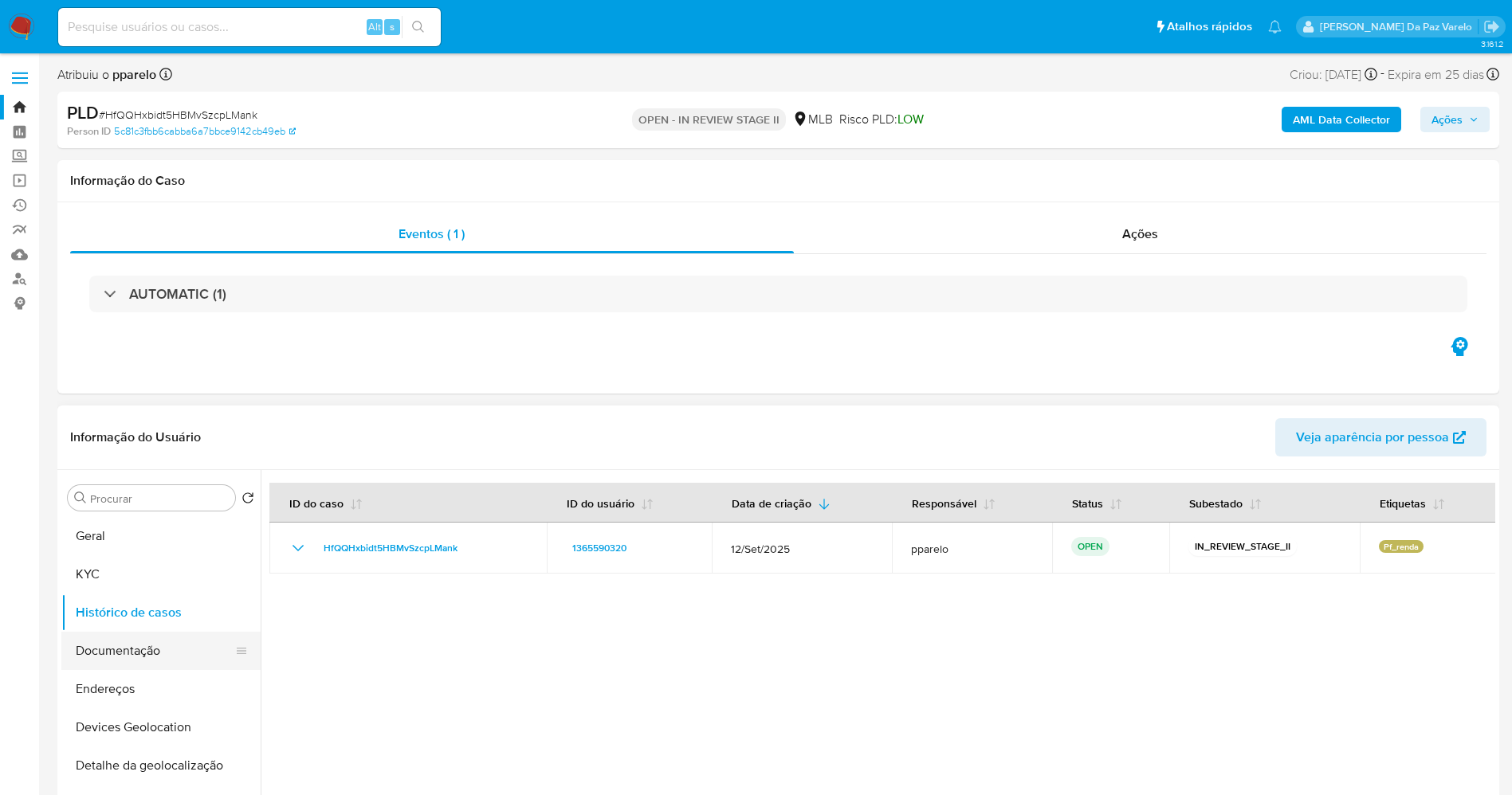
click at [148, 632] on button "Documentação" at bounding box center [155, 651] width 186 height 39
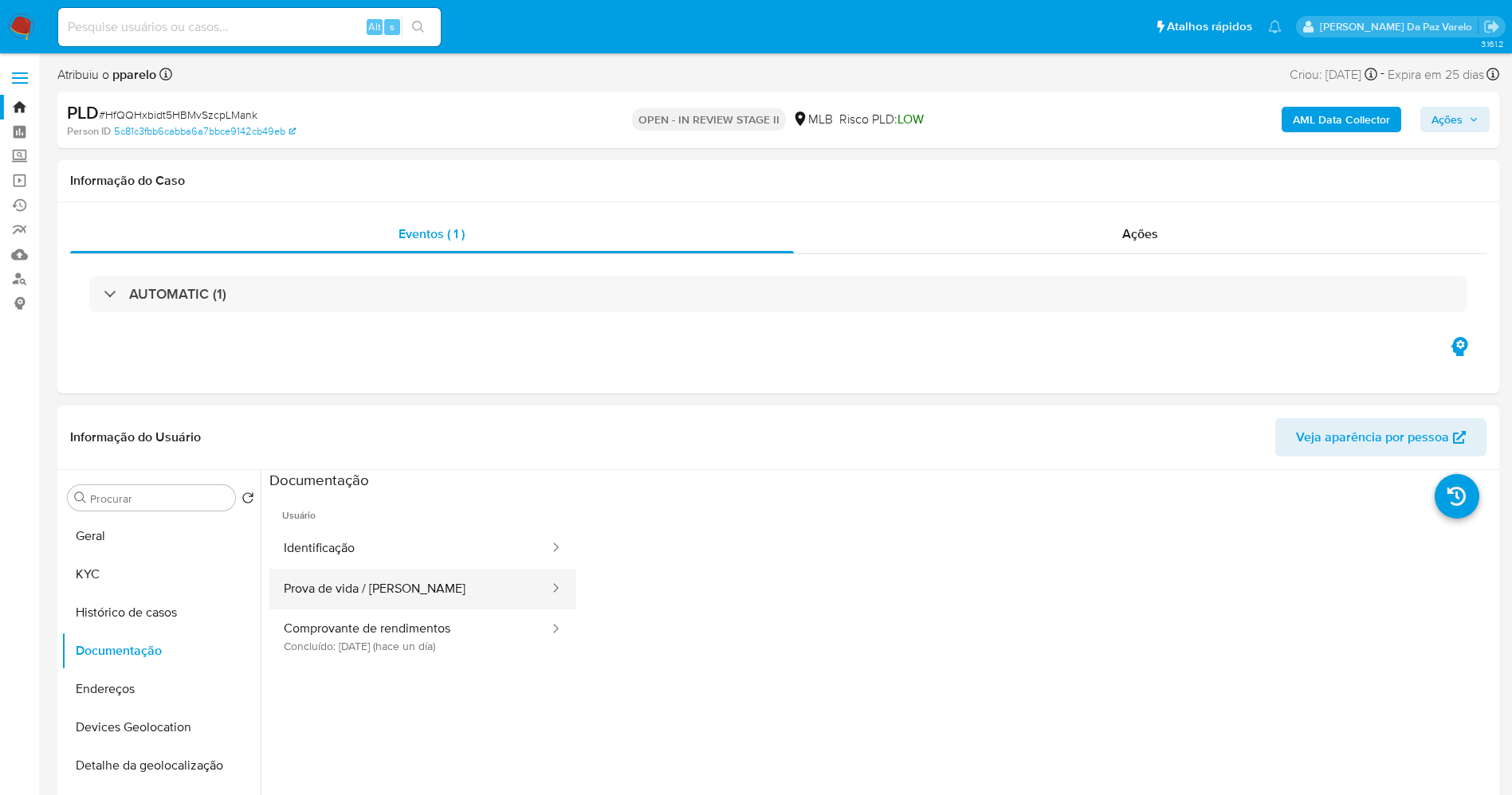
click at [376, 583] on button "Prova de vida / [PERSON_NAME]" at bounding box center [410, 589] width 281 height 41
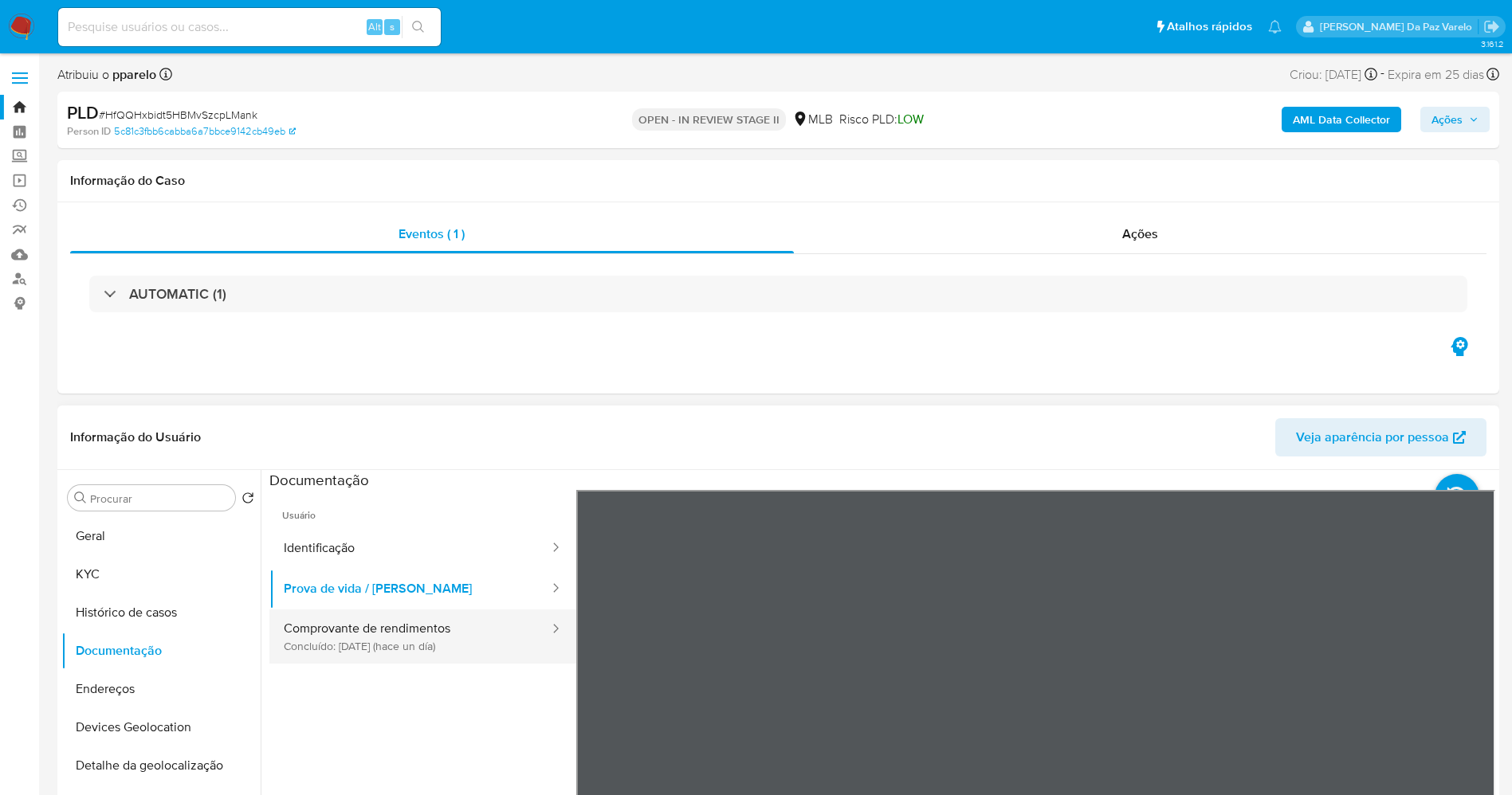
click at [375, 629] on button "Comprovante de rendimentos Concluído: [DATE] (hace un día)" at bounding box center [410, 637] width 281 height 54
click at [1064, 462] on div "Informação do Usuário Veja aparência por pessoa Procurar Retornar ao pedido pad…" at bounding box center [778, 641] width 1441 height 472
click at [1045, 440] on div "Informação do Usuário Veja aparência por pessoa Procurar Retornar ao pedido pad…" at bounding box center [778, 641] width 1441 height 472
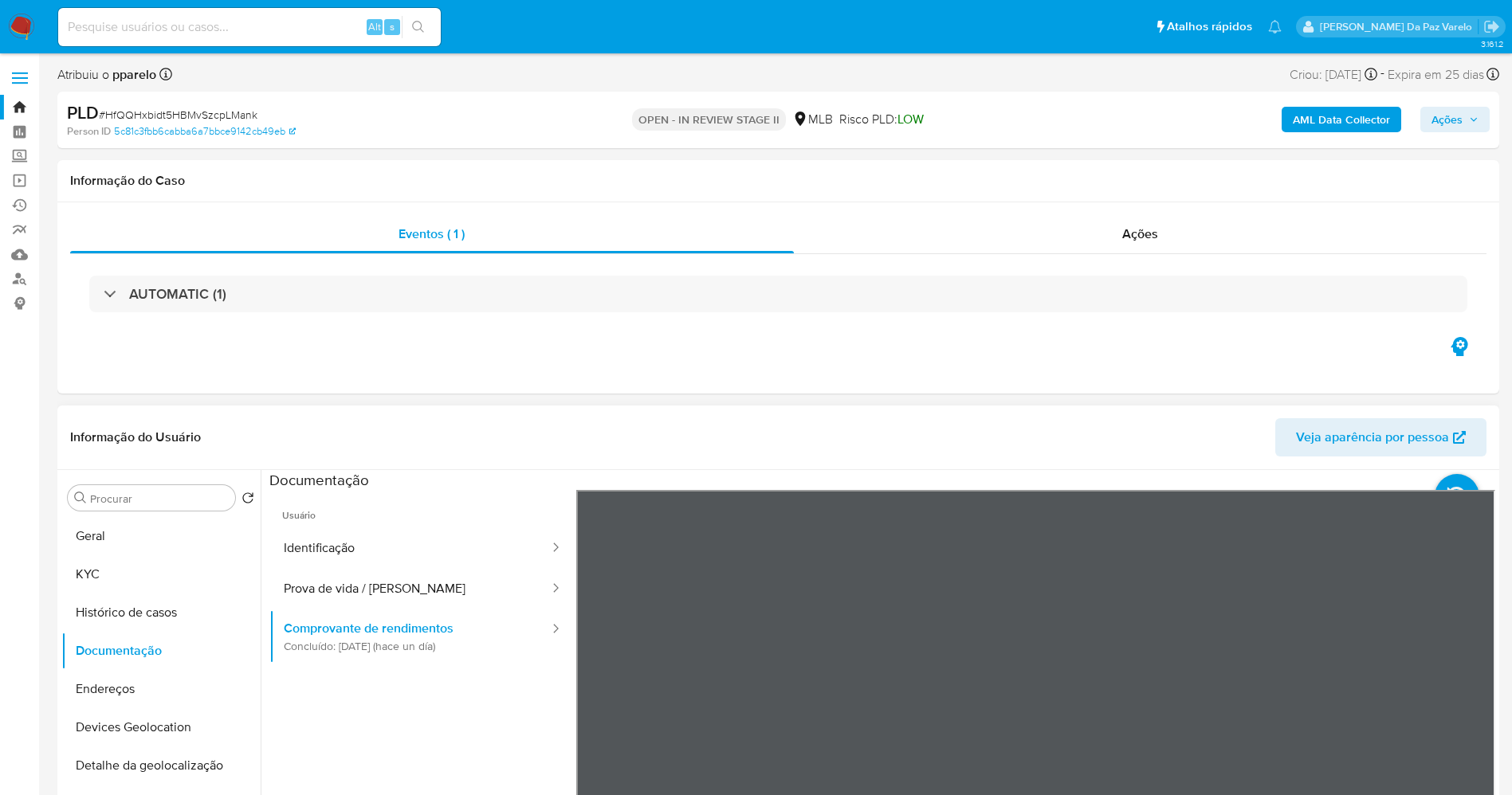
click at [1103, 675] on section at bounding box center [882, 735] width 1226 height 530
drag, startPoint x: 1069, startPoint y: 489, endPoint x: 844, endPoint y: 262, distance: 319.6
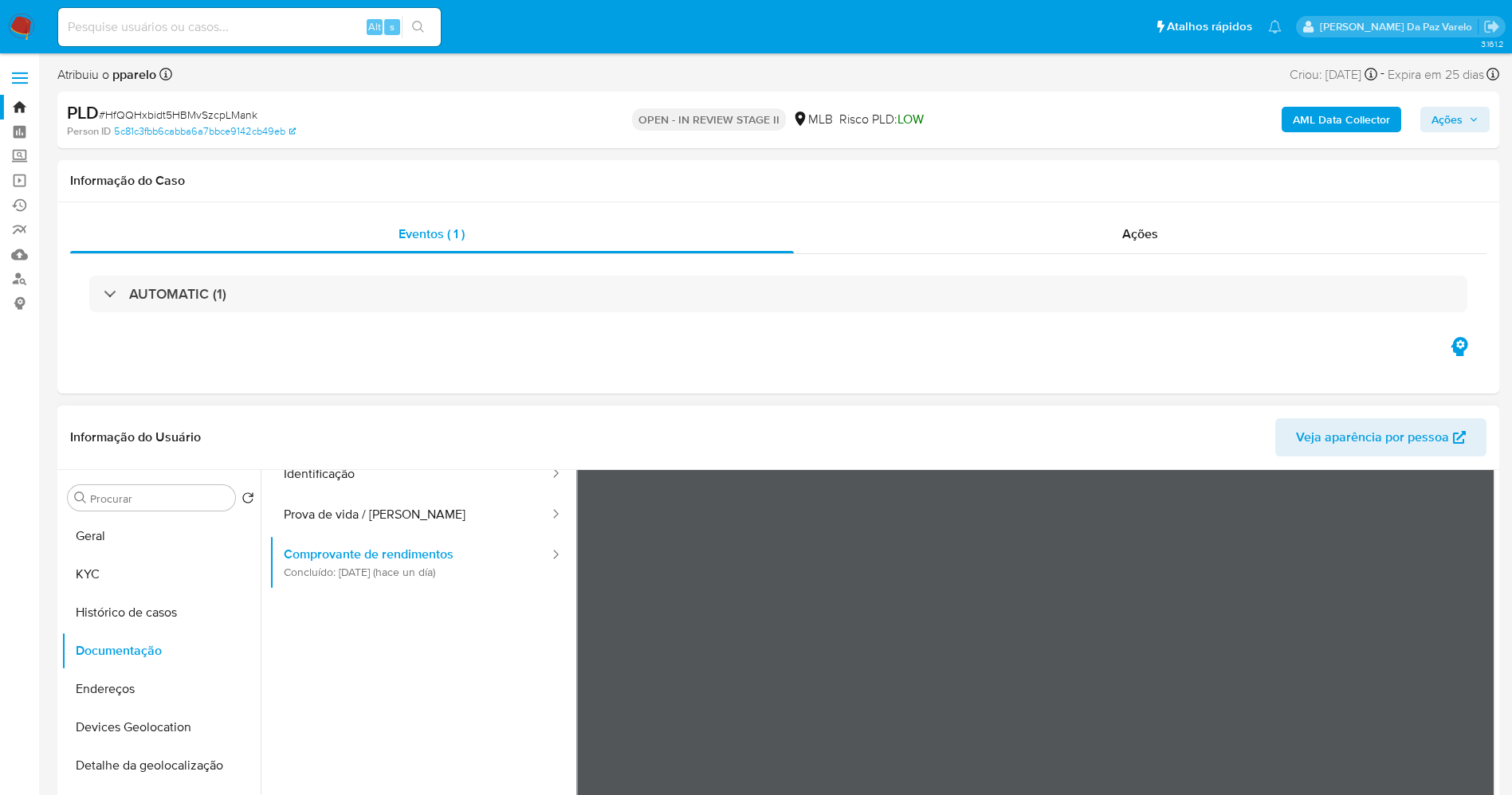
scroll to position [134, 0]
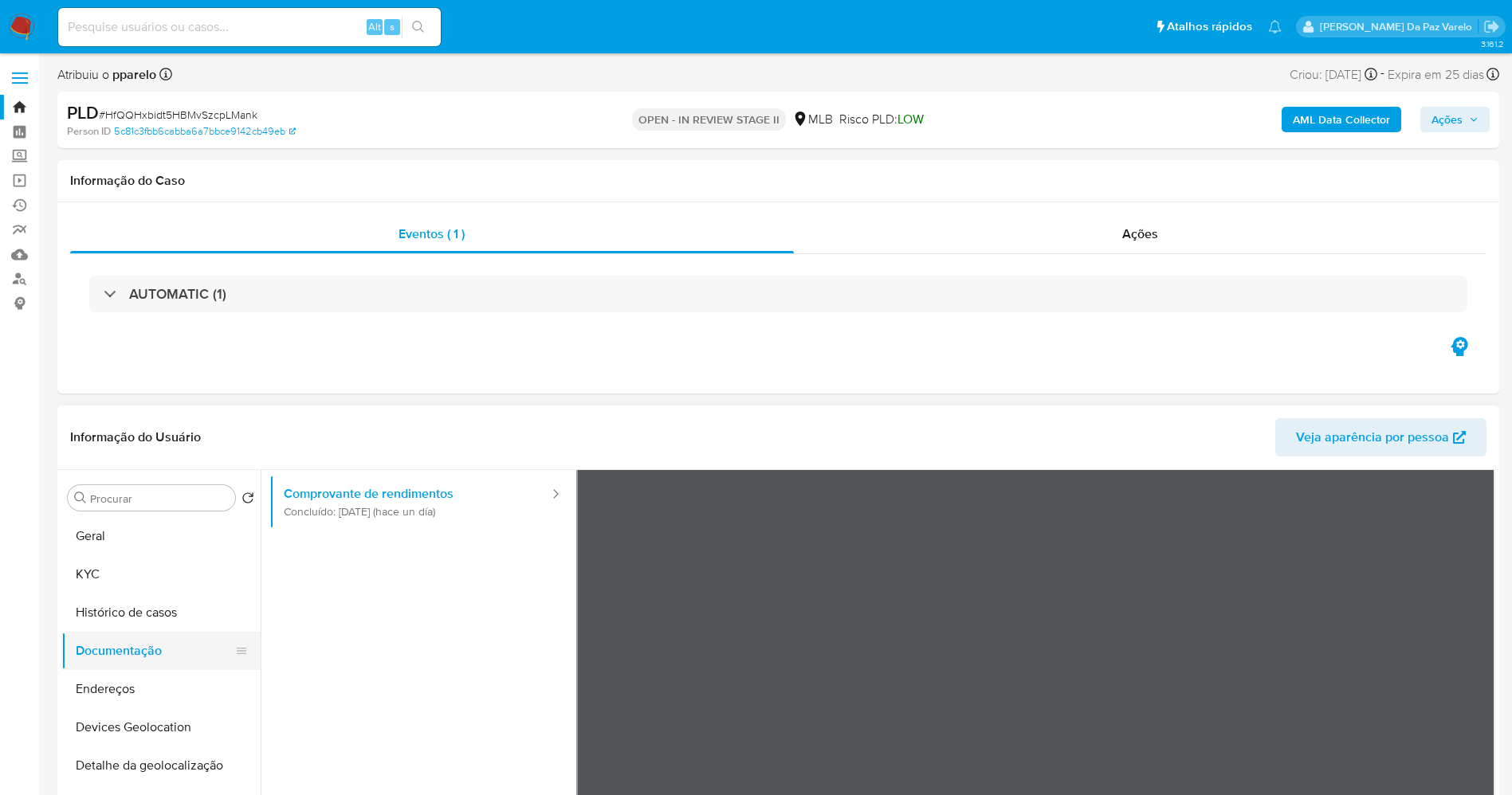
click at [131, 645] on button "Documentação" at bounding box center [155, 651] width 186 height 39
click at [141, 613] on button "Histórico de casos" at bounding box center [155, 613] width 186 height 39
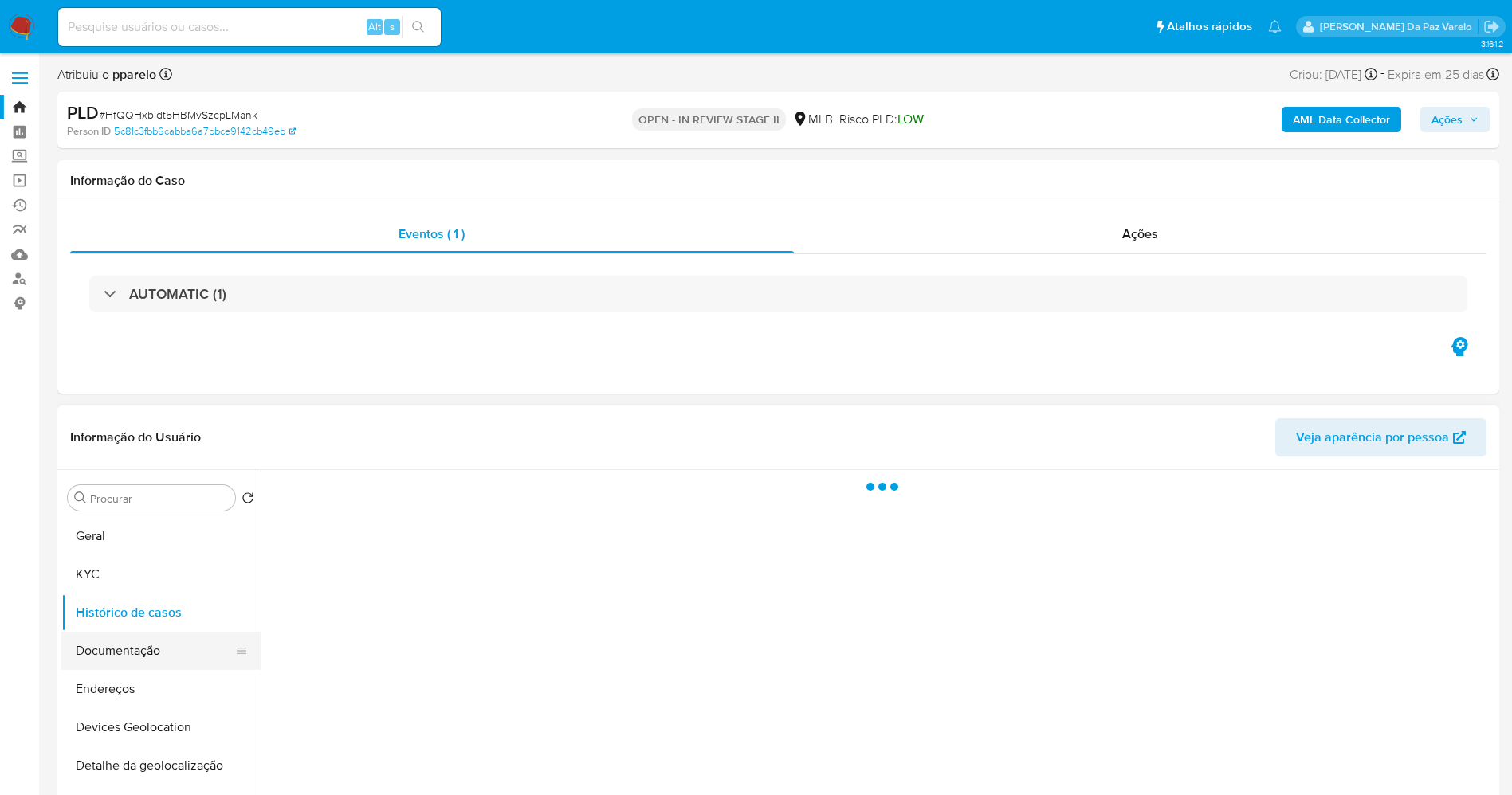
scroll to position [0, 0]
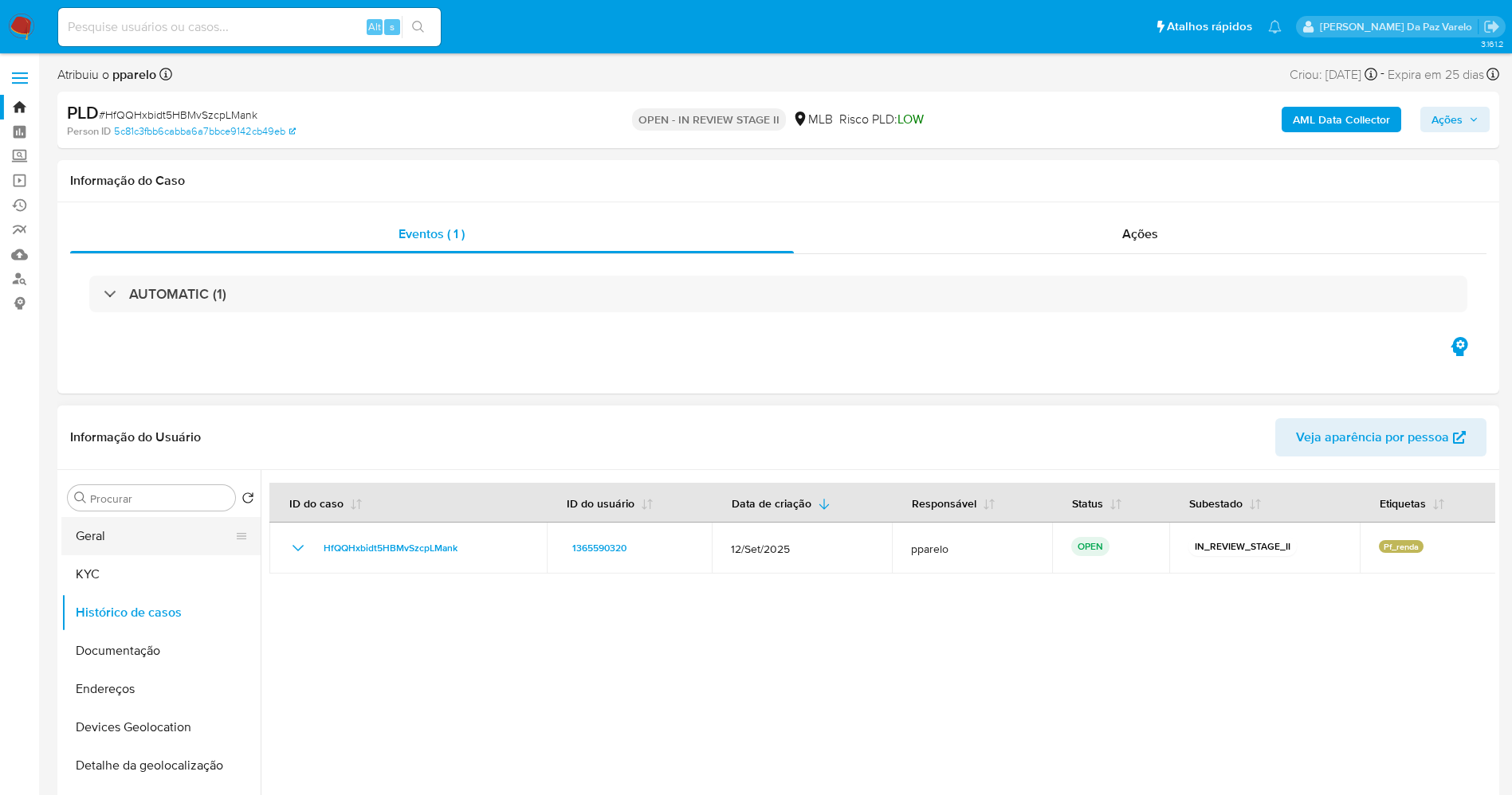
click at [103, 537] on button "Geral" at bounding box center [155, 536] width 186 height 39
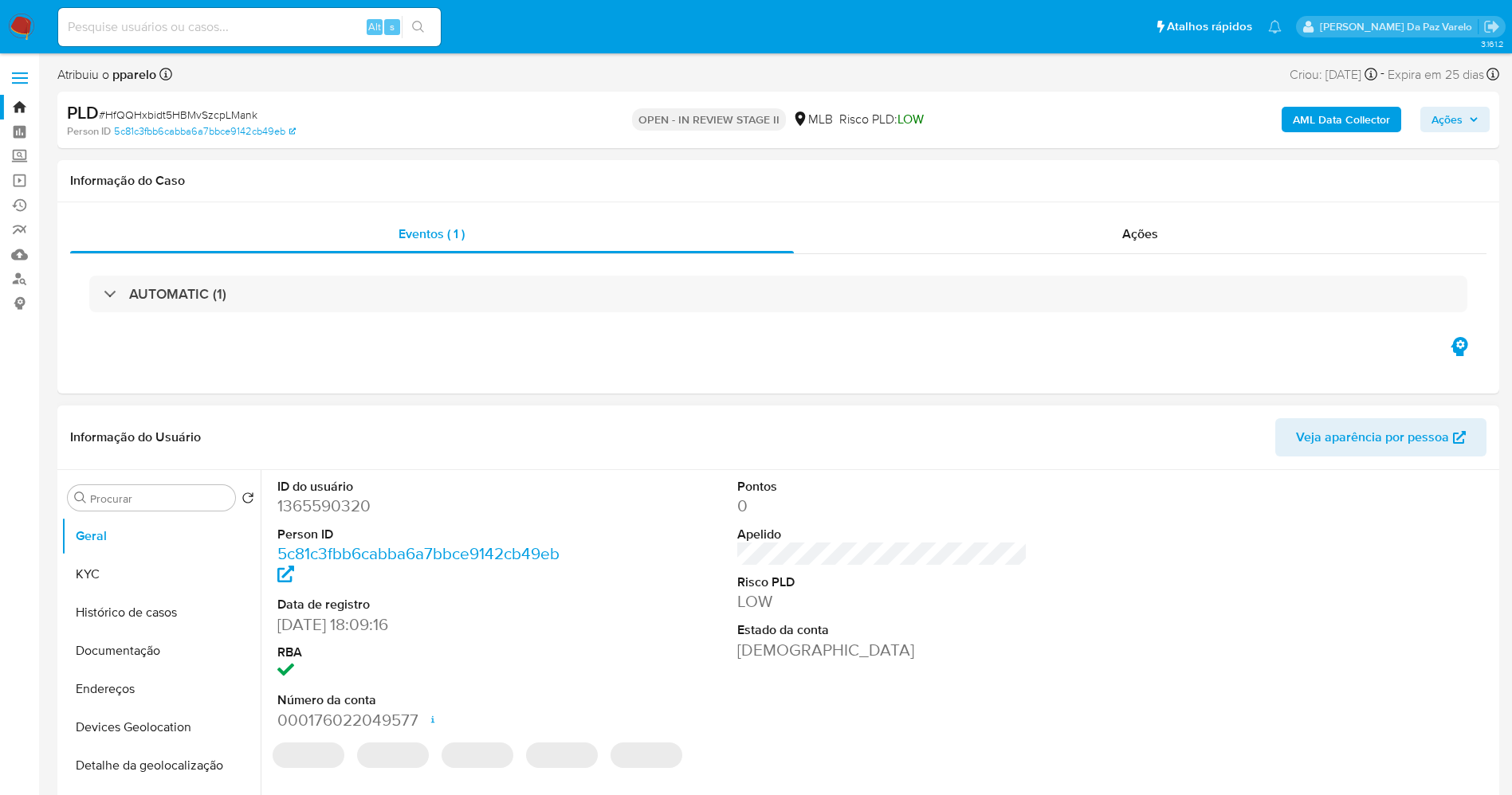
click at [287, 628] on dd "[DATE] 18:09:16" at bounding box center [422, 624] width 291 height 22
drag, startPoint x: 287, startPoint y: 628, endPoint x: 334, endPoint y: 631, distance: 47.1
click at [334, 631] on dd "[DATE] 18:09:16" at bounding box center [422, 624] width 291 height 22
copy dd "[DATE]"
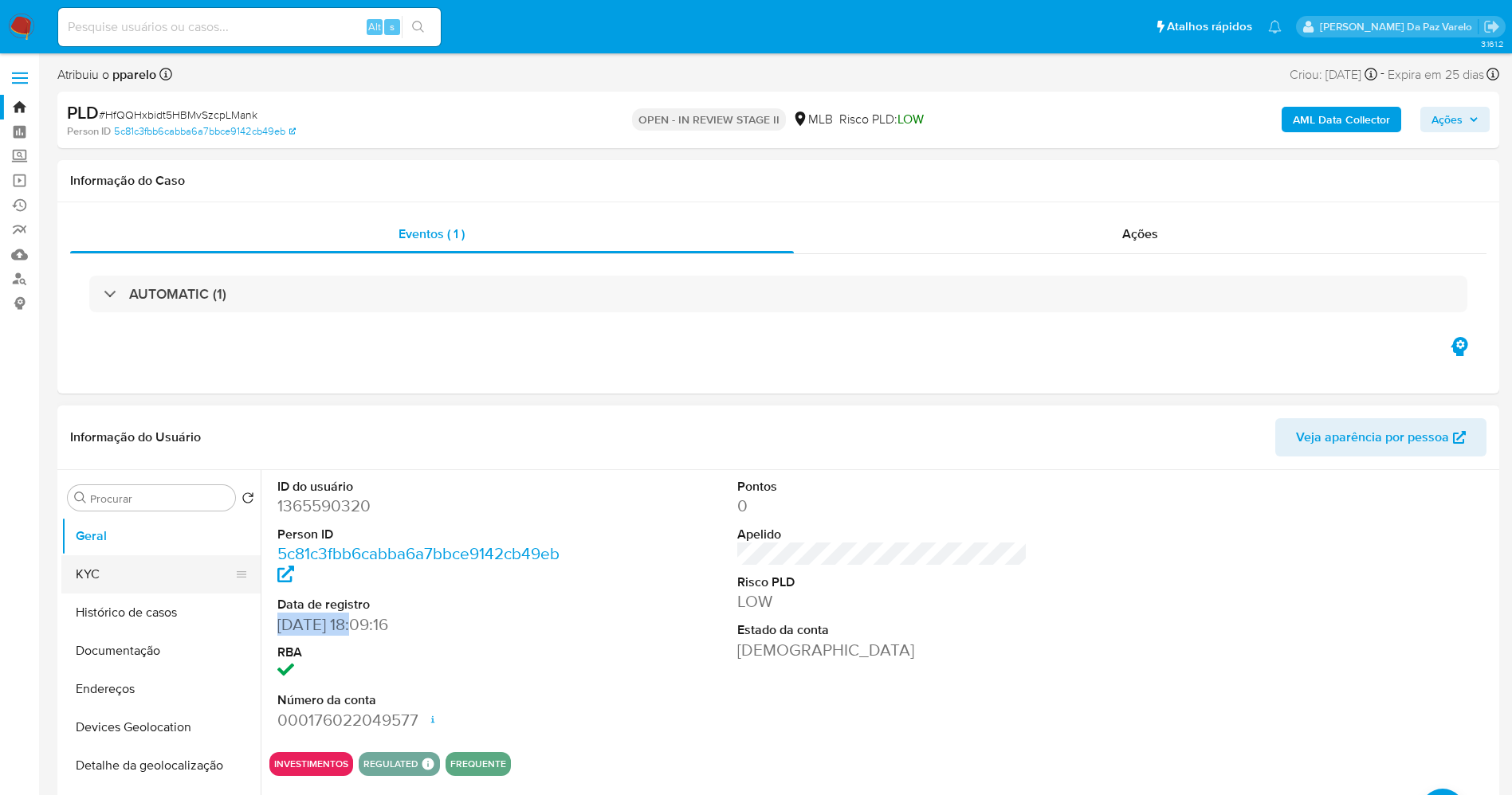
drag, startPoint x: 113, startPoint y: 564, endPoint x: 139, endPoint y: 562, distance: 26.1
click at [114, 566] on button "KYC" at bounding box center [155, 575] width 186 height 39
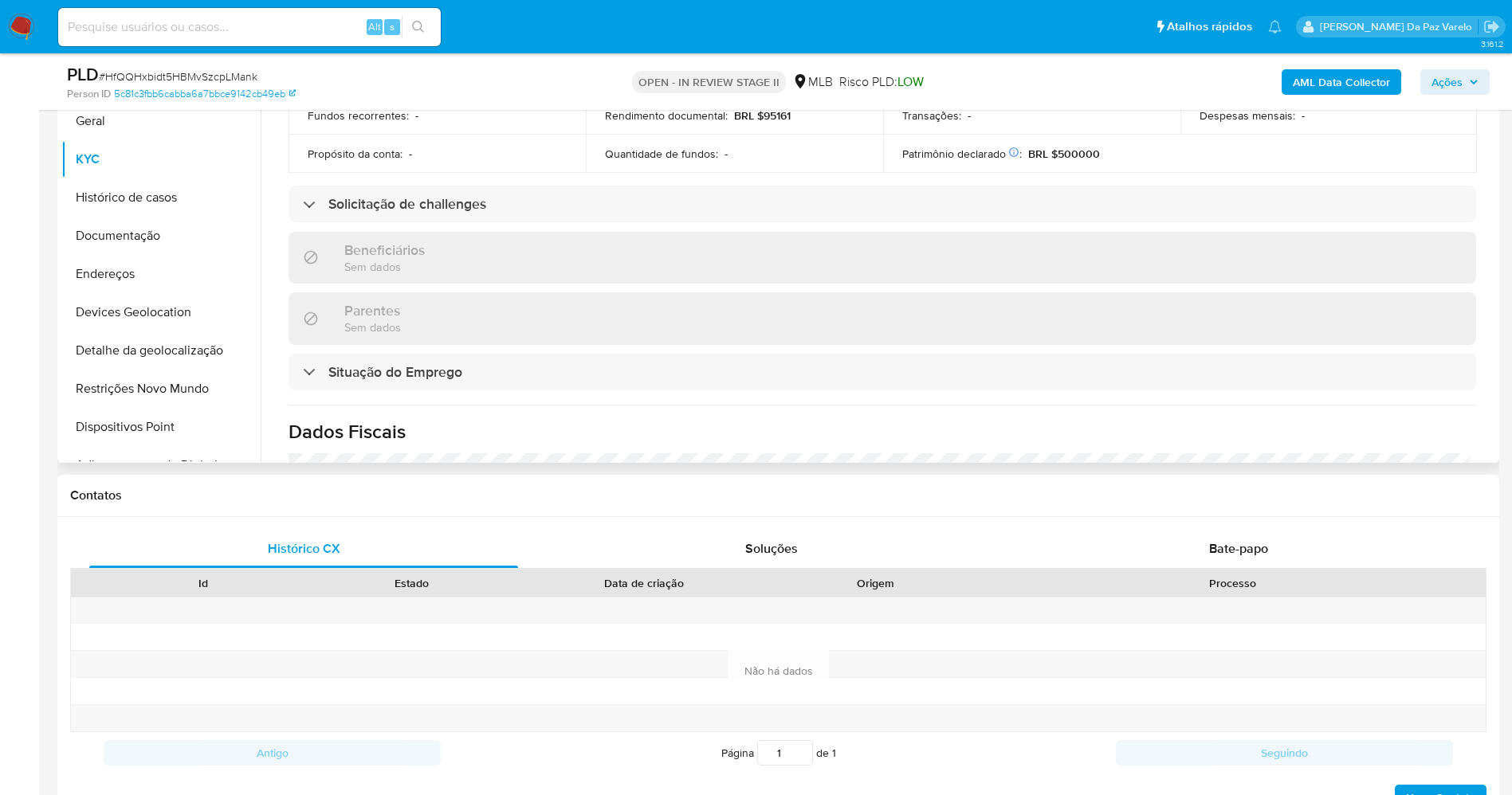
scroll to position [678, 0]
